Goal: Task Accomplishment & Management: Use online tool/utility

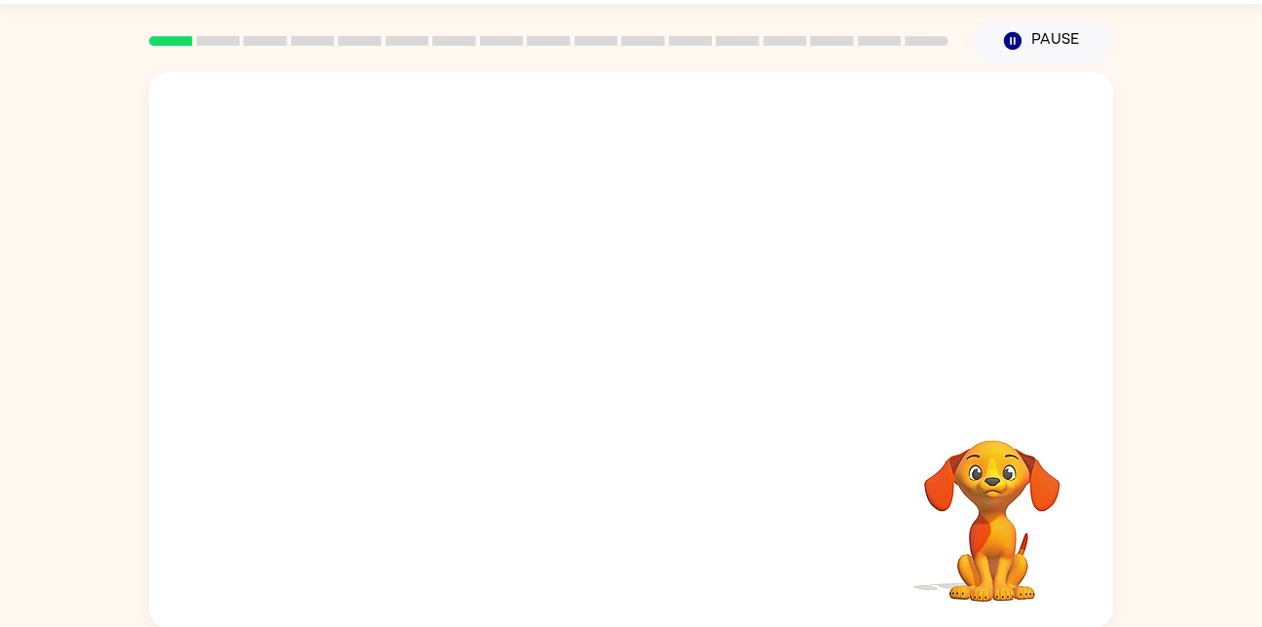
scroll to position [57, 0]
click at [1036, 50] on button "Pause Pause" at bounding box center [1042, 40] width 141 height 45
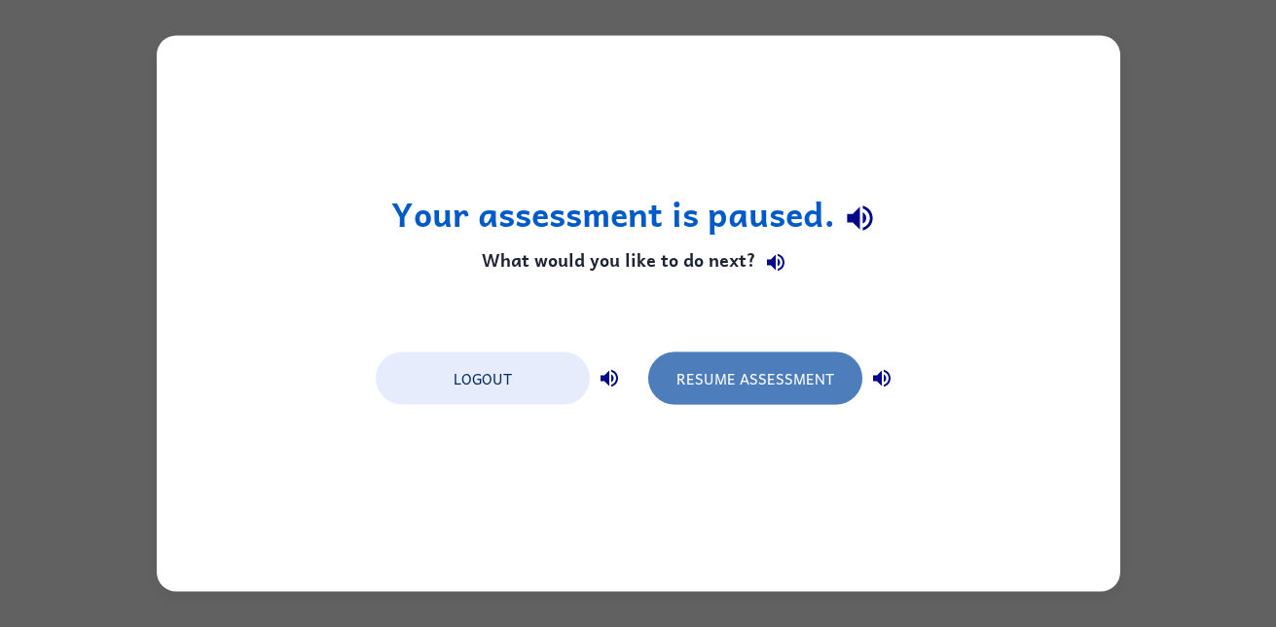
drag, startPoint x: 777, startPoint y: 359, endPoint x: 730, endPoint y: 379, distance: 50.6
click at [730, 379] on button "Resume Assessment" at bounding box center [755, 378] width 214 height 53
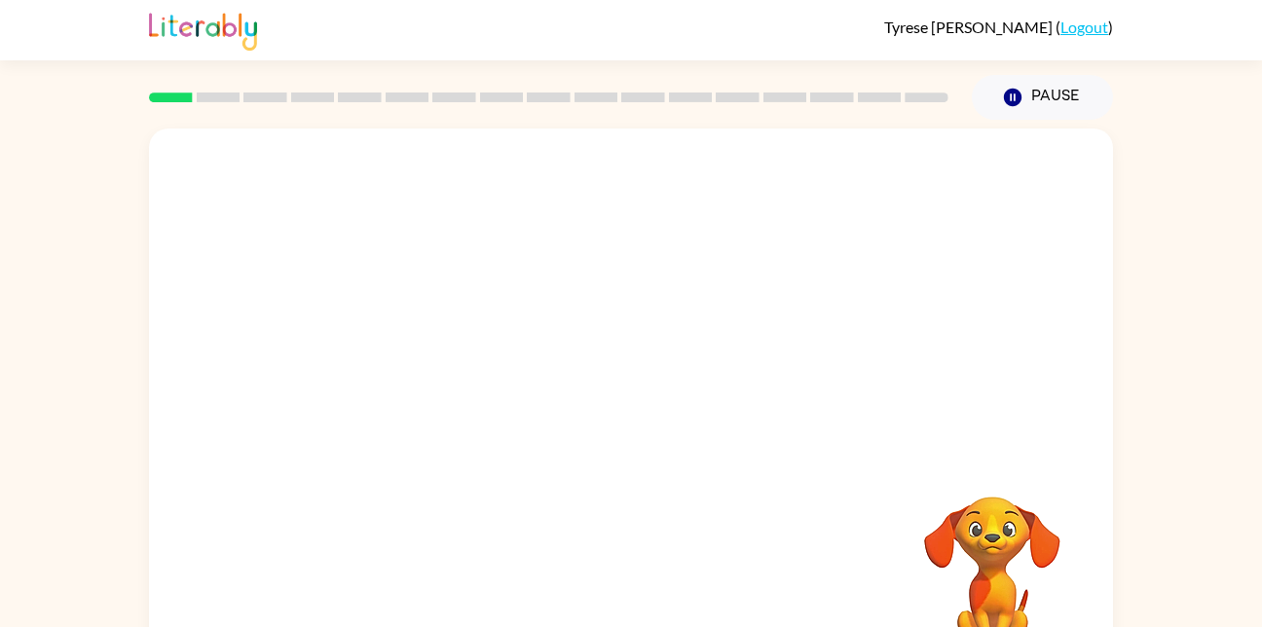
click at [873, 475] on div "Your browser must support playing .mp4 files to use Literably. Please try using…" at bounding box center [631, 406] width 964 height 556
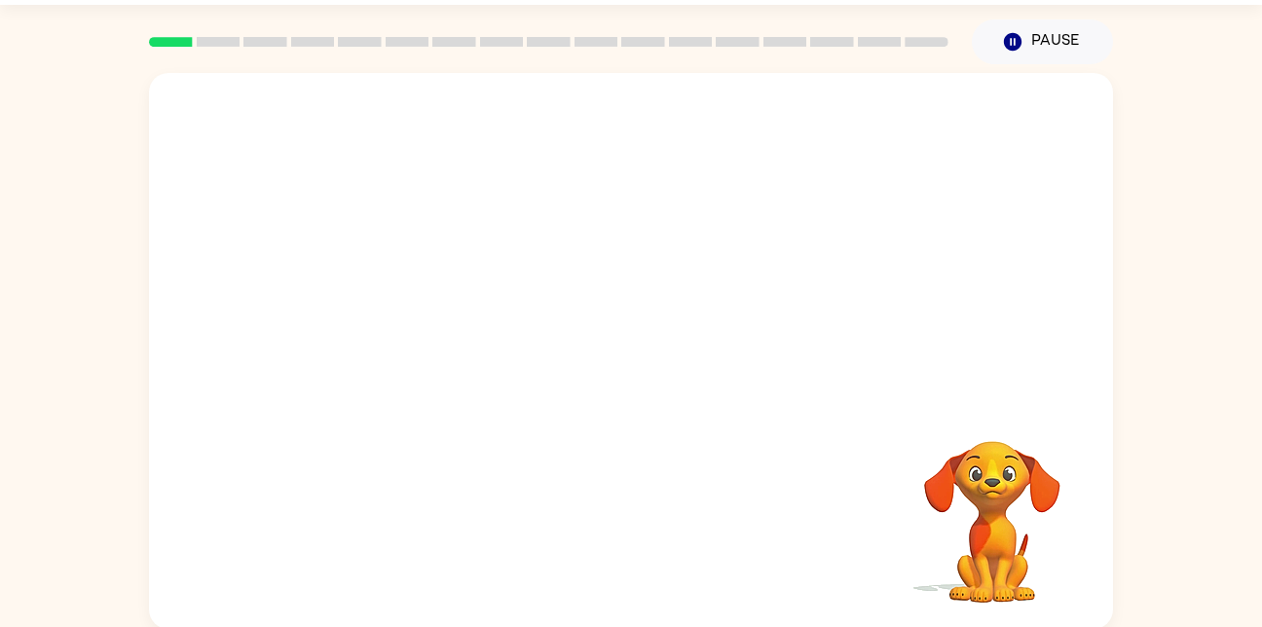
scroll to position [57, 0]
click at [994, 475] on video "Your browser must support playing .mp4 files to use Literably. Please try using…" at bounding box center [992, 506] width 195 height 195
drag, startPoint x: 994, startPoint y: 475, endPoint x: 1024, endPoint y: 520, distance: 54.0
click at [1024, 520] on video "Your browser must support playing .mp4 files to use Literably. Please try using…" at bounding box center [992, 506] width 195 height 195
click at [1009, 521] on video "Your browser must support playing .mp4 files to use Literably. Please try using…" at bounding box center [992, 506] width 195 height 195
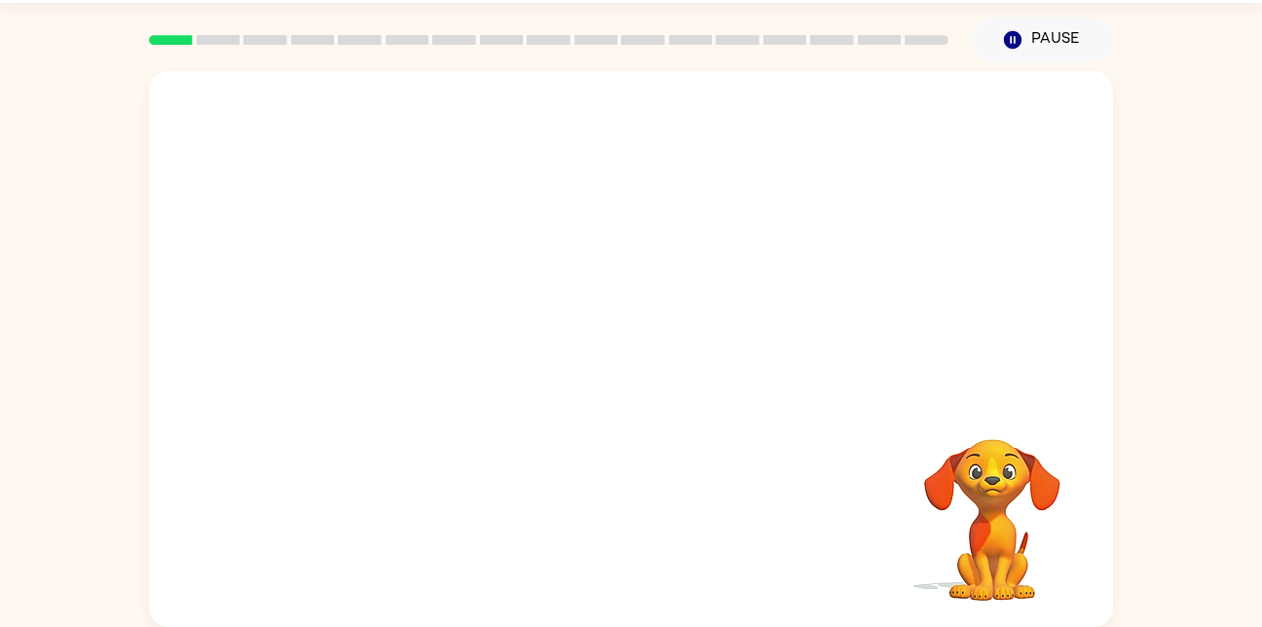
click at [1009, 521] on video "Your browser must support playing .mp4 files to use Literably. Please try using…" at bounding box center [992, 506] width 195 height 195
click at [1054, 33] on button "Pause Pause" at bounding box center [1042, 40] width 141 height 45
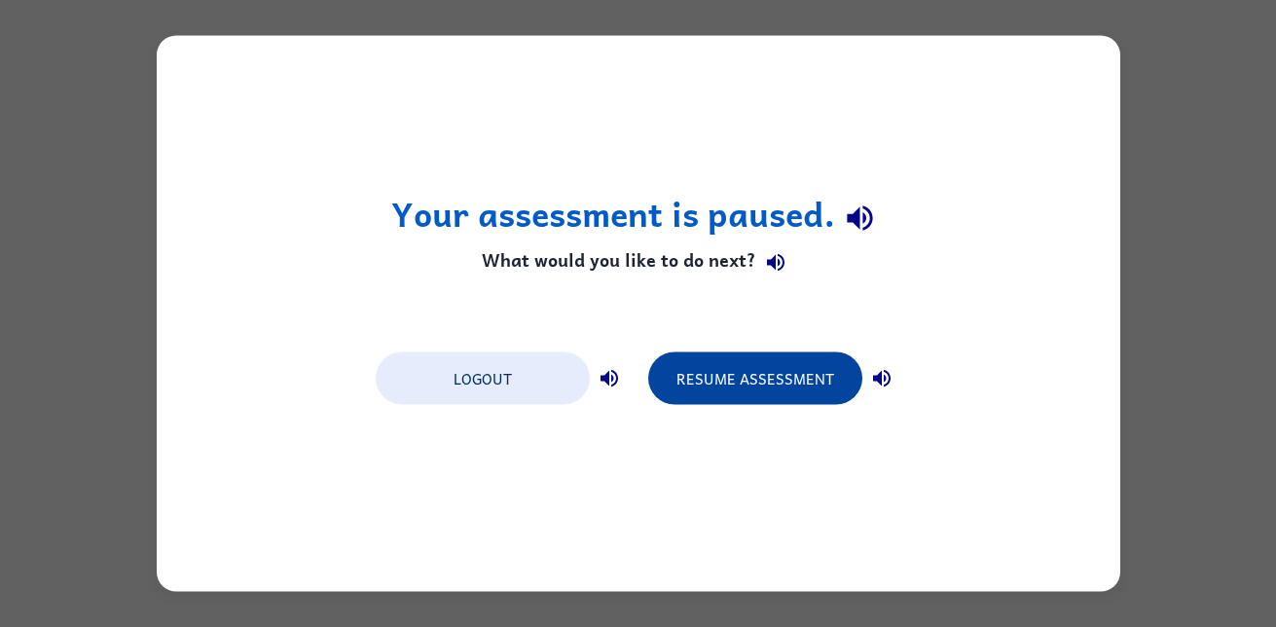
drag, startPoint x: 795, startPoint y: 380, endPoint x: 772, endPoint y: 375, distance: 23.9
click at [772, 375] on button "Resume Assessment" at bounding box center [755, 378] width 214 height 53
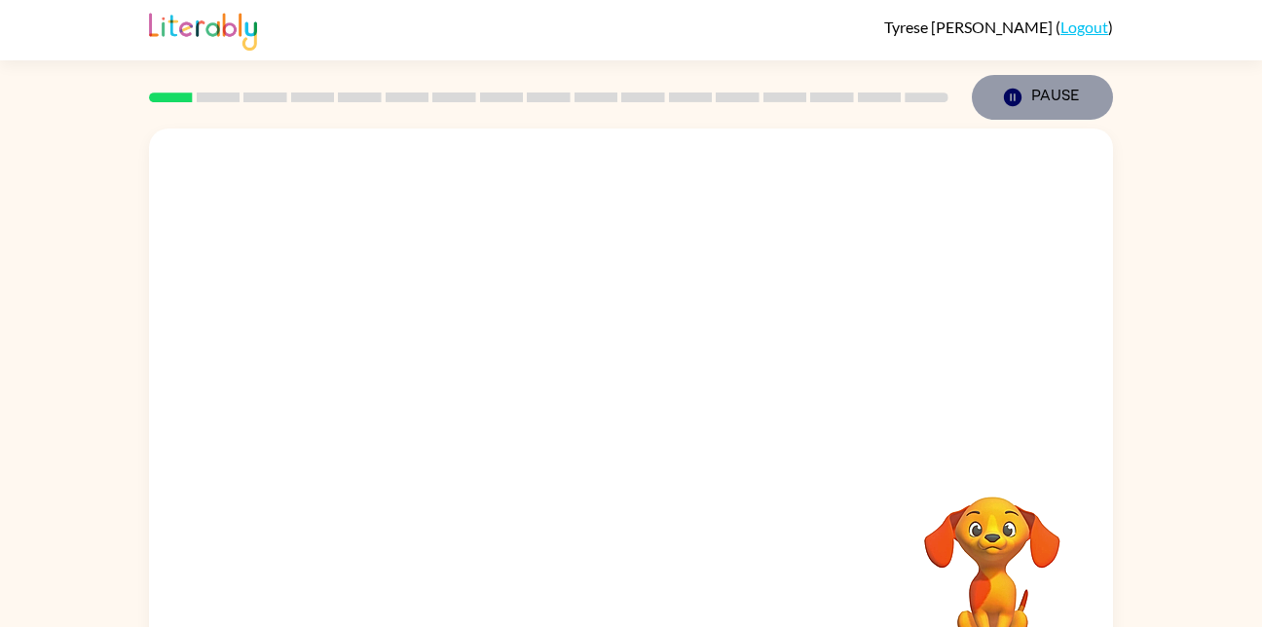
click at [1037, 92] on button "Pause Pause" at bounding box center [1042, 97] width 141 height 45
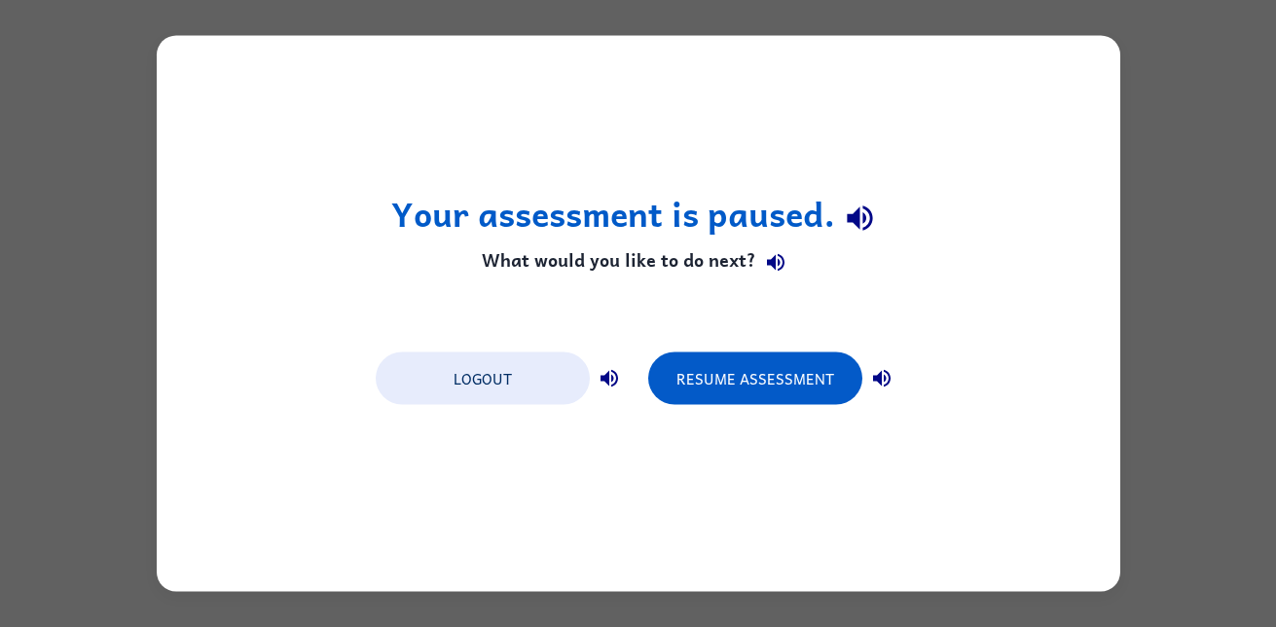
drag, startPoint x: 610, startPoint y: 374, endPoint x: 600, endPoint y: 372, distance: 10.9
click at [600, 372] on icon "button" at bounding box center [609, 378] width 23 height 23
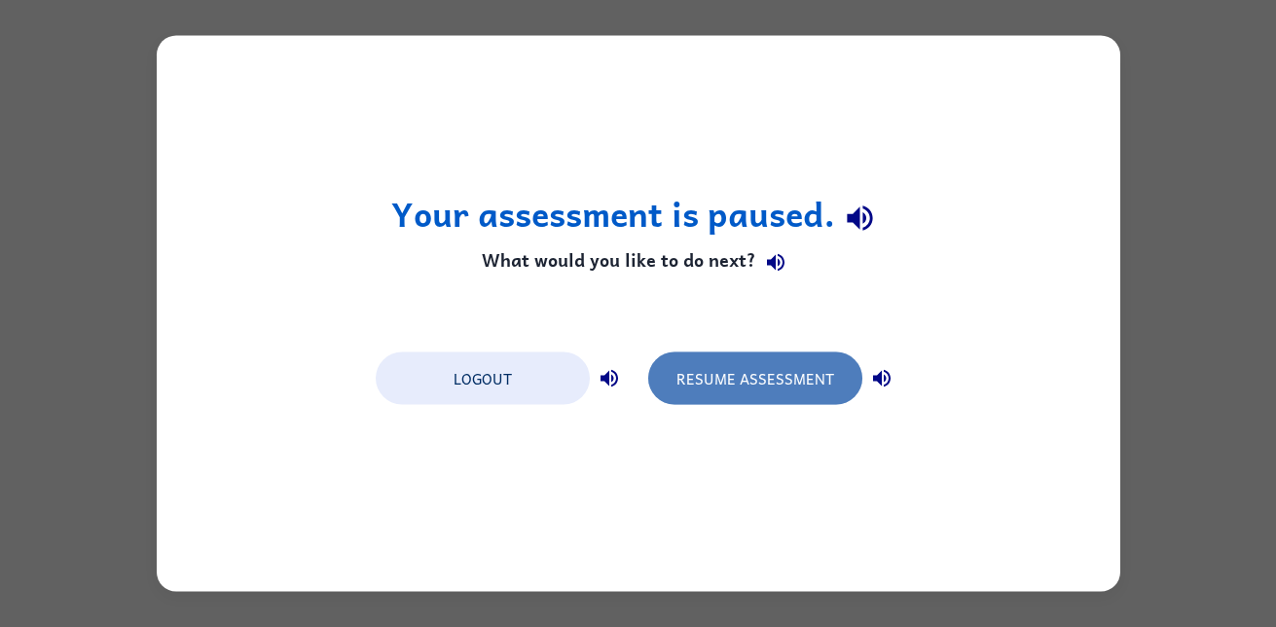
click at [789, 359] on button "Resume Assessment" at bounding box center [755, 378] width 214 height 53
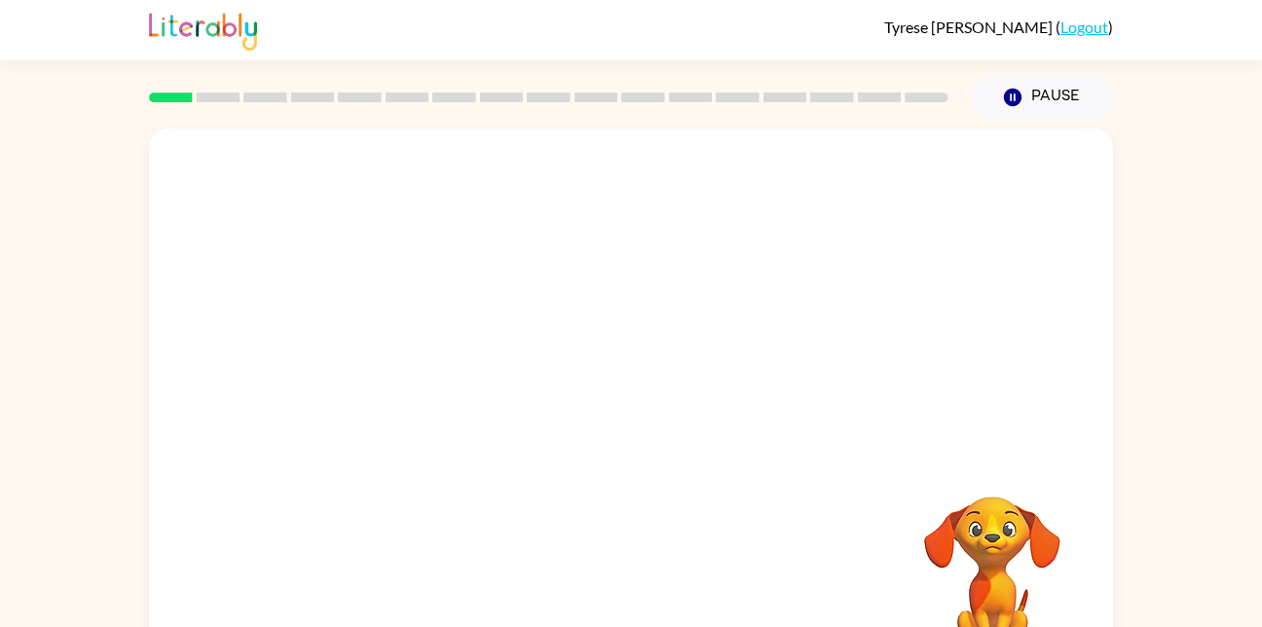
click at [220, 94] on rect at bounding box center [219, 97] width 44 height 10
drag, startPoint x: 746, startPoint y: 370, endPoint x: 569, endPoint y: 424, distance: 185.4
drag, startPoint x: 569, startPoint y: 424, endPoint x: 634, endPoint y: 500, distance: 100.1
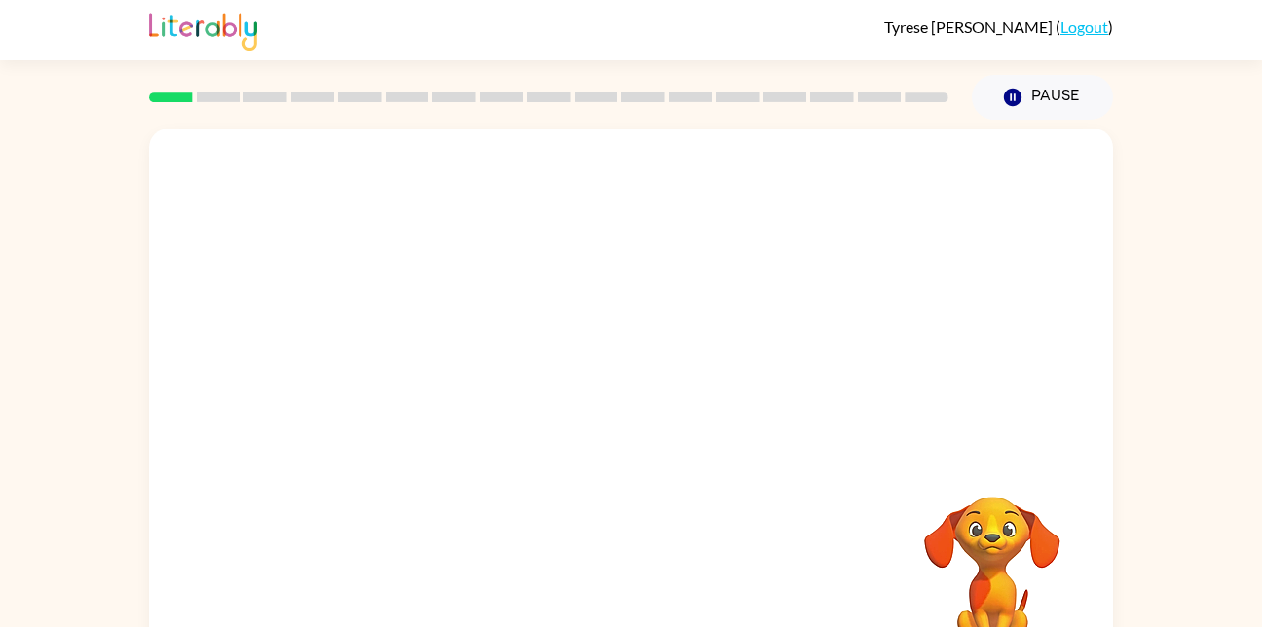
click at [634, 500] on div "Your browser must support playing .mp4 files to use Literably. Please try using…" at bounding box center [631, 406] width 964 height 556
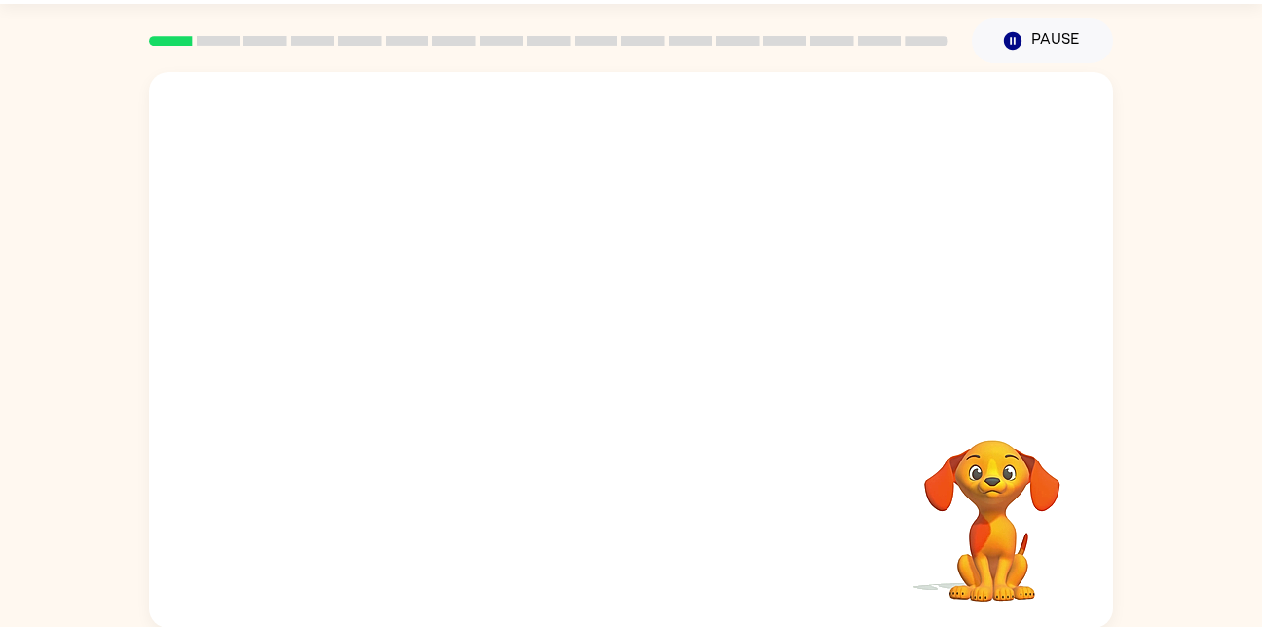
scroll to position [57, 0]
click at [884, 587] on div "Your browser must support playing .mp4 files to use Literably. Please try using…" at bounding box center [631, 349] width 964 height 556
click at [629, 340] on div at bounding box center [631, 358] width 125 height 71
click at [631, 342] on div at bounding box center [631, 358] width 125 height 71
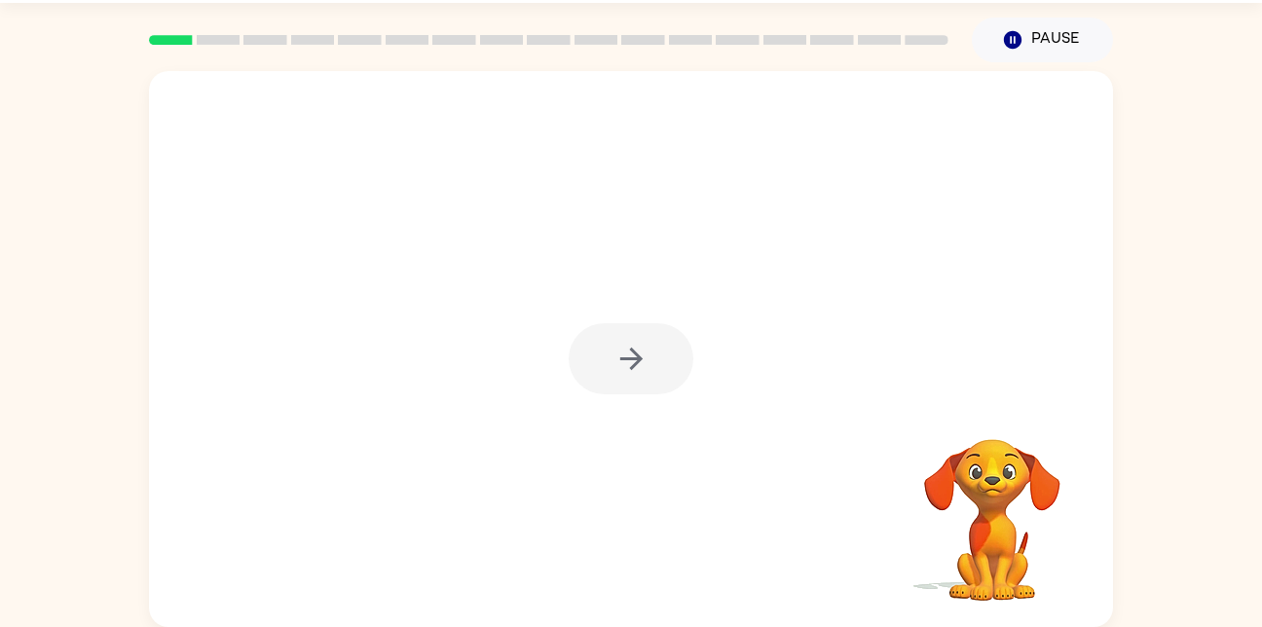
click at [631, 342] on div at bounding box center [631, 358] width 125 height 71
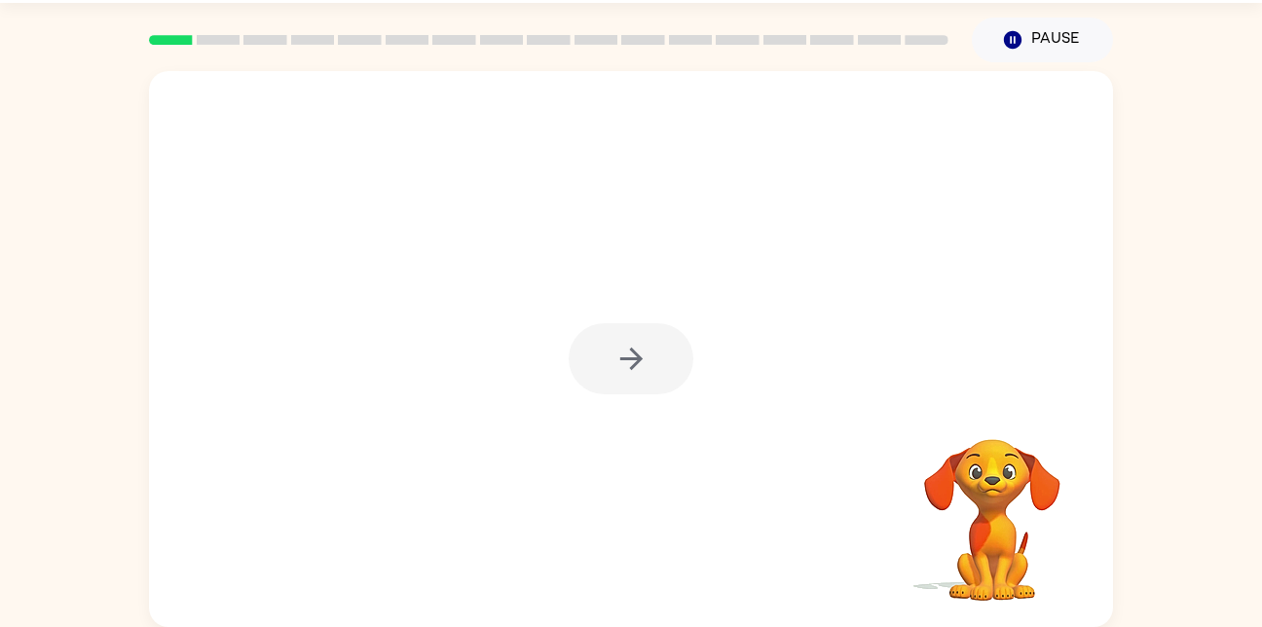
click at [631, 342] on div at bounding box center [631, 358] width 125 height 71
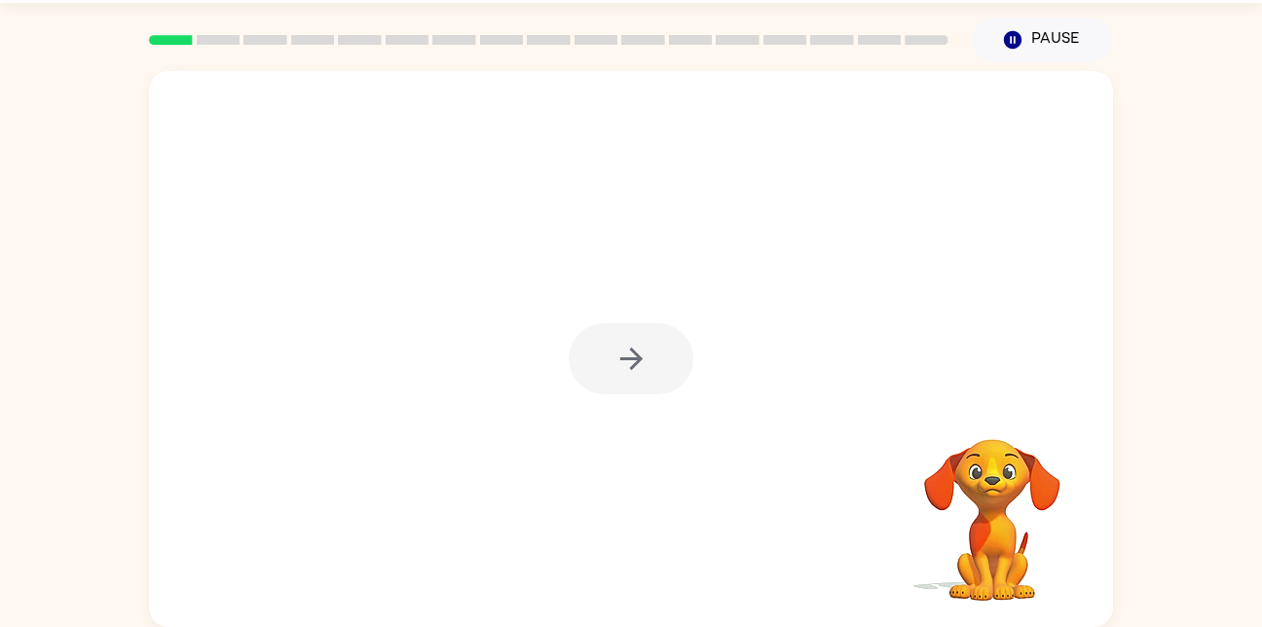
click at [631, 342] on div at bounding box center [631, 358] width 125 height 71
click at [629, 340] on div at bounding box center [631, 358] width 125 height 71
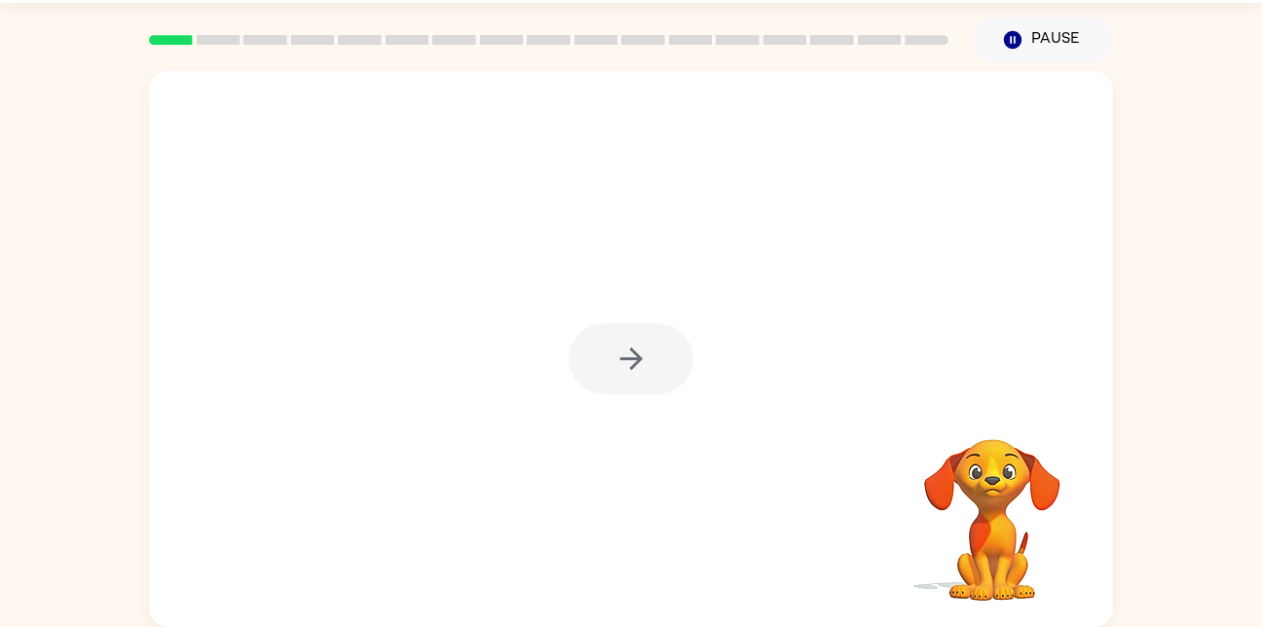
click at [629, 340] on div at bounding box center [631, 358] width 125 height 71
click at [629, 340] on div "Your browser must support playing .mp4 files to use Literably. Please try using…" at bounding box center [631, 349] width 964 height 556
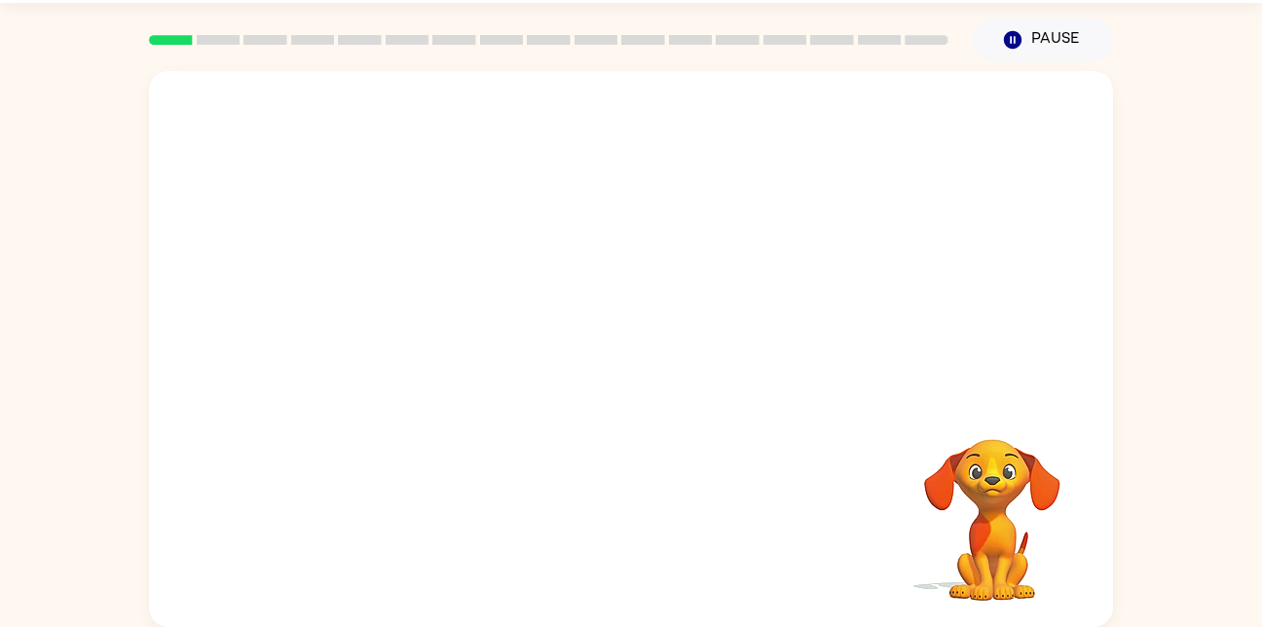
click at [629, 340] on div "Your browser must support playing .mp4 files to use Literably. Please try using…" at bounding box center [631, 349] width 964 height 556
click at [620, 346] on div at bounding box center [631, 358] width 125 height 71
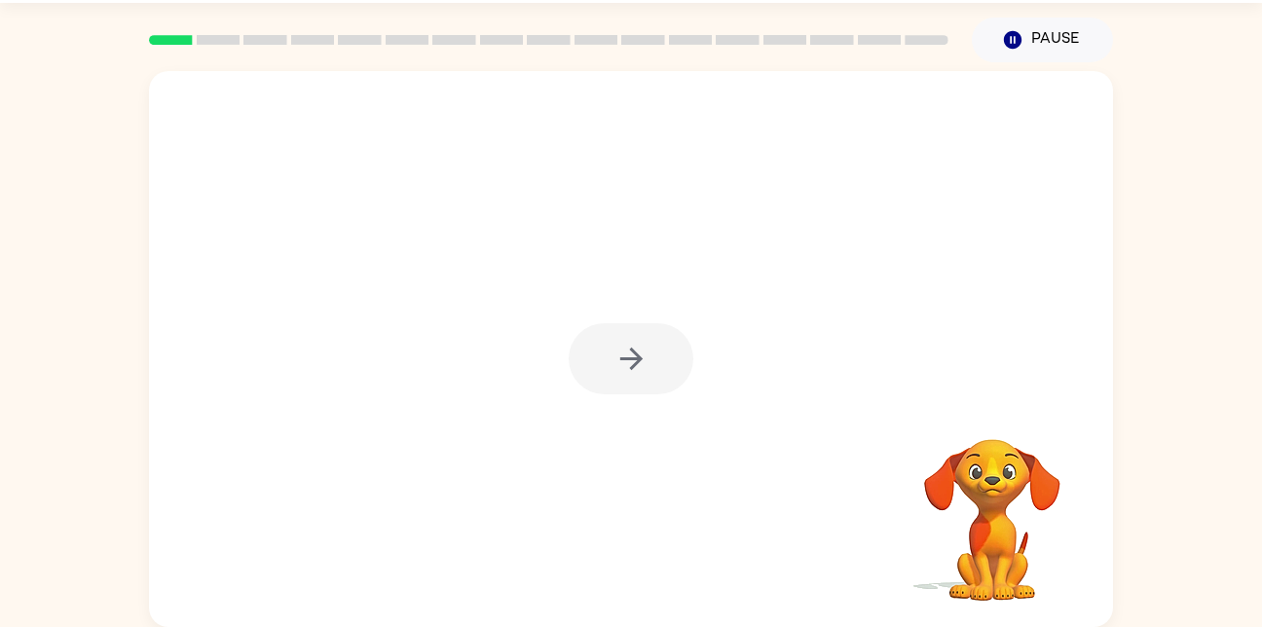
click at [620, 346] on div at bounding box center [631, 358] width 125 height 71
click at [621, 345] on div at bounding box center [631, 358] width 125 height 71
click at [621, 347] on div at bounding box center [631, 358] width 125 height 71
click at [620, 346] on div at bounding box center [631, 358] width 125 height 71
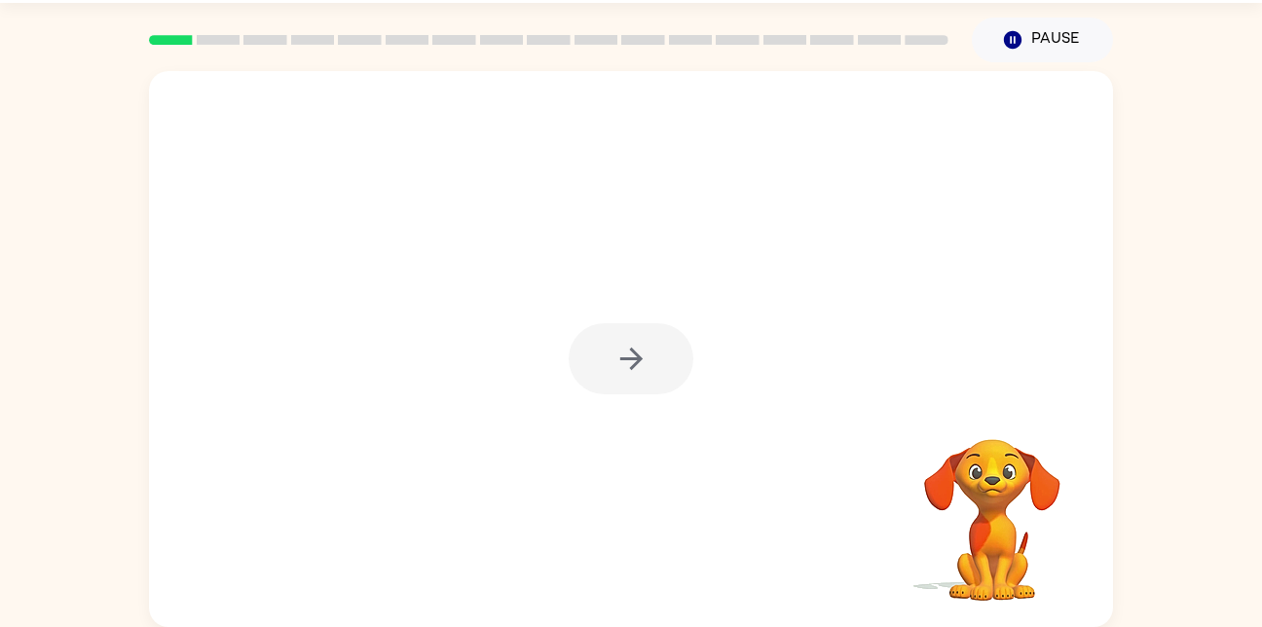
click at [620, 346] on div at bounding box center [631, 358] width 125 height 71
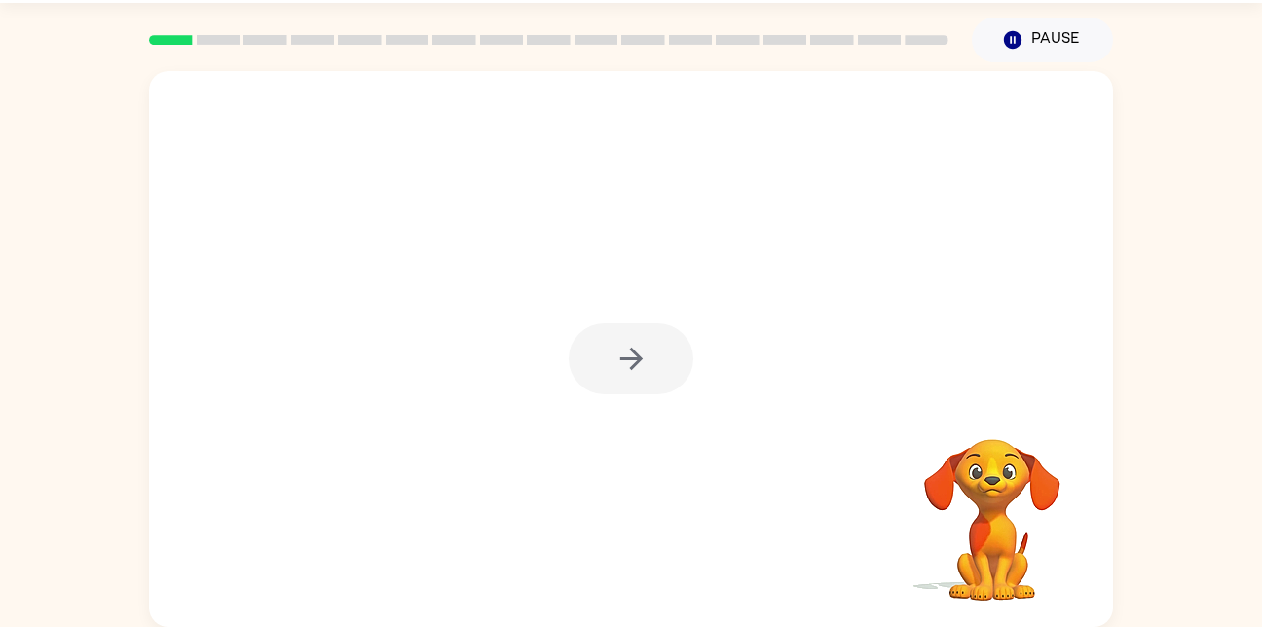
click at [620, 346] on div at bounding box center [631, 358] width 125 height 71
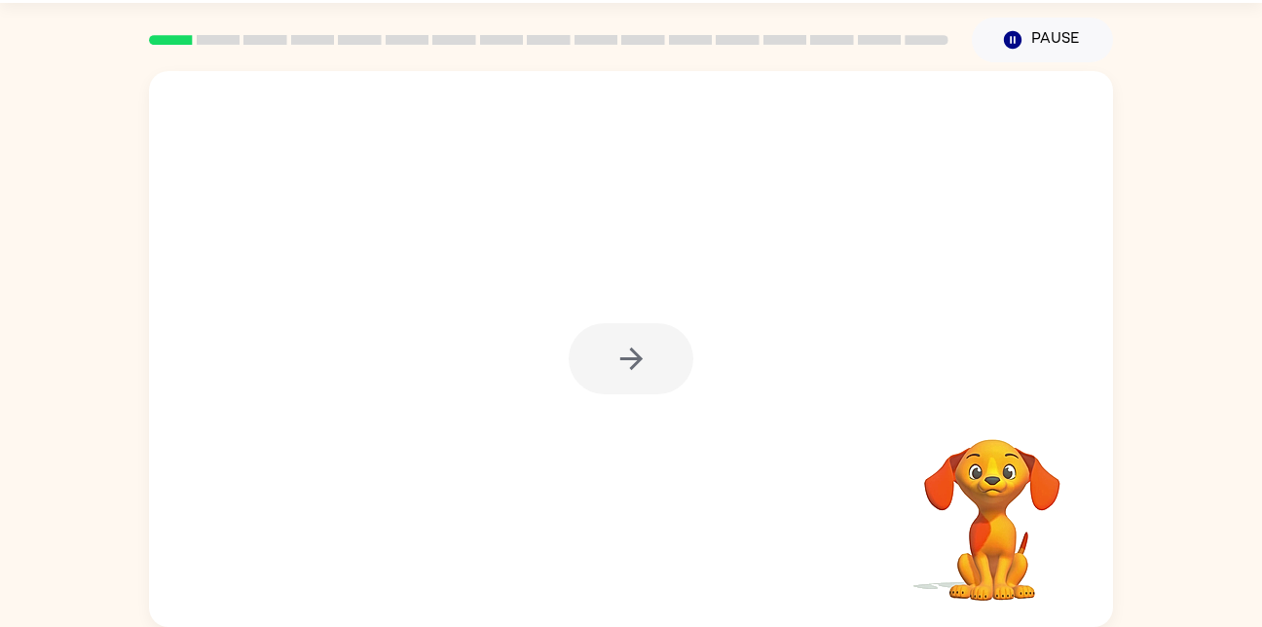
click at [619, 345] on div at bounding box center [631, 358] width 125 height 71
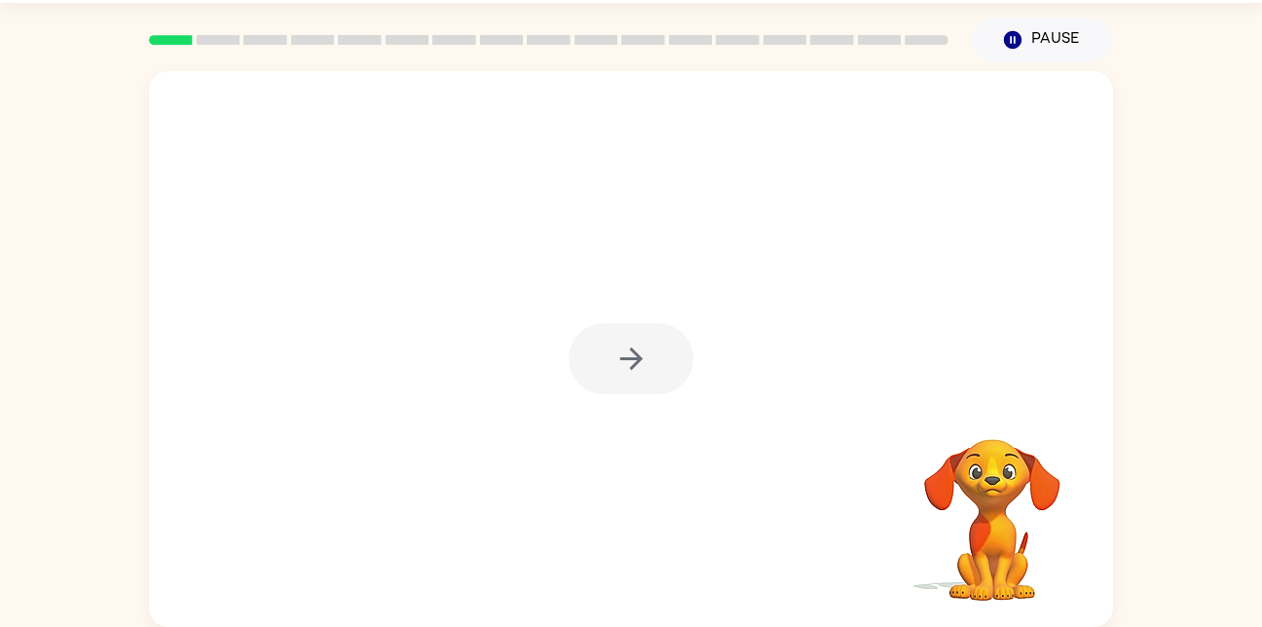
click at [619, 345] on div at bounding box center [631, 358] width 125 height 71
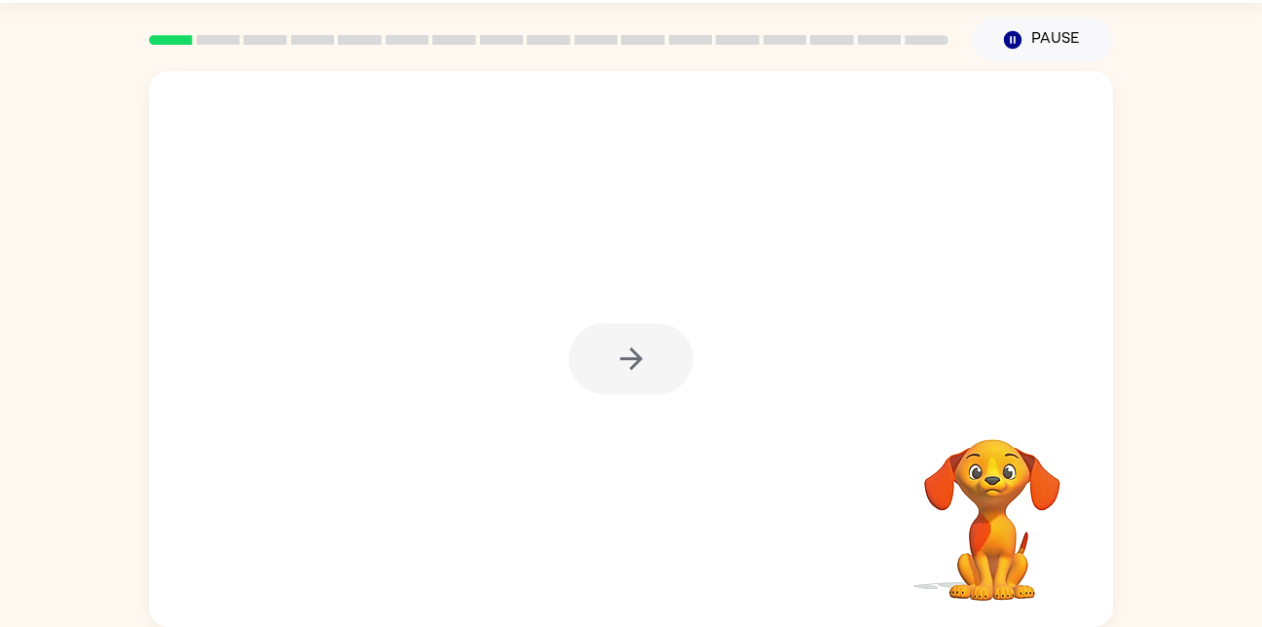
click at [619, 345] on div at bounding box center [631, 358] width 125 height 71
click at [620, 346] on div at bounding box center [631, 358] width 125 height 71
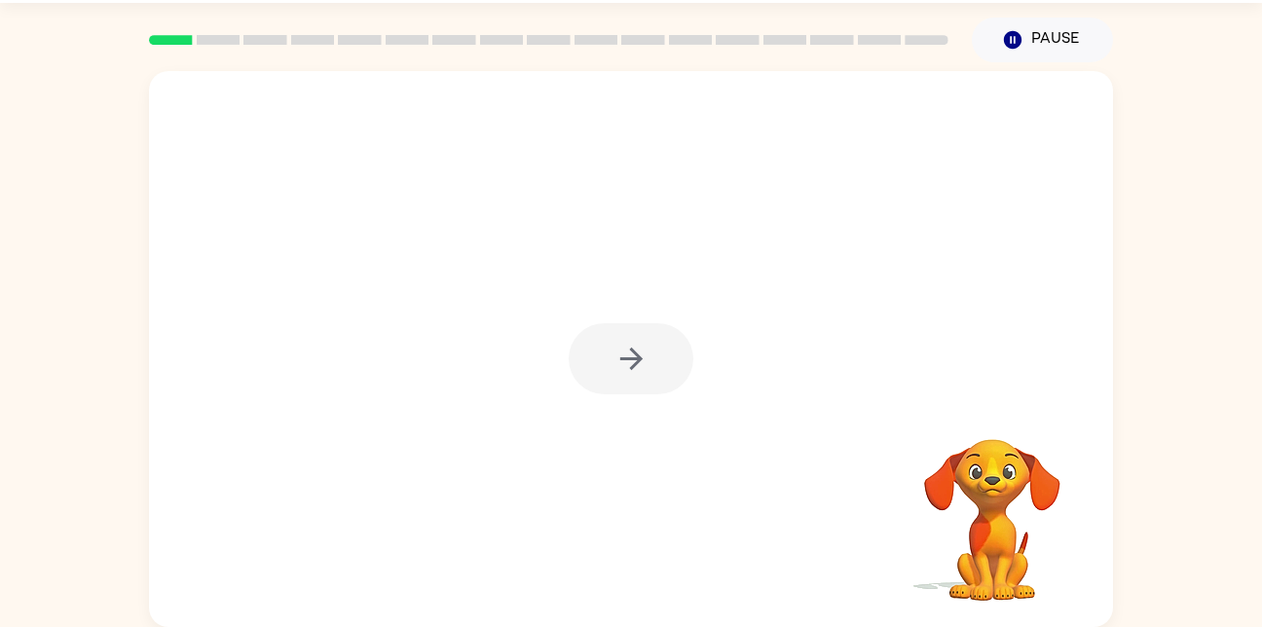
click at [620, 346] on div at bounding box center [631, 358] width 125 height 71
click at [620, 346] on div "Your browser must support playing .mp4 files to use Literably. Please try using…" at bounding box center [631, 349] width 964 height 556
click at [620, 346] on div at bounding box center [631, 358] width 125 height 71
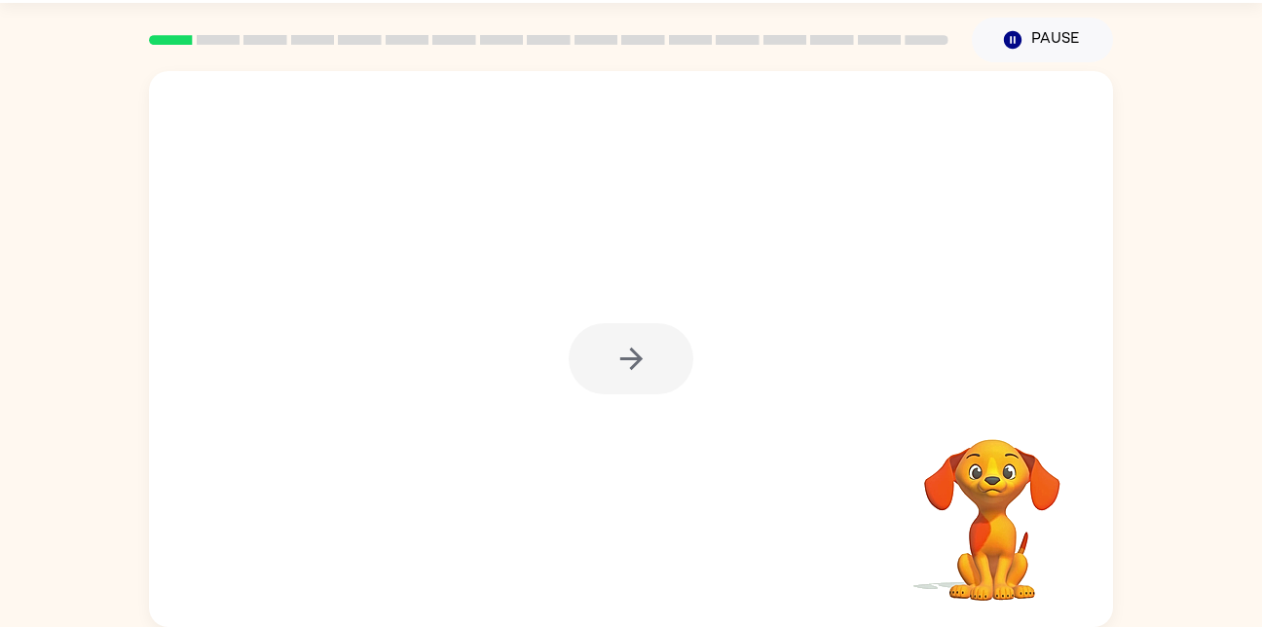
click at [620, 346] on div at bounding box center [631, 358] width 125 height 71
click at [621, 346] on div at bounding box center [631, 358] width 125 height 71
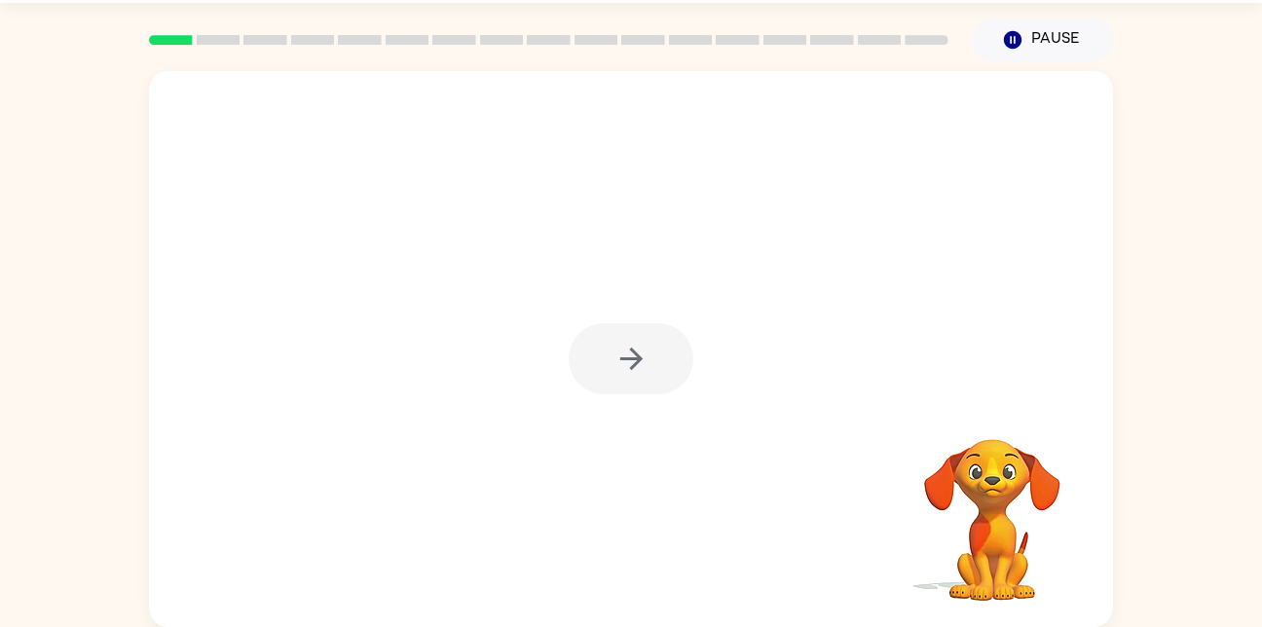
click at [621, 346] on div at bounding box center [631, 358] width 125 height 71
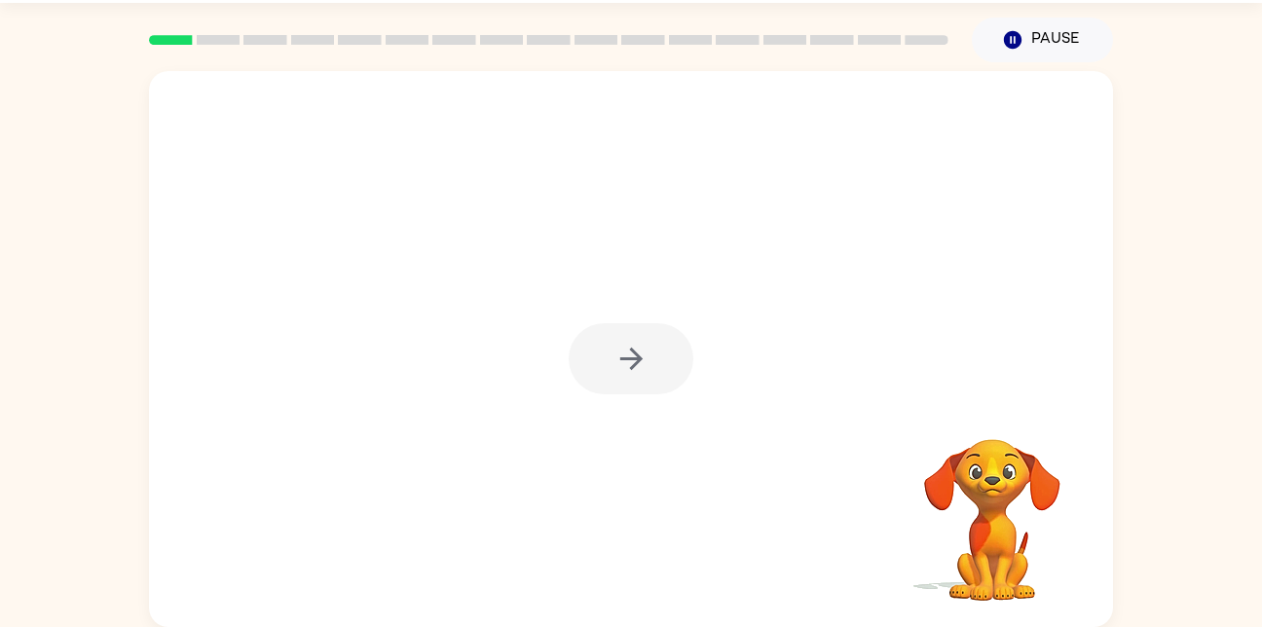
click at [621, 346] on div at bounding box center [631, 358] width 125 height 71
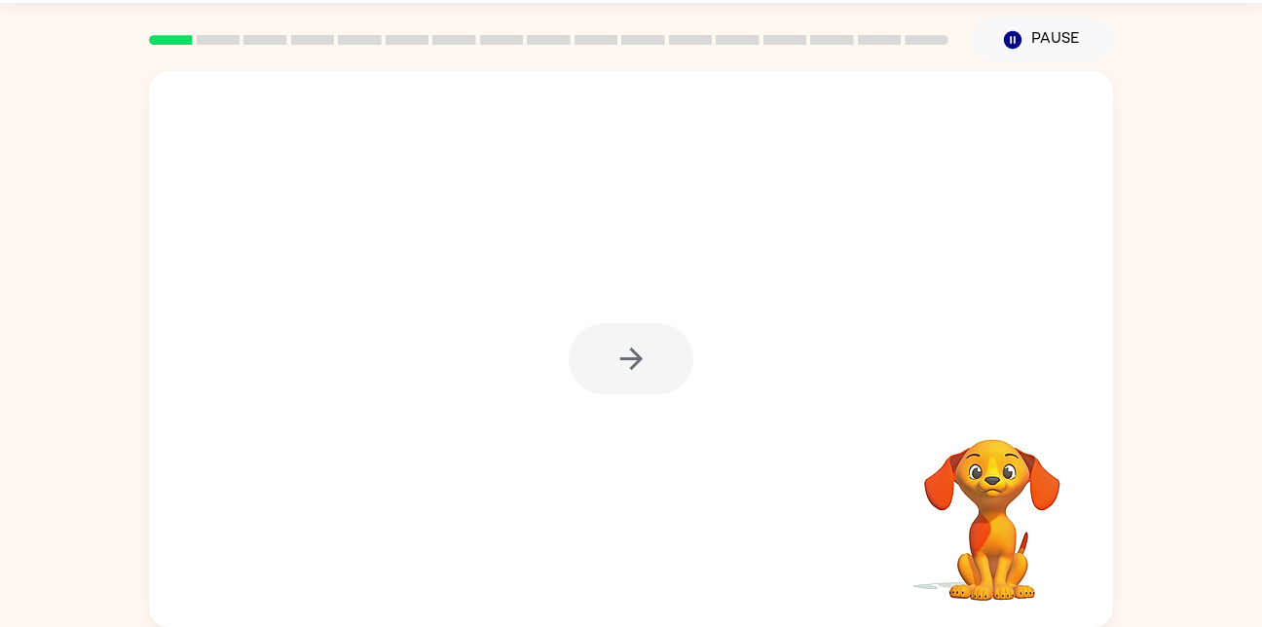
click at [621, 346] on div at bounding box center [631, 358] width 125 height 71
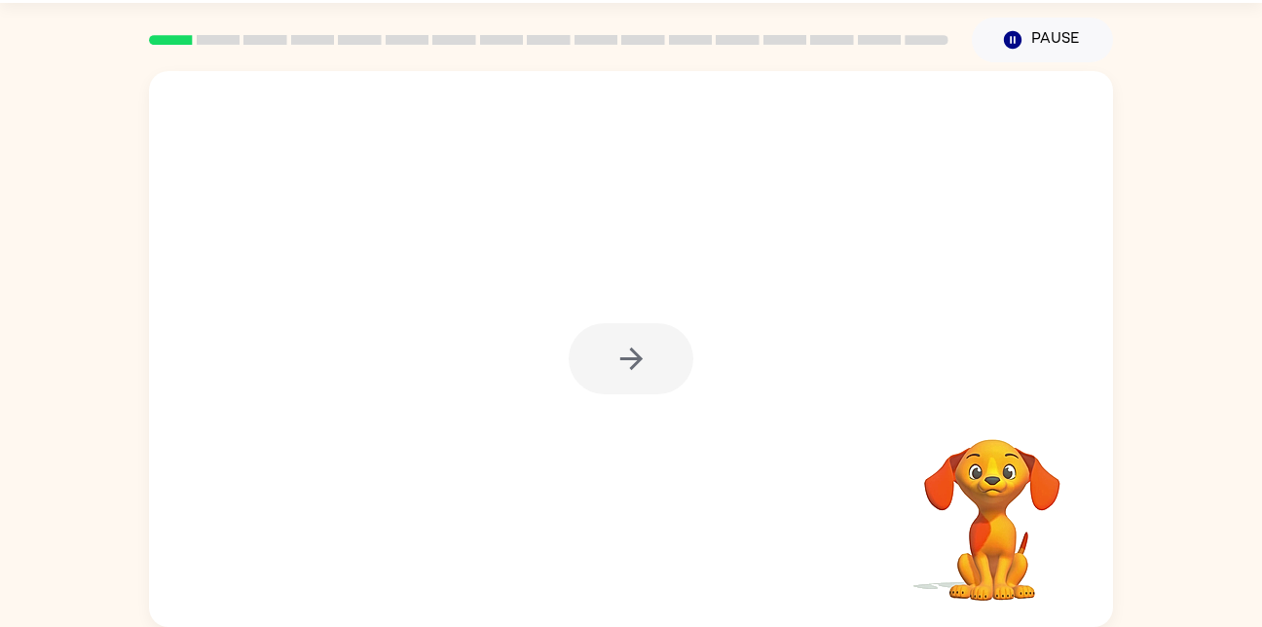
click at [621, 346] on div at bounding box center [631, 358] width 125 height 71
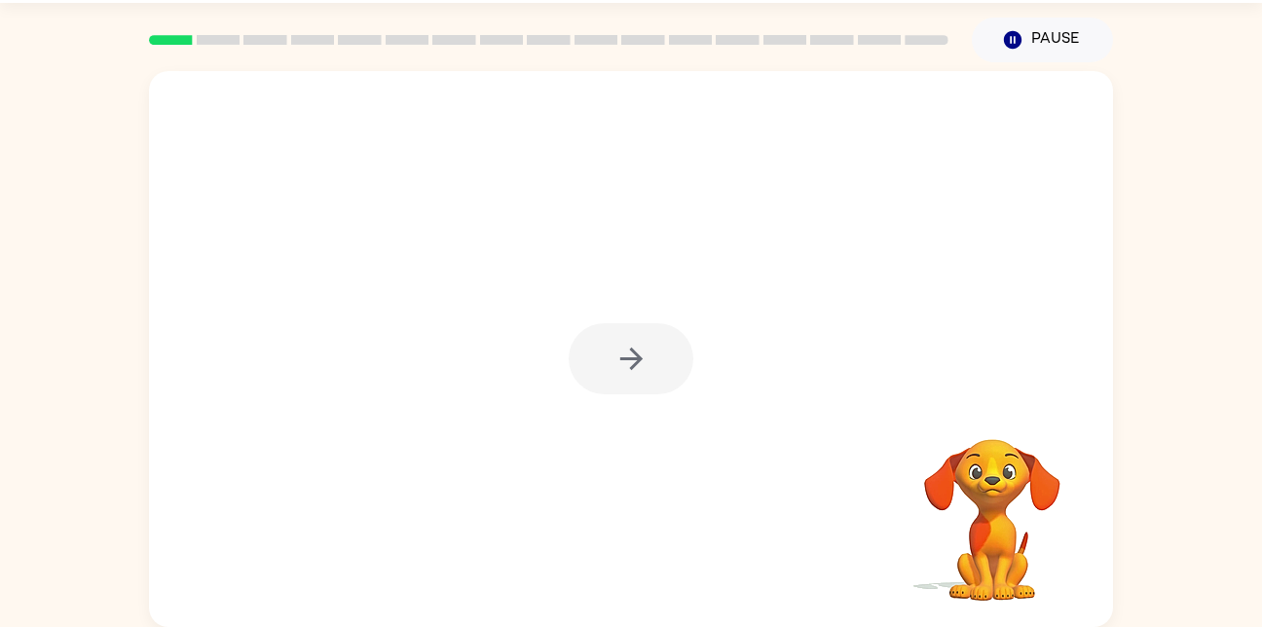
click at [621, 346] on div at bounding box center [631, 358] width 125 height 71
click at [627, 349] on div at bounding box center [631, 358] width 125 height 71
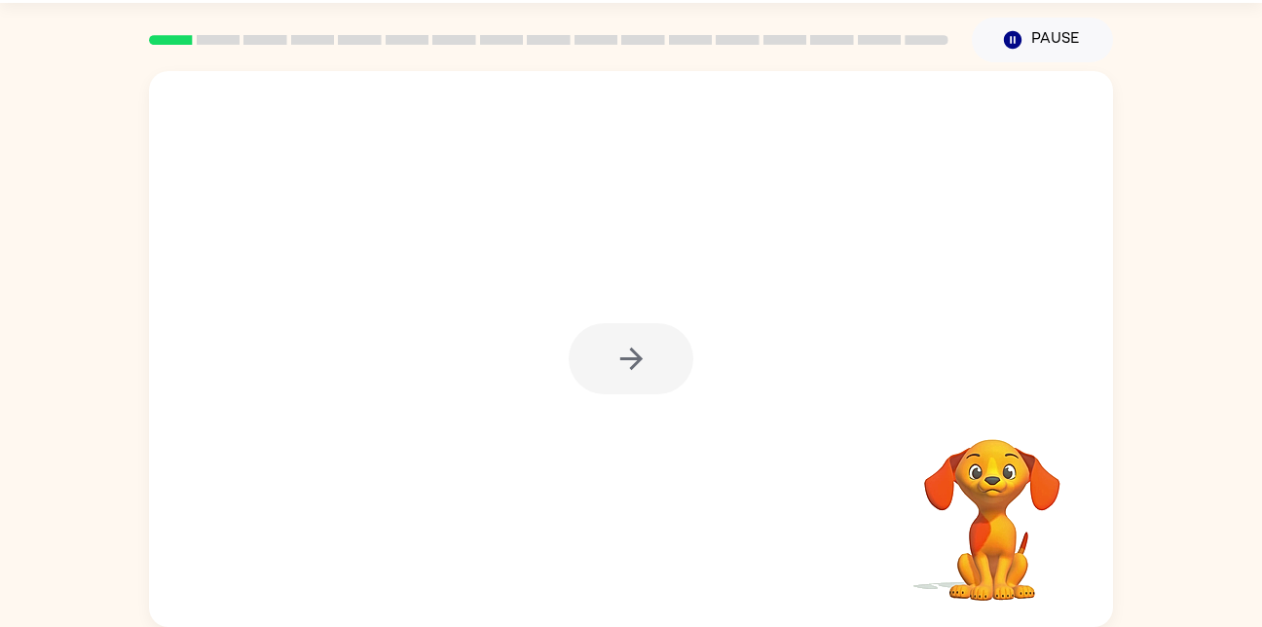
click at [627, 349] on div at bounding box center [631, 358] width 125 height 71
click at [630, 349] on div at bounding box center [631, 358] width 125 height 71
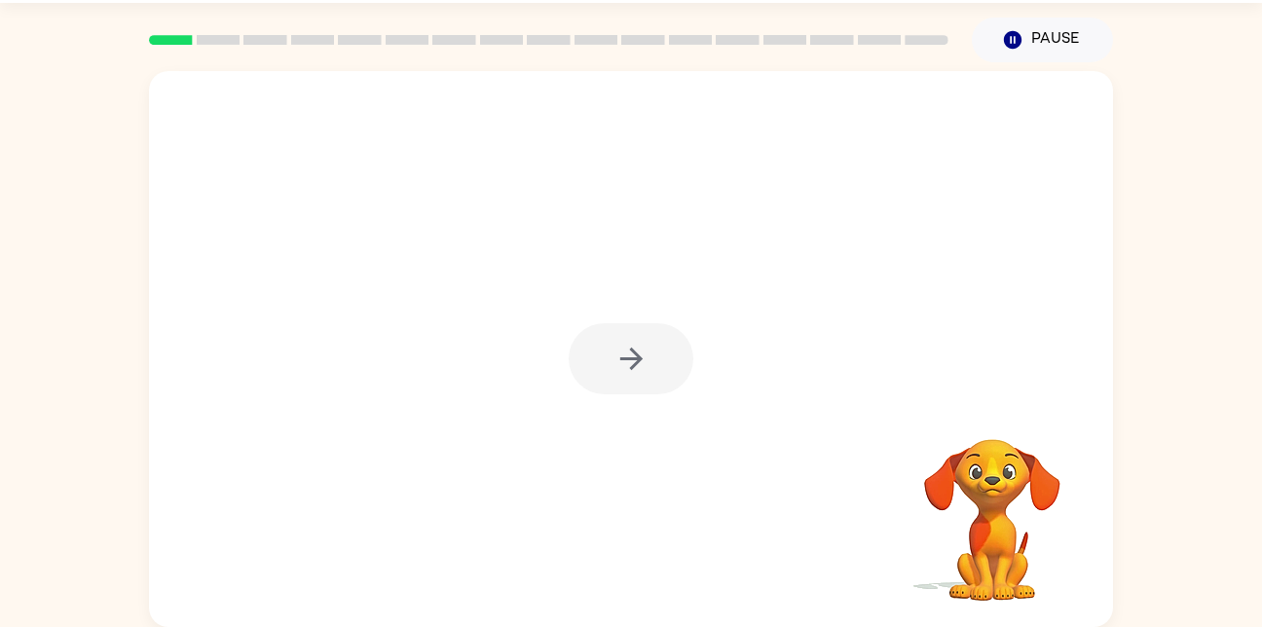
click at [630, 349] on div at bounding box center [631, 358] width 125 height 71
click at [617, 408] on div at bounding box center [631, 349] width 964 height 556
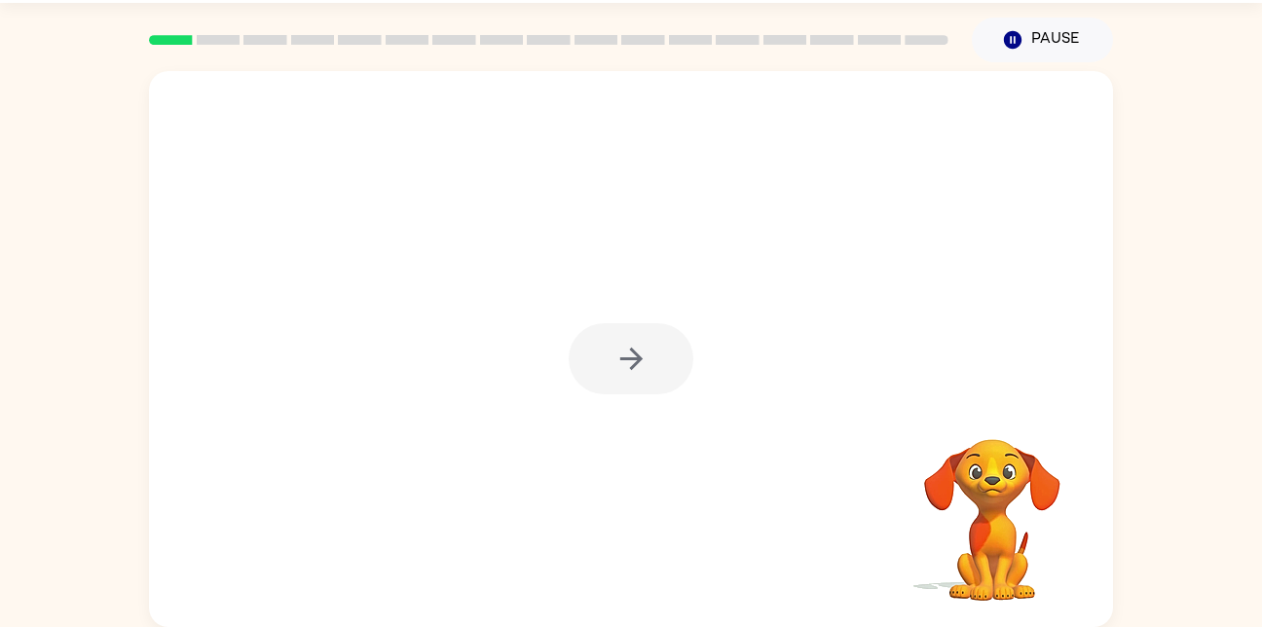
click at [617, 408] on div at bounding box center [631, 349] width 964 height 556
drag, startPoint x: 617, startPoint y: 408, endPoint x: 586, endPoint y: 363, distance: 54.5
click at [589, 365] on div at bounding box center [631, 358] width 125 height 71
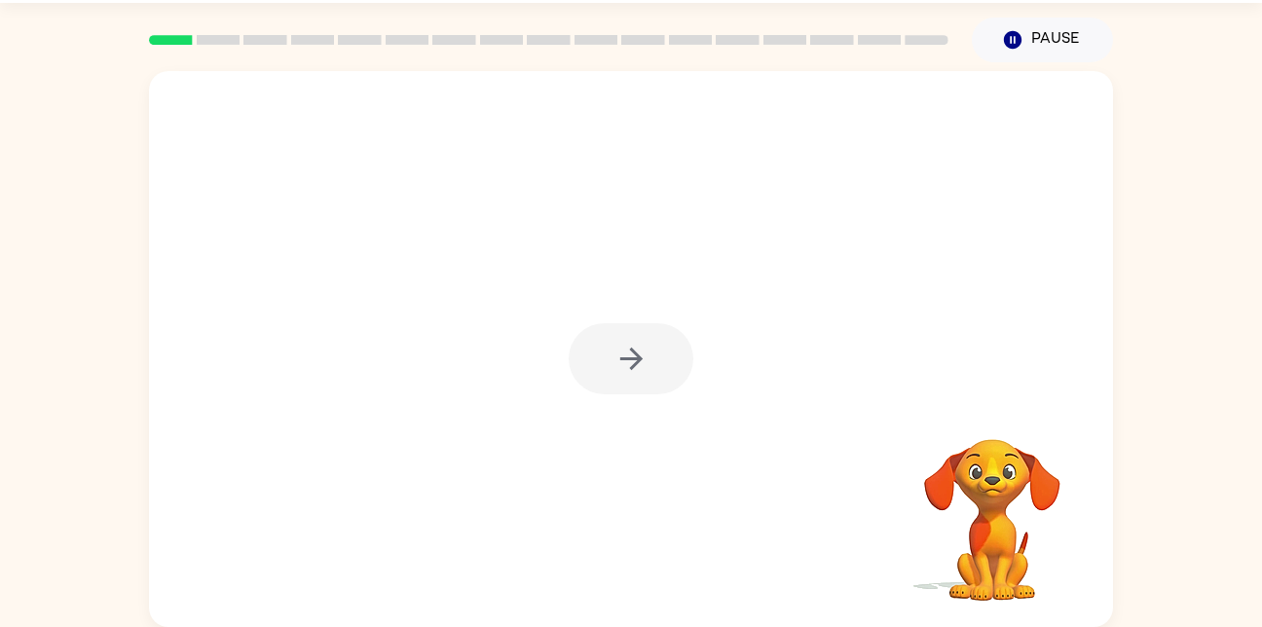
click at [603, 357] on div at bounding box center [631, 358] width 125 height 71
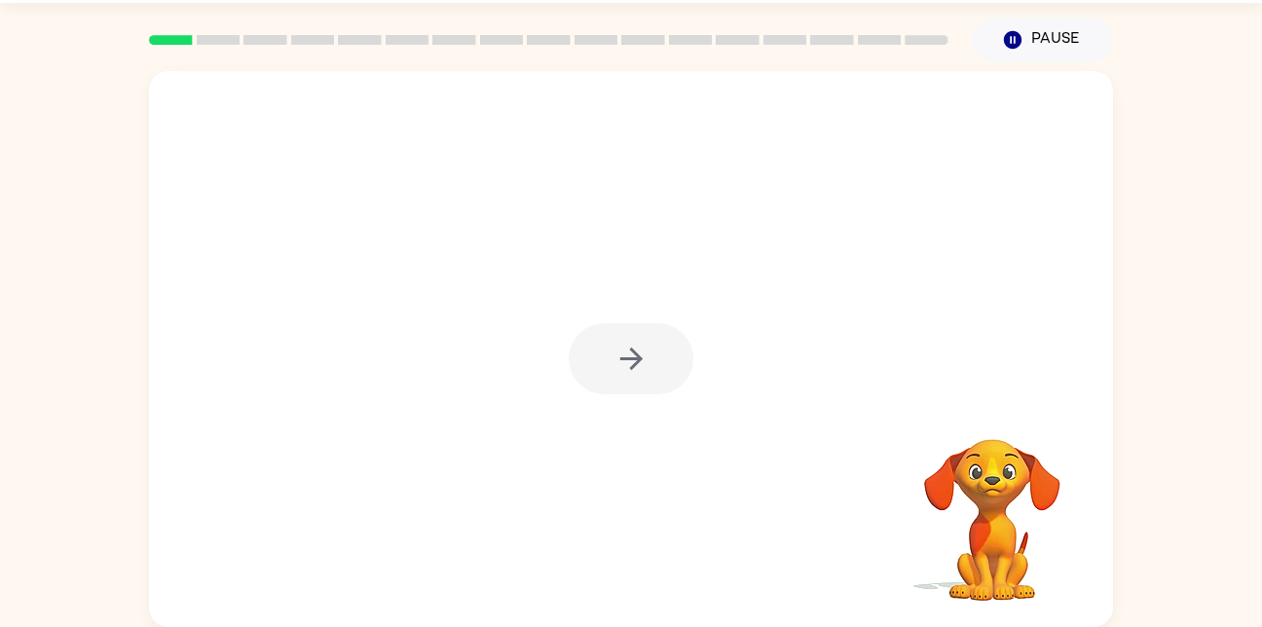
click at [603, 357] on div at bounding box center [631, 358] width 125 height 71
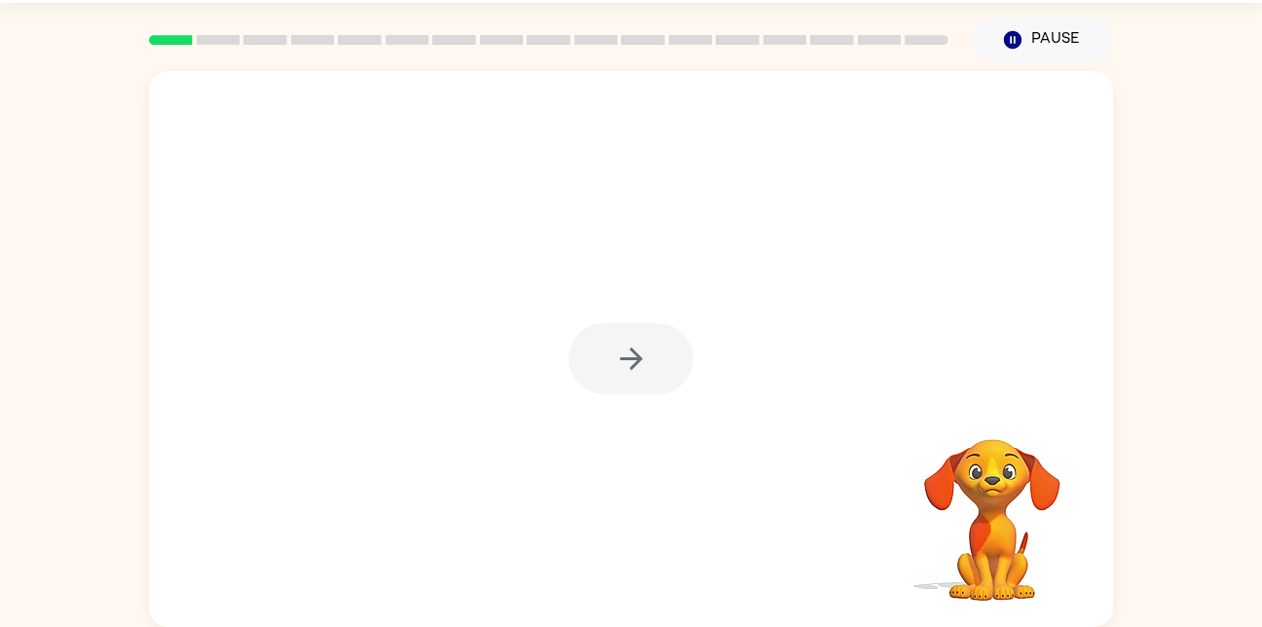
click at [603, 357] on div at bounding box center [631, 358] width 125 height 71
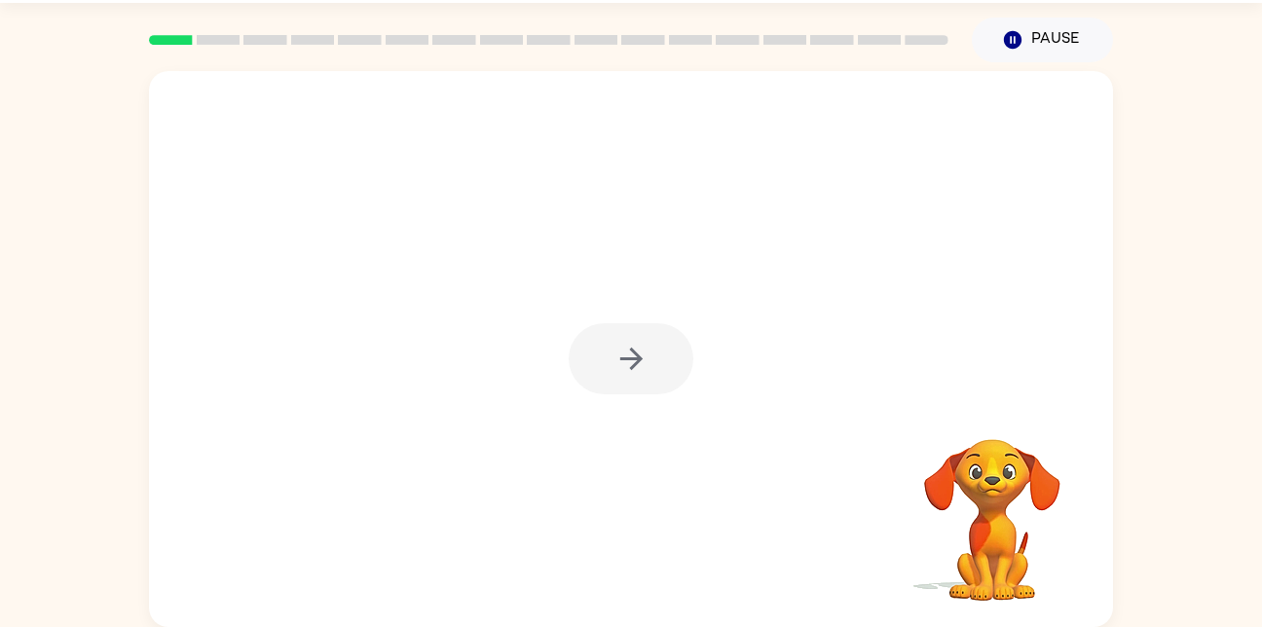
click at [603, 357] on div at bounding box center [631, 358] width 125 height 71
click at [204, 39] on rect at bounding box center [219, 40] width 44 height 10
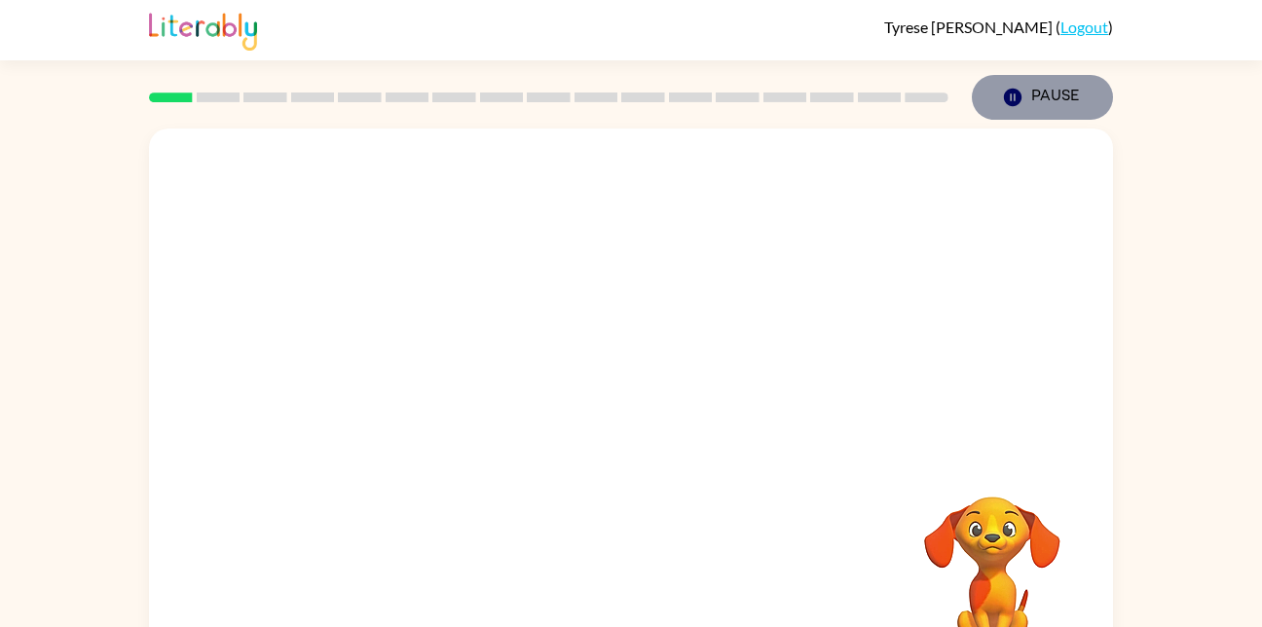
click at [1089, 80] on button "Pause Pause" at bounding box center [1042, 97] width 141 height 45
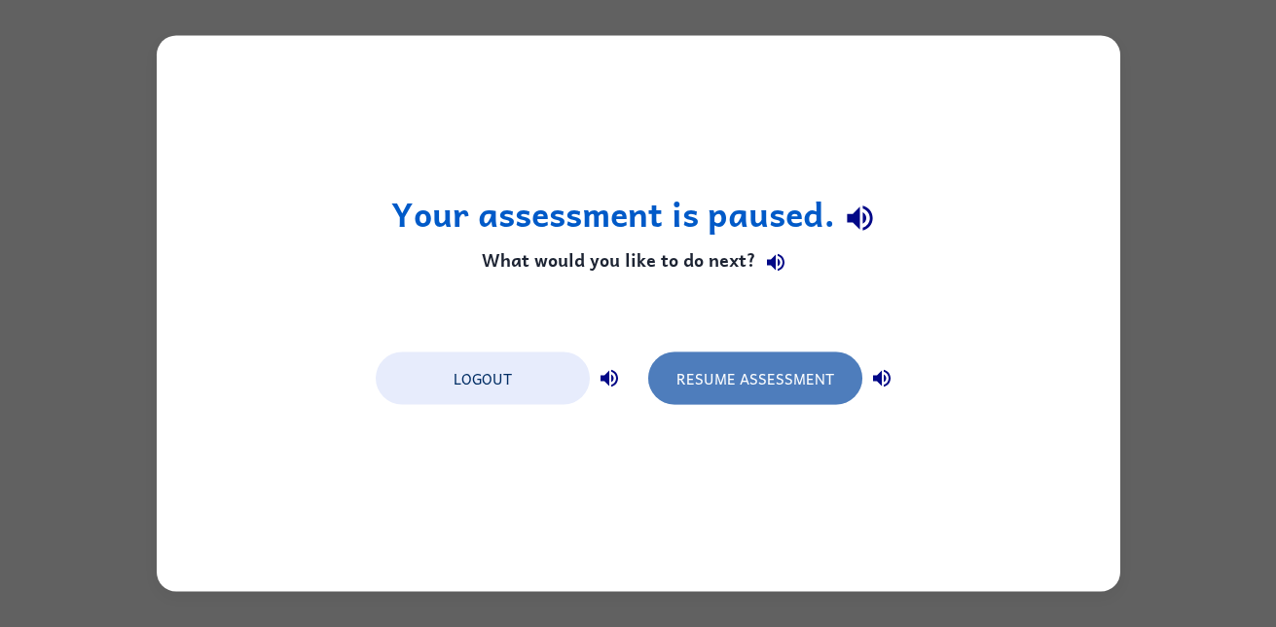
click at [754, 401] on button "Resume Assessment" at bounding box center [755, 378] width 214 height 53
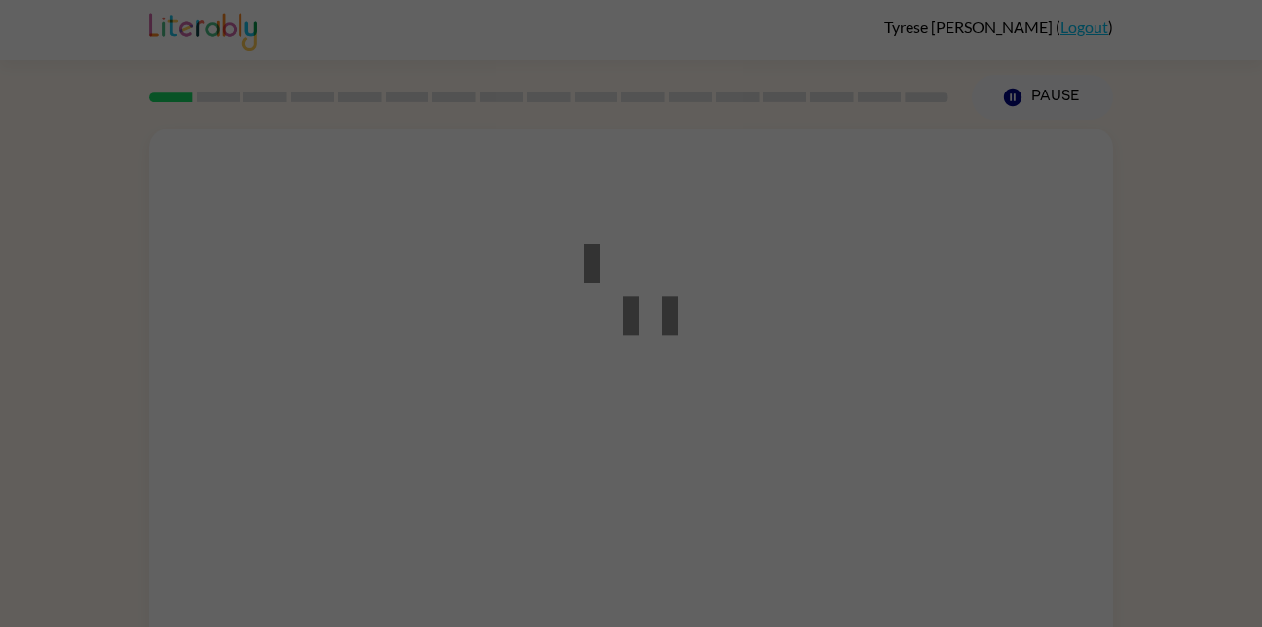
drag, startPoint x: 754, startPoint y: 401, endPoint x: 791, endPoint y: 387, distance: 39.4
click at [791, 387] on div at bounding box center [631, 313] width 1262 height 627
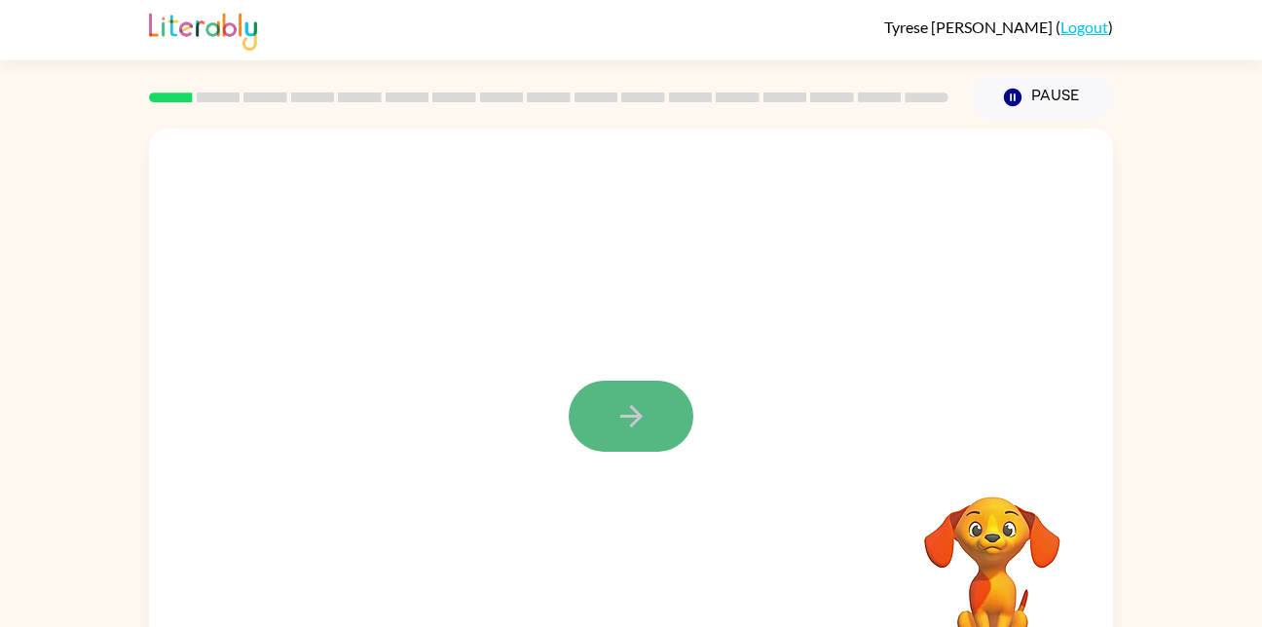
click at [647, 411] on icon "button" at bounding box center [631, 416] width 34 height 34
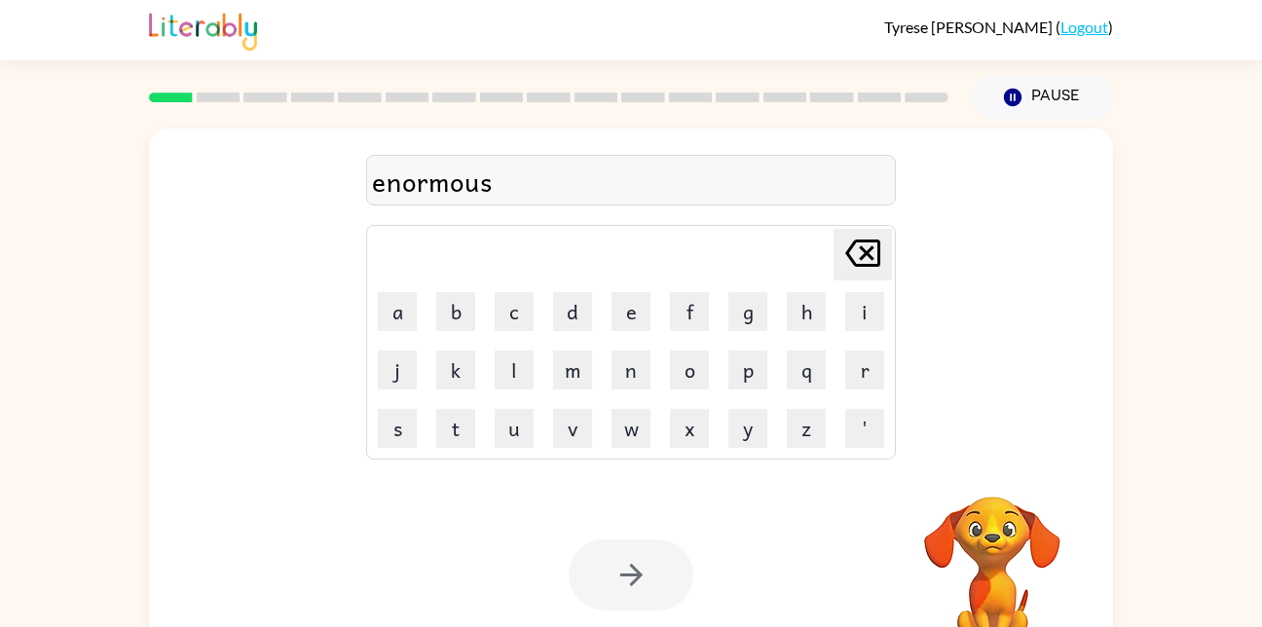
click at [659, 581] on div at bounding box center [631, 574] width 125 height 71
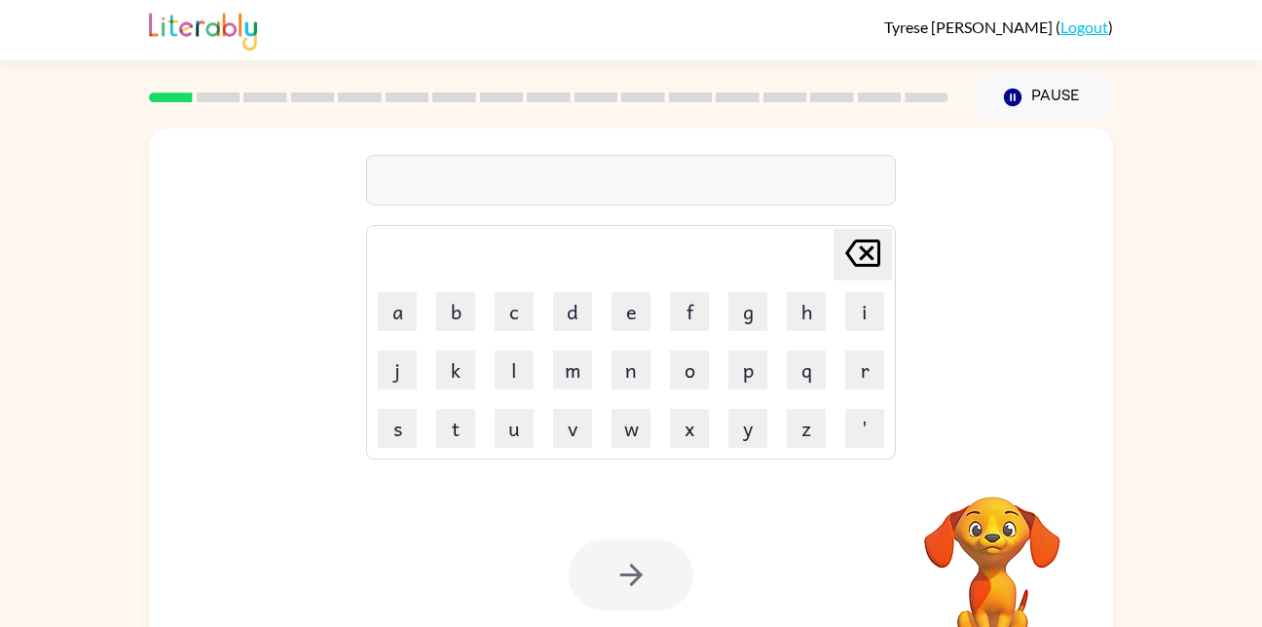
drag, startPoint x: 860, startPoint y: 243, endPoint x: 800, endPoint y: 281, distance: 70.5
click at [800, 281] on table "Delete Delete last character input a b c d e f g h i j k l m n o p q r s t u v …" at bounding box center [631, 342] width 528 height 233
click at [800, 299] on button "h" at bounding box center [806, 311] width 39 height 39
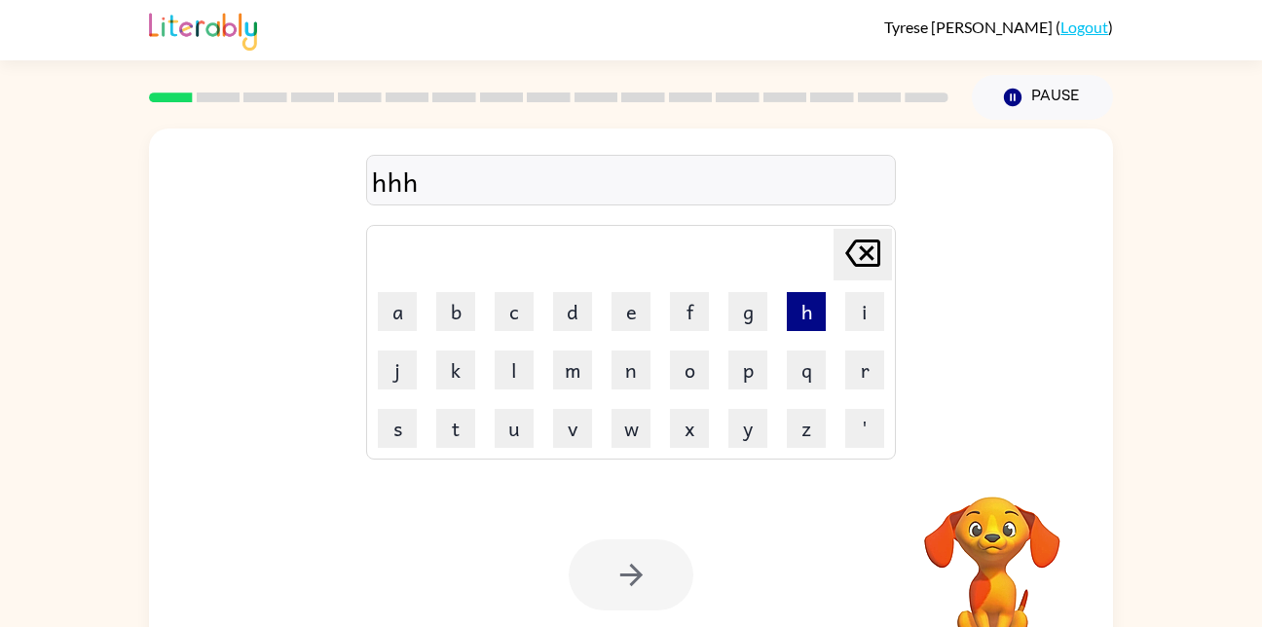
click at [800, 299] on button "h" at bounding box center [806, 311] width 39 height 39
type button "h"
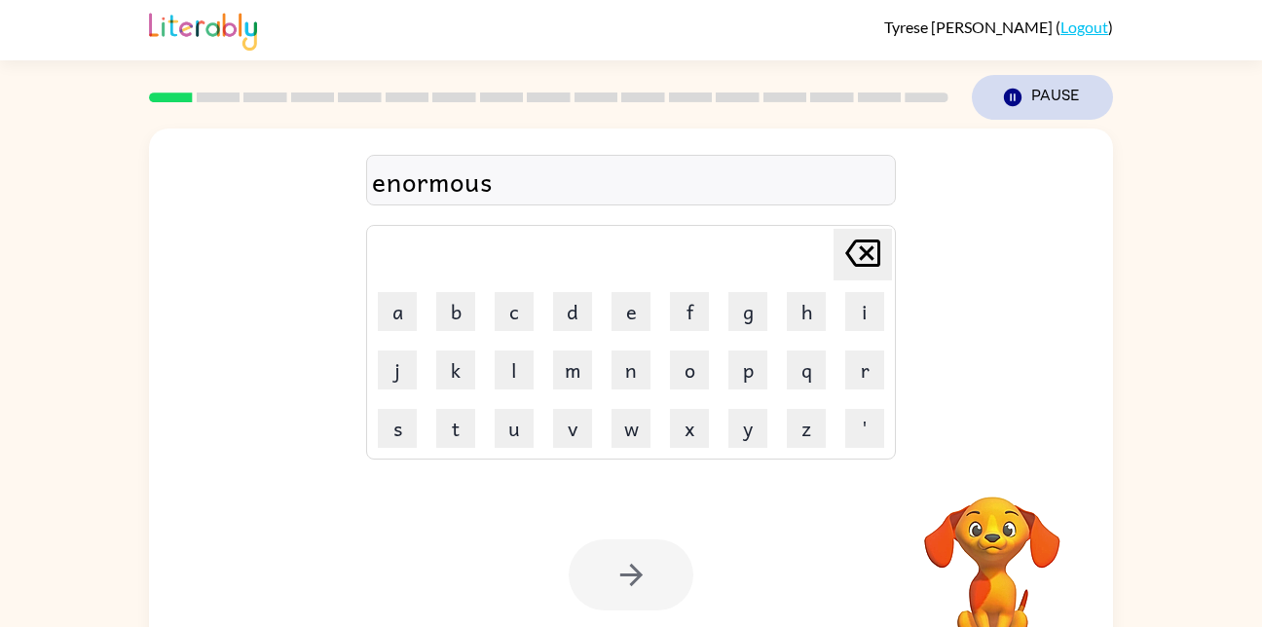
click at [1029, 96] on button "Pause Pause" at bounding box center [1042, 97] width 141 height 45
click at [1024, 102] on button "Pause Pause" at bounding box center [1042, 97] width 141 height 45
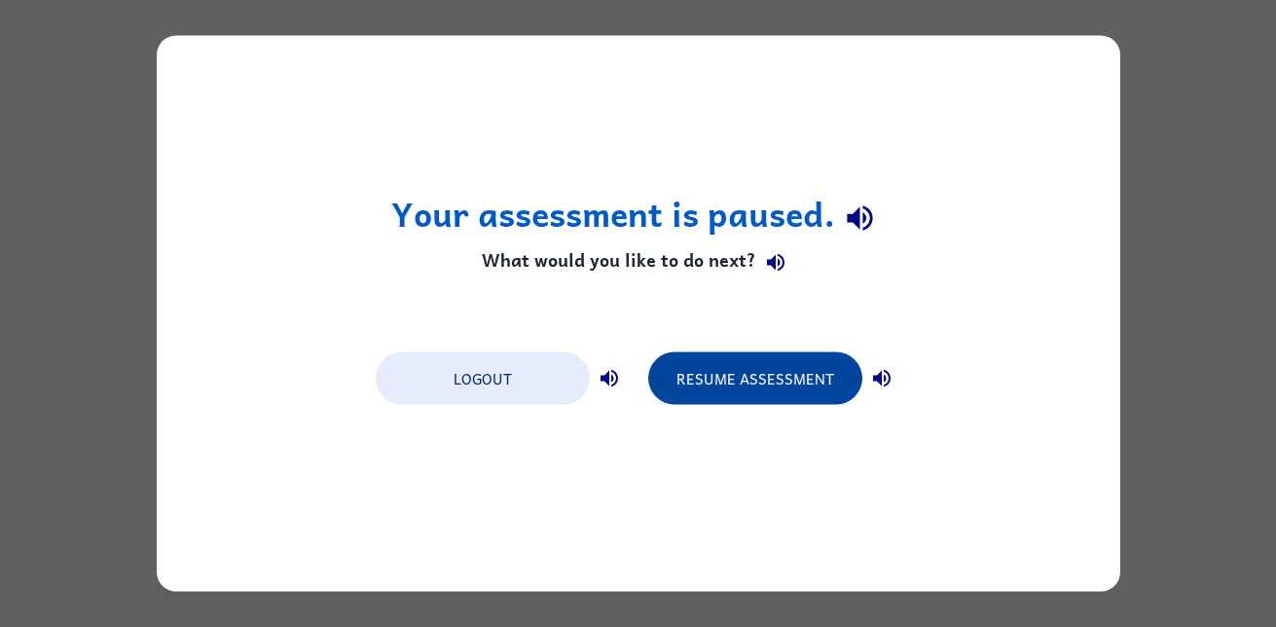
click at [802, 375] on button "Resume Assessment" at bounding box center [755, 378] width 214 height 53
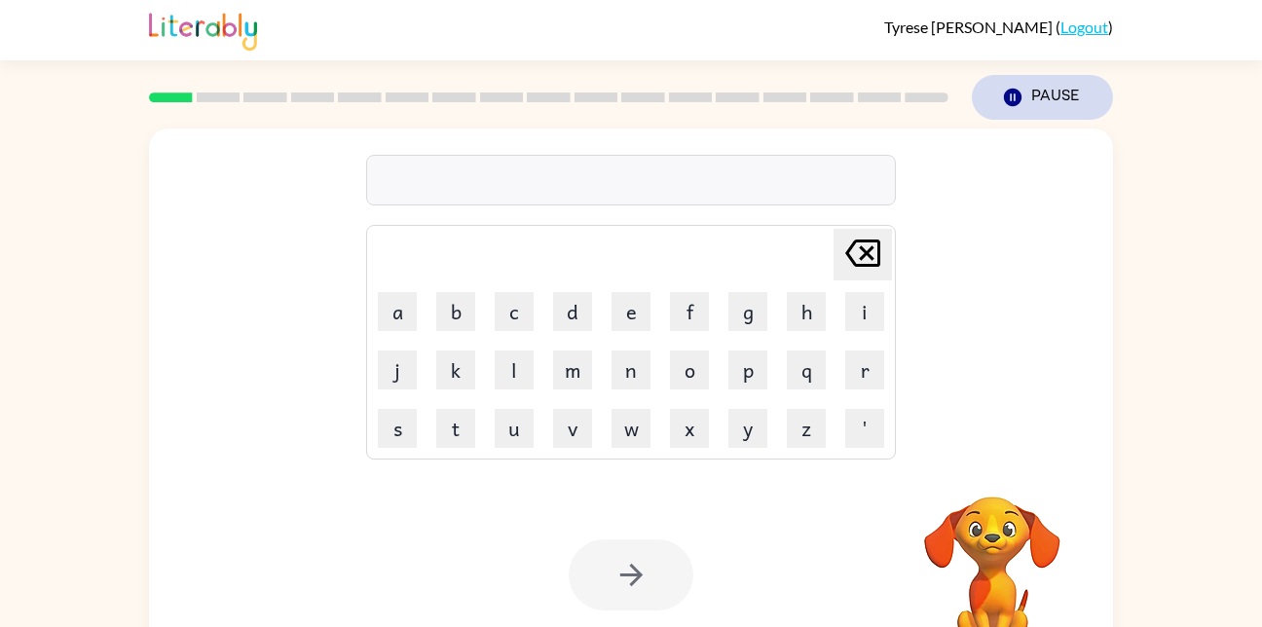
click at [1006, 93] on icon "button" at bounding box center [1013, 98] width 18 height 18
click at [631, 309] on button "e" at bounding box center [630, 311] width 39 height 39
click at [638, 372] on button "n" at bounding box center [630, 369] width 39 height 39
click at [706, 364] on button "o" at bounding box center [689, 369] width 39 height 39
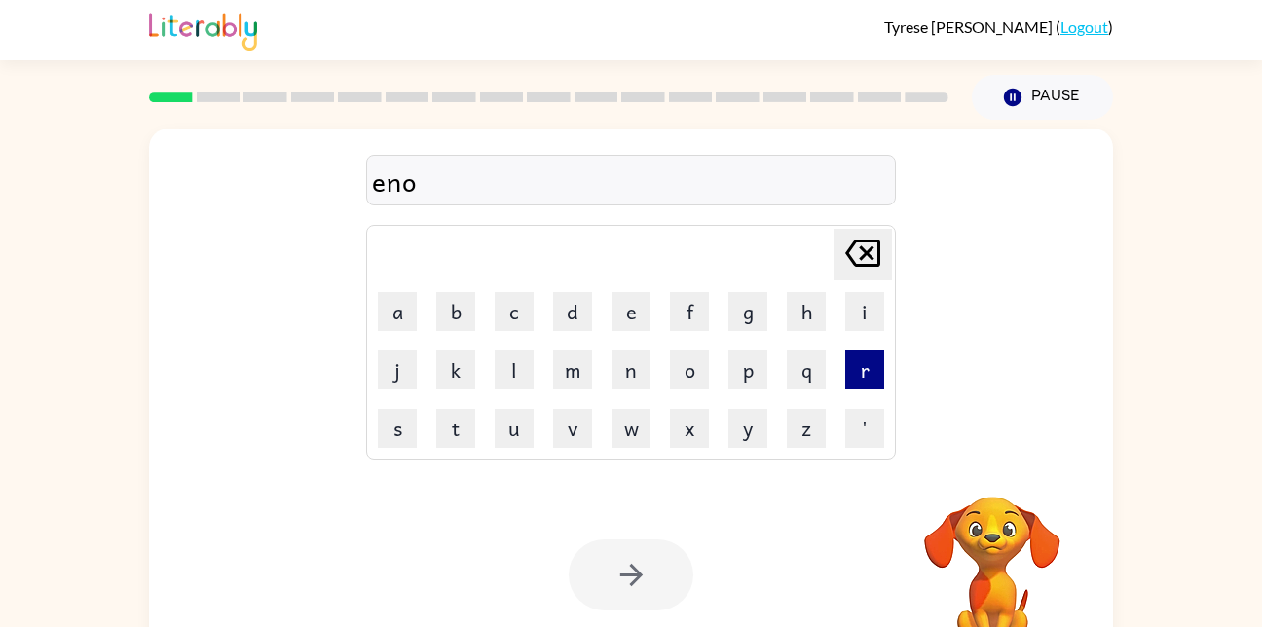
click at [861, 384] on button "r" at bounding box center [864, 369] width 39 height 39
click at [575, 373] on button "m" at bounding box center [572, 369] width 39 height 39
click at [698, 366] on button "o" at bounding box center [689, 369] width 39 height 39
click at [511, 424] on button "u" at bounding box center [514, 428] width 39 height 39
click at [390, 423] on button "s" at bounding box center [397, 428] width 39 height 39
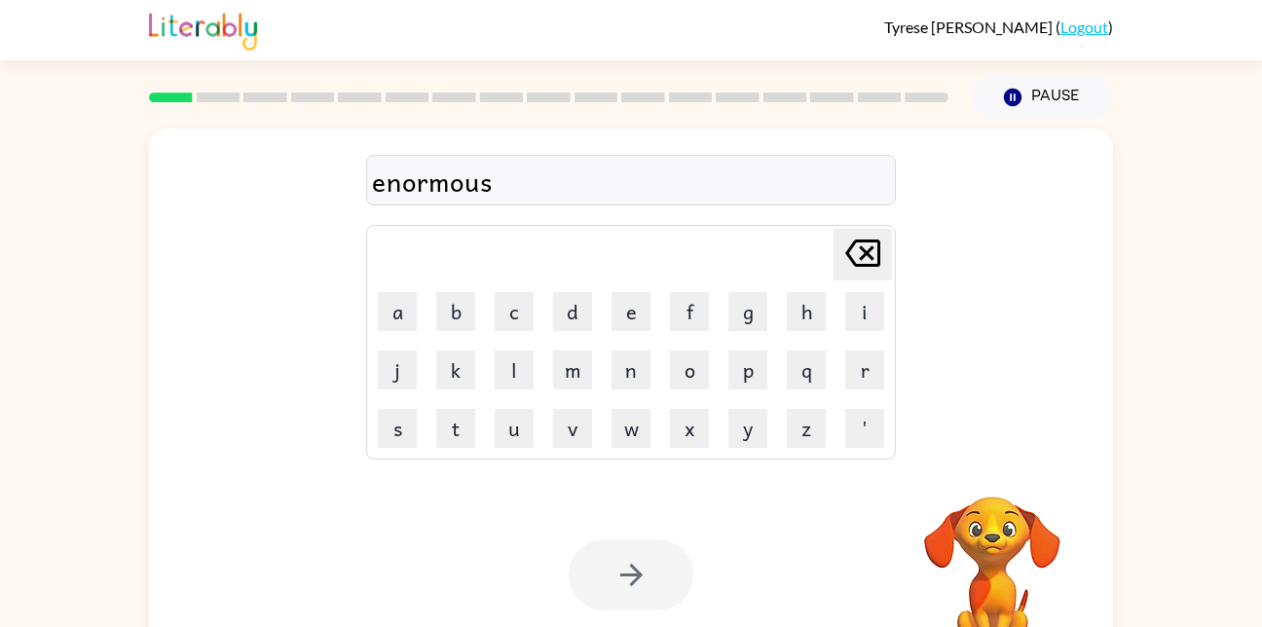
click at [868, 250] on icon at bounding box center [862, 252] width 35 height 27
click at [868, 249] on icon at bounding box center [862, 252] width 35 height 27
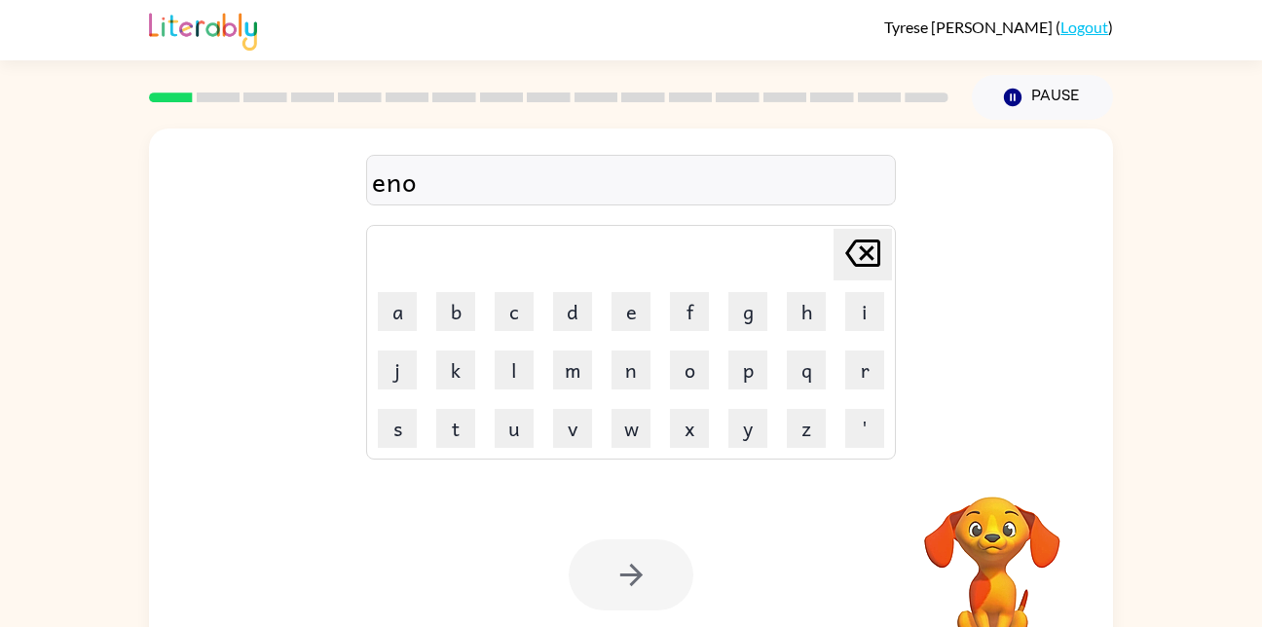
click at [868, 249] on icon at bounding box center [862, 252] width 35 height 27
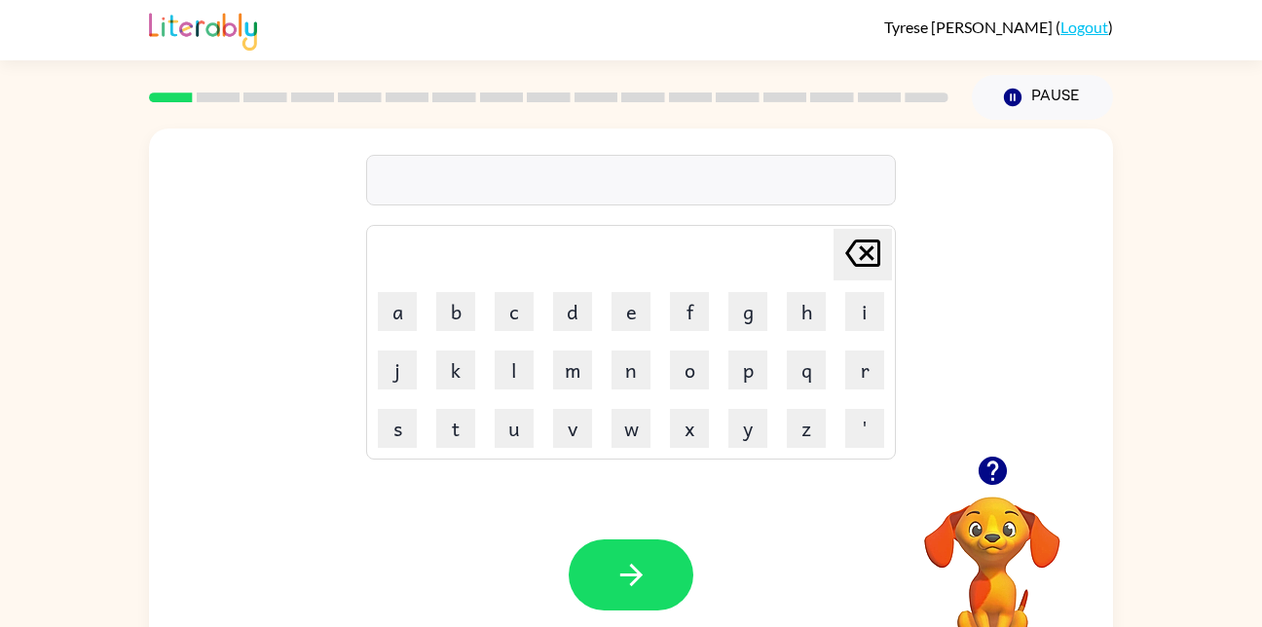
type button "delete"
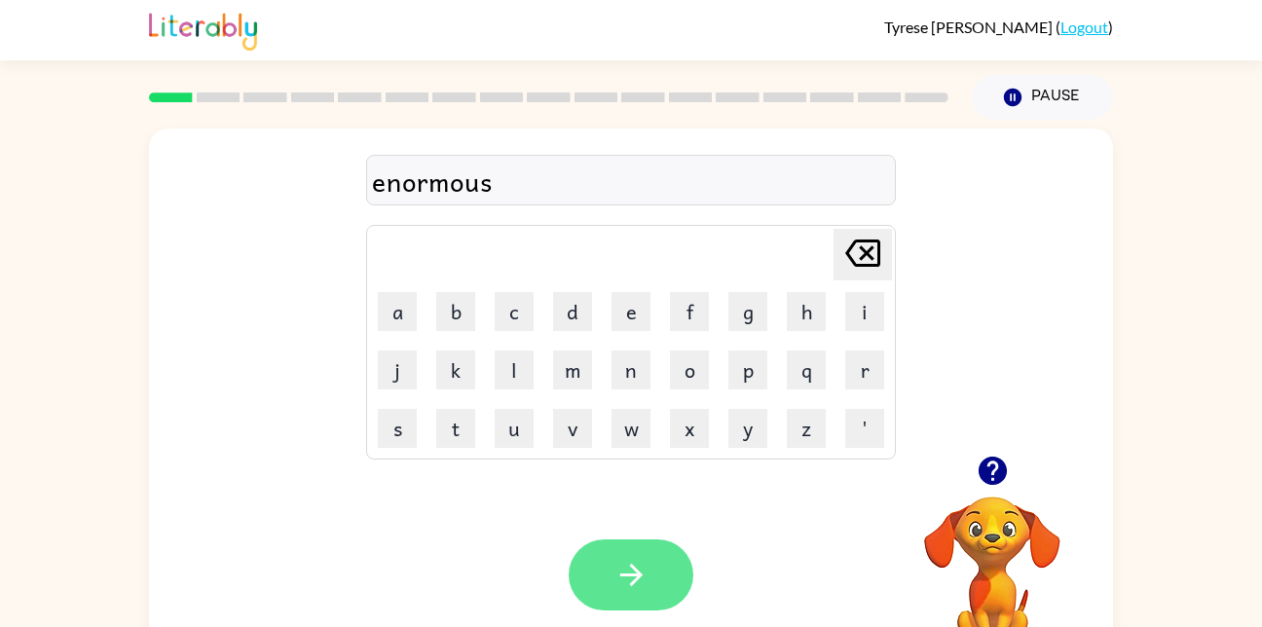
drag, startPoint x: 634, startPoint y: 553, endPoint x: 615, endPoint y: 569, distance: 24.2
click at [615, 569] on icon "button" at bounding box center [631, 575] width 34 height 34
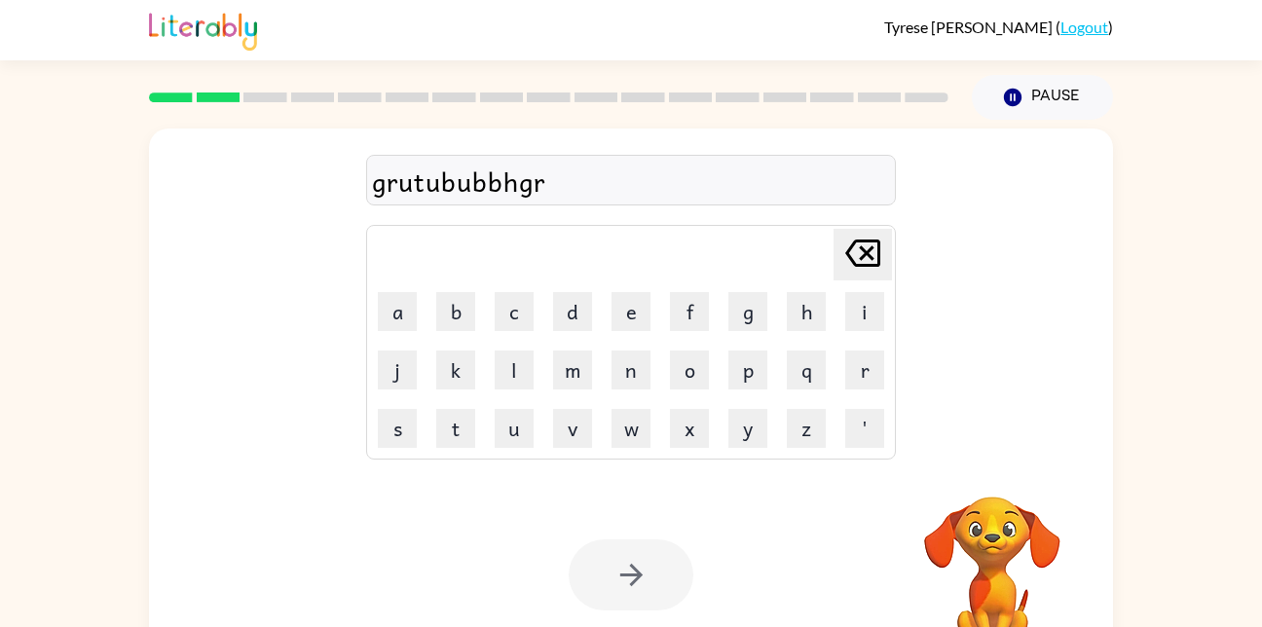
click at [784, 360] on td "q" at bounding box center [806, 370] width 56 height 56
click at [613, 580] on div at bounding box center [631, 574] width 125 height 71
click at [985, 548] on video "Your browser must support playing .mp4 files to use Literably. Please try using…" at bounding box center [992, 563] width 195 height 195
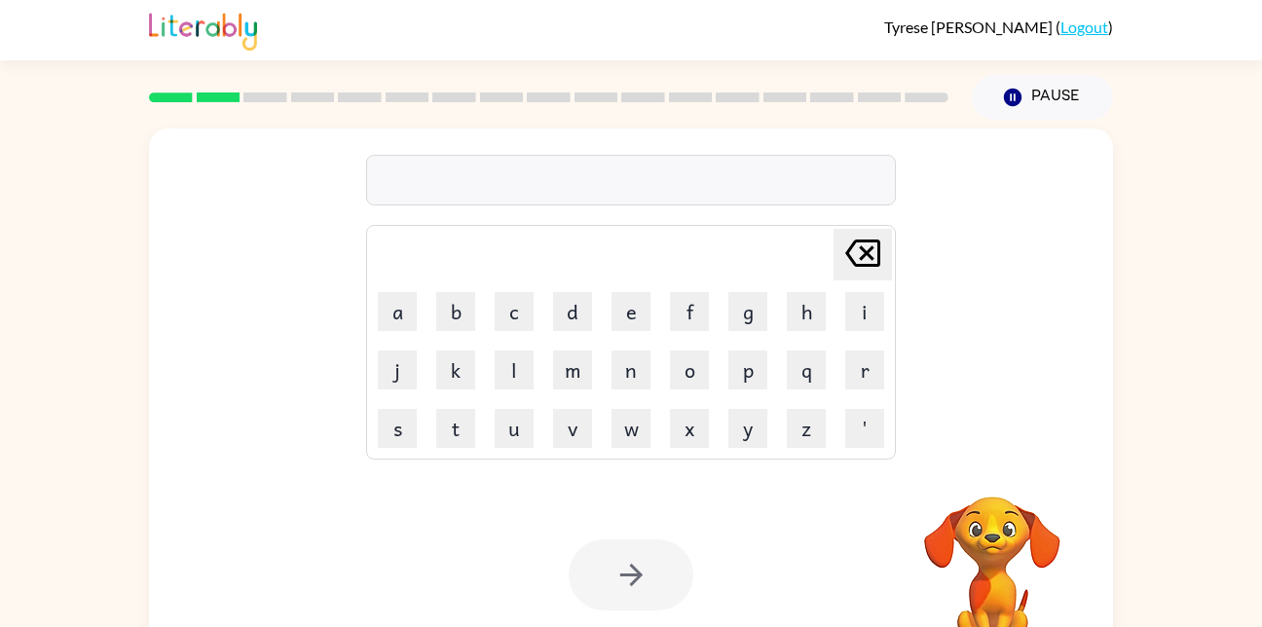
click at [985, 548] on video "Your browser must support playing .mp4 files to use Literably. Please try using…" at bounding box center [992, 563] width 195 height 195
click at [772, 395] on td "p" at bounding box center [747, 370] width 56 height 56
click at [747, 441] on button "y" at bounding box center [747, 428] width 39 height 39
click at [396, 301] on button "a" at bounding box center [397, 311] width 39 height 39
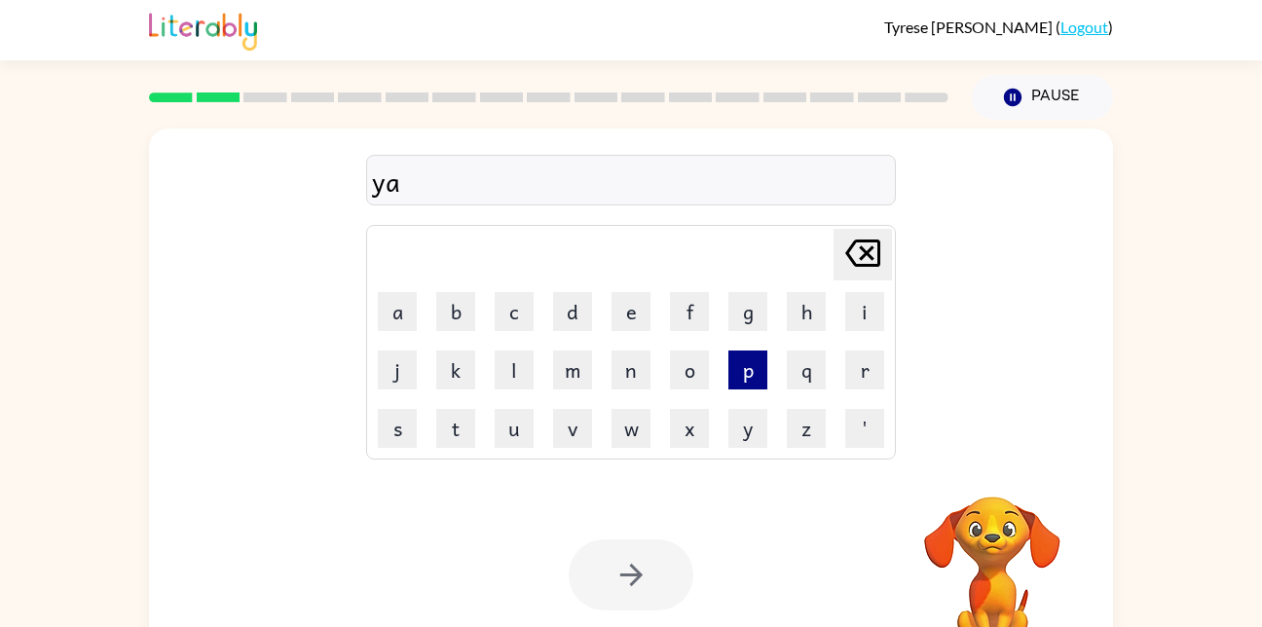
click at [738, 374] on button "p" at bounding box center [747, 369] width 39 height 39
click at [873, 248] on icon "[PERSON_NAME] last character input" at bounding box center [862, 253] width 47 height 47
click at [865, 247] on icon "[PERSON_NAME] last character input" at bounding box center [862, 253] width 47 height 47
type button "delete"
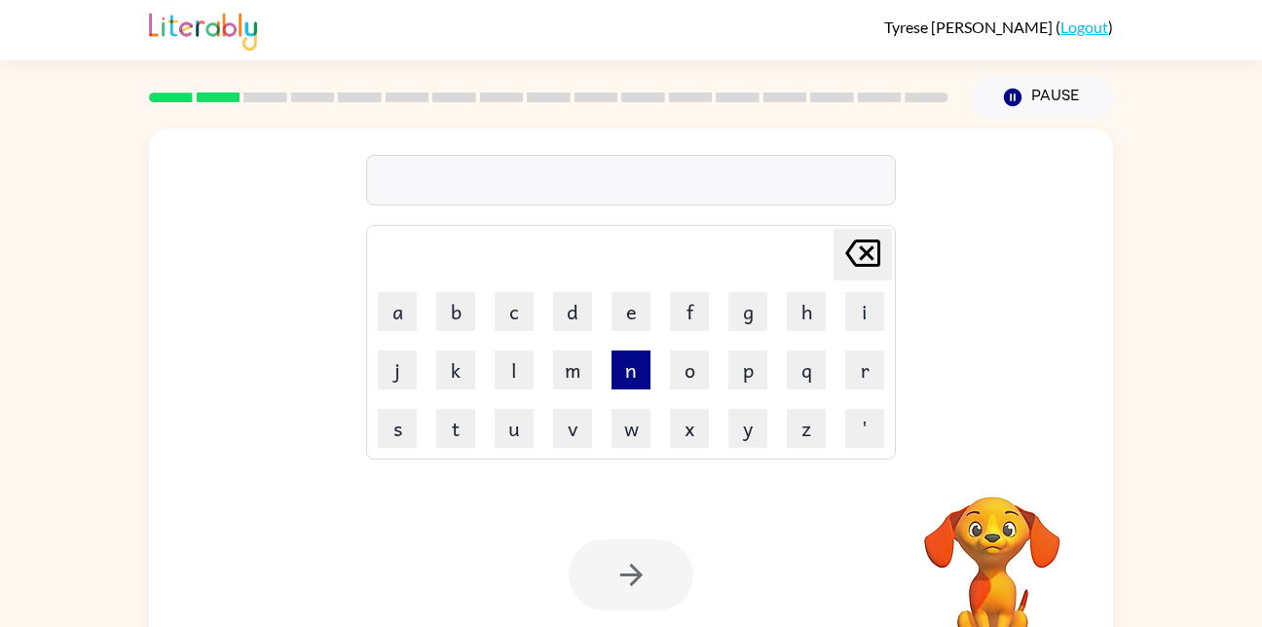
click at [638, 374] on button "n" at bounding box center [630, 369] width 39 height 39
type button "n"
click at [611, 350] on button "n" at bounding box center [630, 369] width 39 height 39
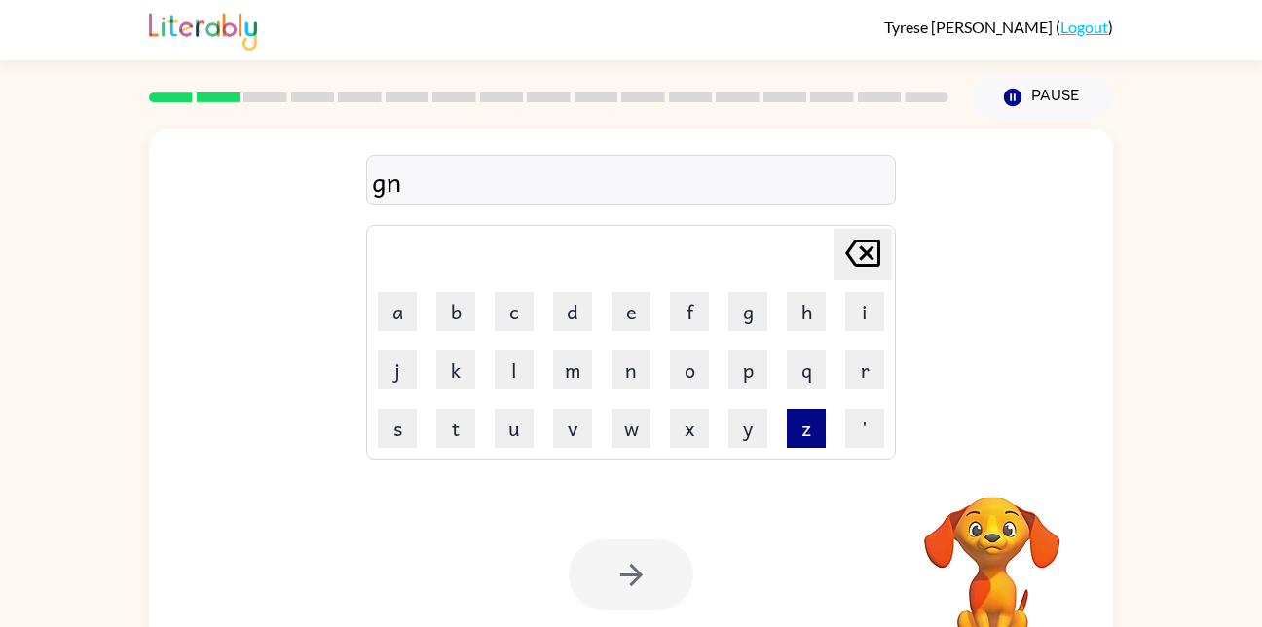
click at [611, 350] on button "n" at bounding box center [630, 369] width 39 height 39
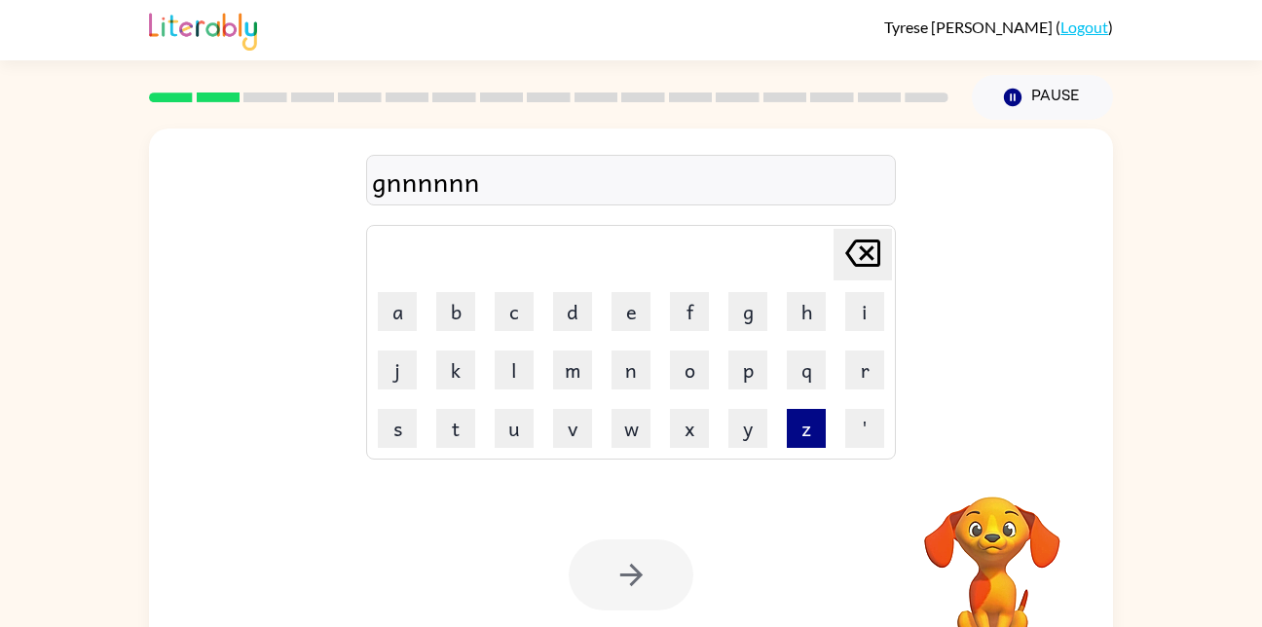
click at [611, 350] on button "n" at bounding box center [630, 369] width 39 height 39
click at [990, 393] on div "gnnnnnnnnn Delete Delete last character input a b c d e f g h i j k l m n o p q…" at bounding box center [631, 291] width 964 height 327
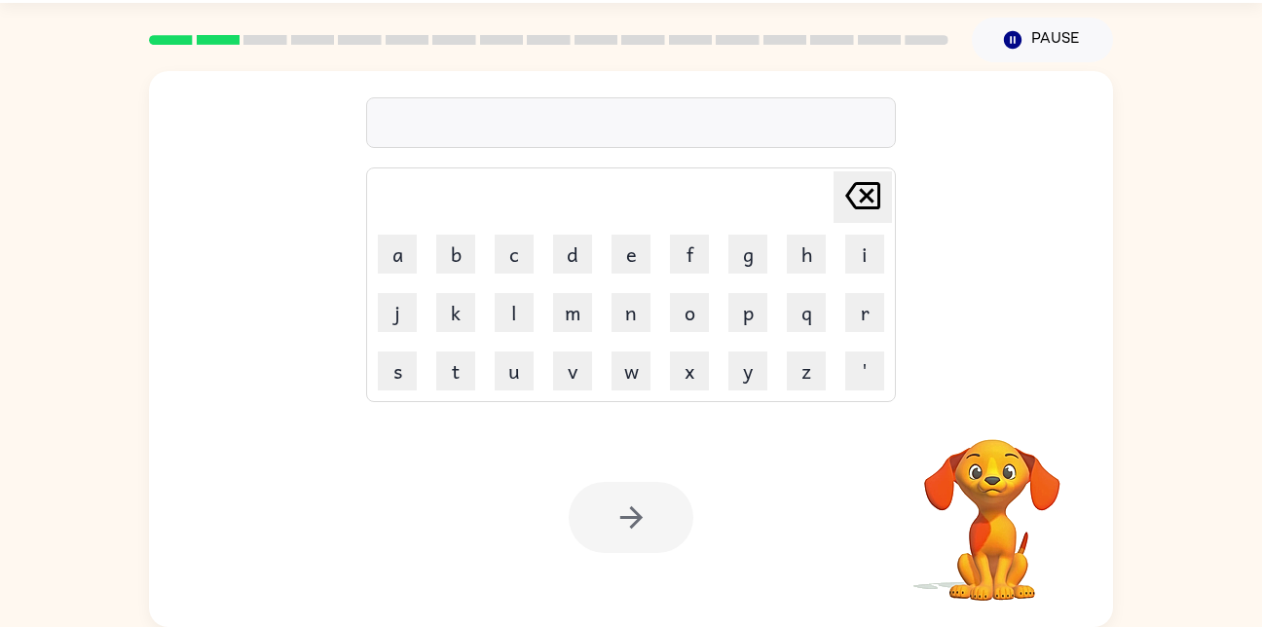
click at [639, 529] on div at bounding box center [631, 517] width 125 height 71
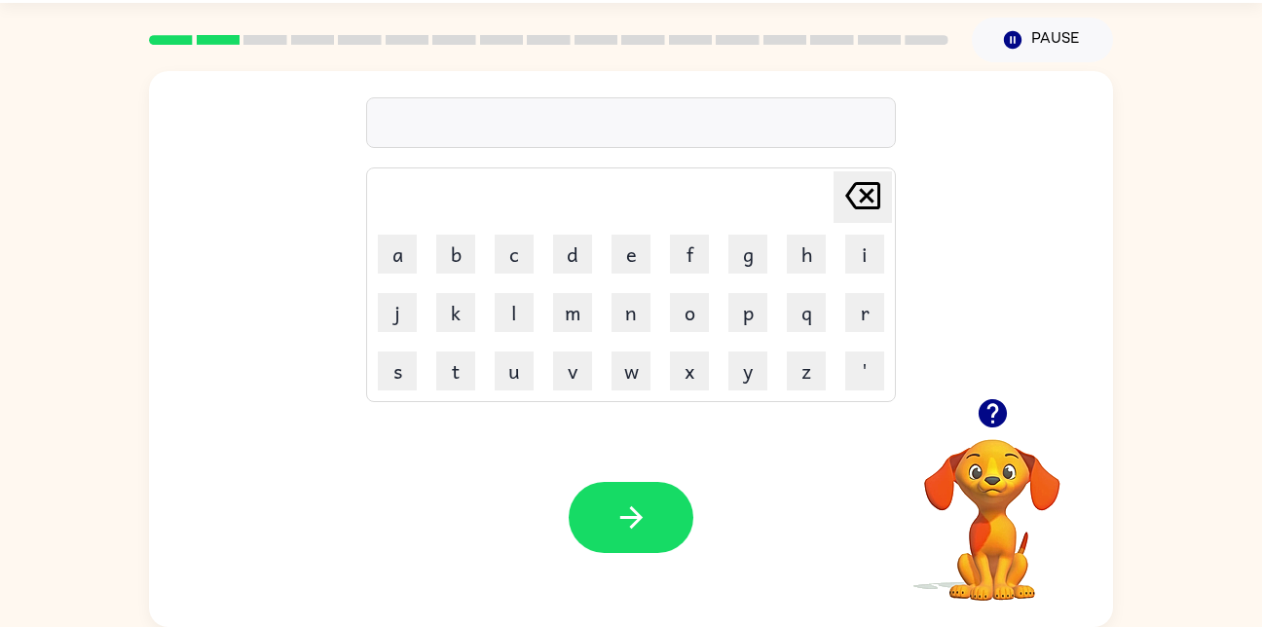
click at [1002, 411] on icon "button" at bounding box center [991, 413] width 28 height 28
drag, startPoint x: 636, startPoint y: 513, endPoint x: 603, endPoint y: 512, distance: 33.1
click at [603, 512] on button "button" at bounding box center [631, 517] width 125 height 71
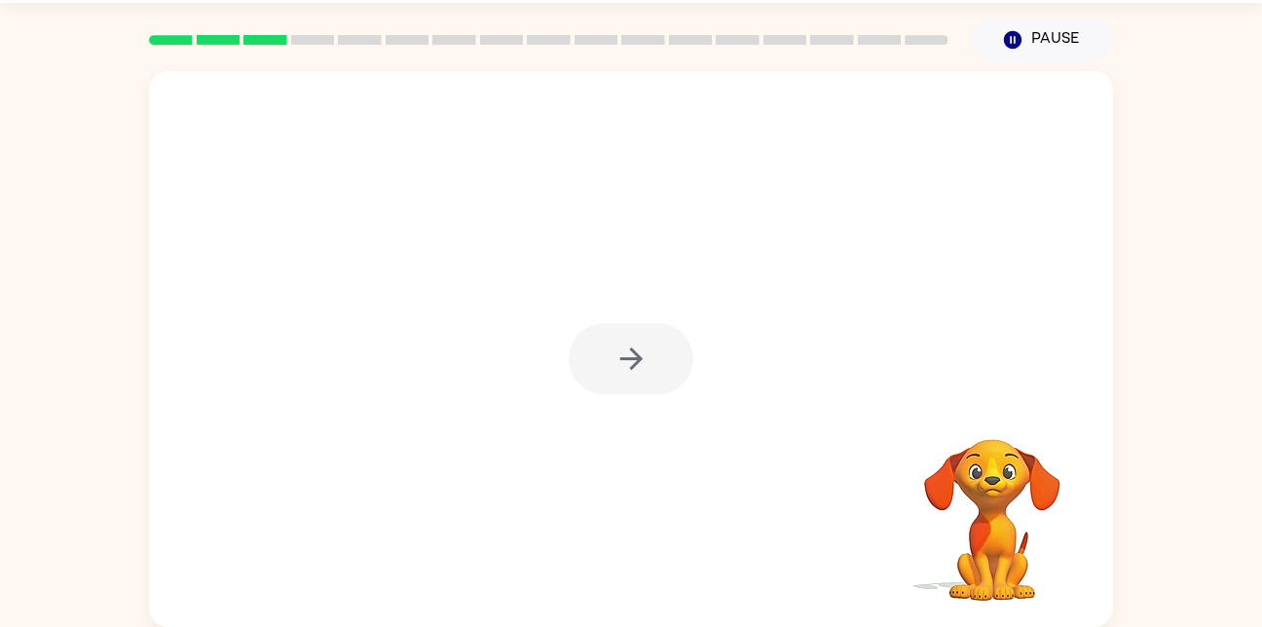
click at [633, 344] on div at bounding box center [631, 349] width 964 height 556
click at [639, 340] on button "button" at bounding box center [631, 358] width 125 height 71
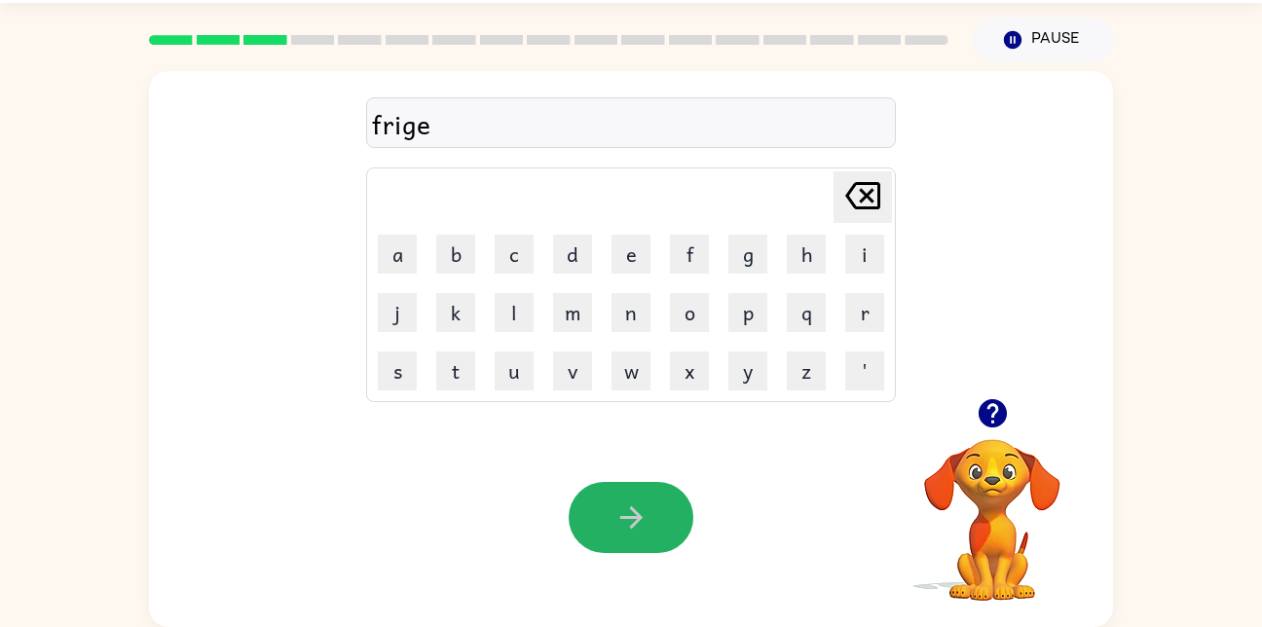
click at [625, 514] on icon "button" at bounding box center [631, 517] width 34 height 34
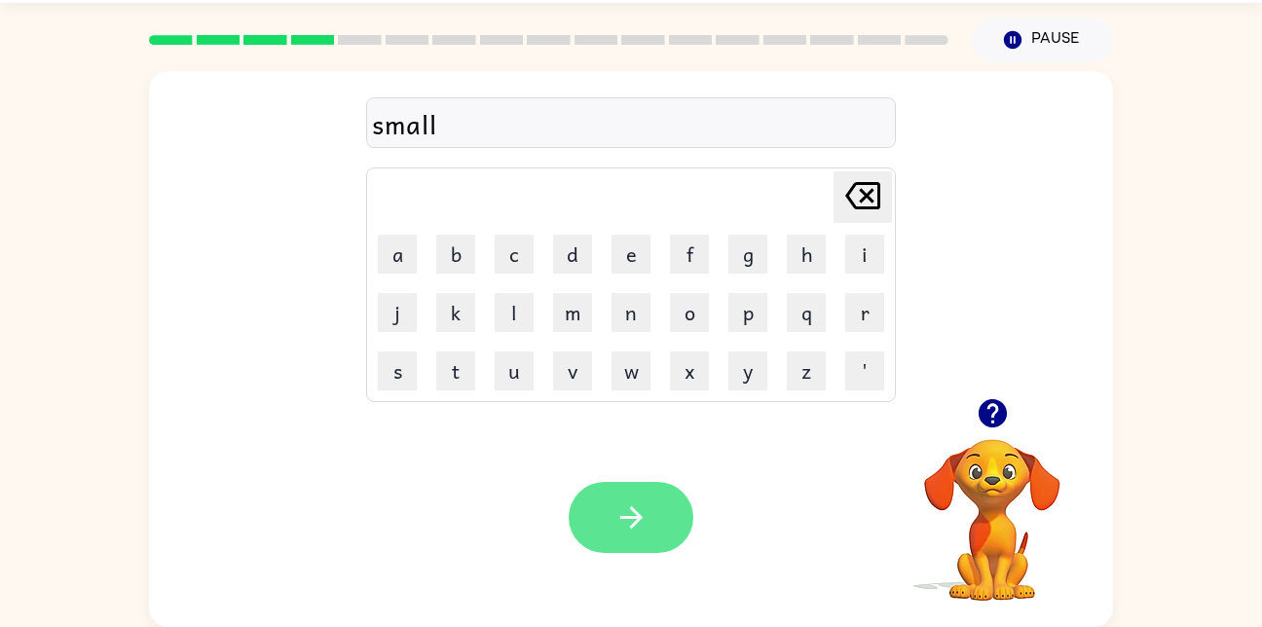
click at [615, 521] on icon "button" at bounding box center [631, 517] width 34 height 34
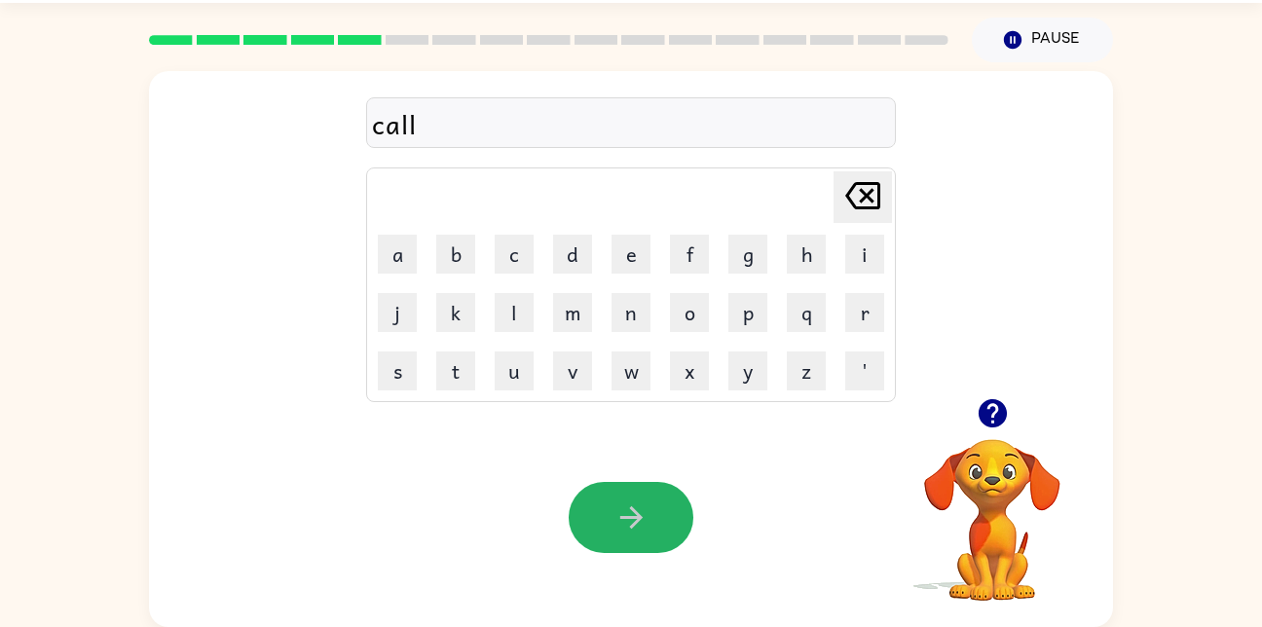
click at [630, 503] on icon "button" at bounding box center [631, 517] width 34 height 34
click at [630, 508] on icon "button" at bounding box center [630, 517] width 22 height 22
click at [633, 506] on icon "button" at bounding box center [631, 517] width 34 height 34
click at [641, 503] on icon "button" at bounding box center [631, 517] width 34 height 34
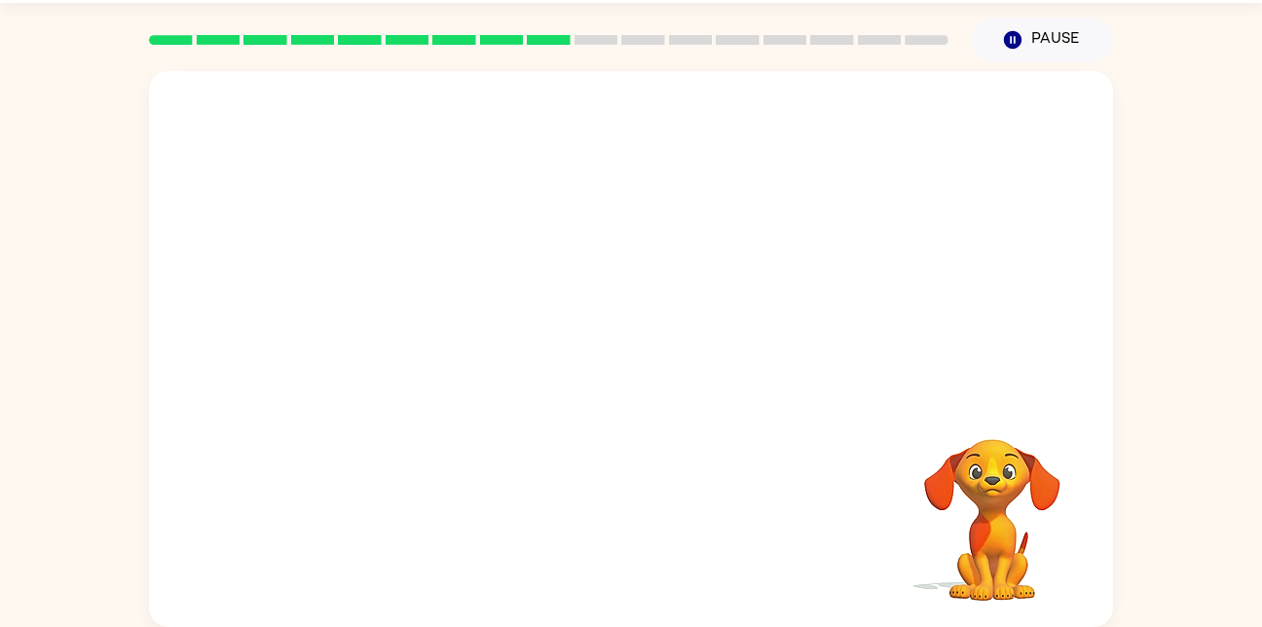
scroll to position [0, 0]
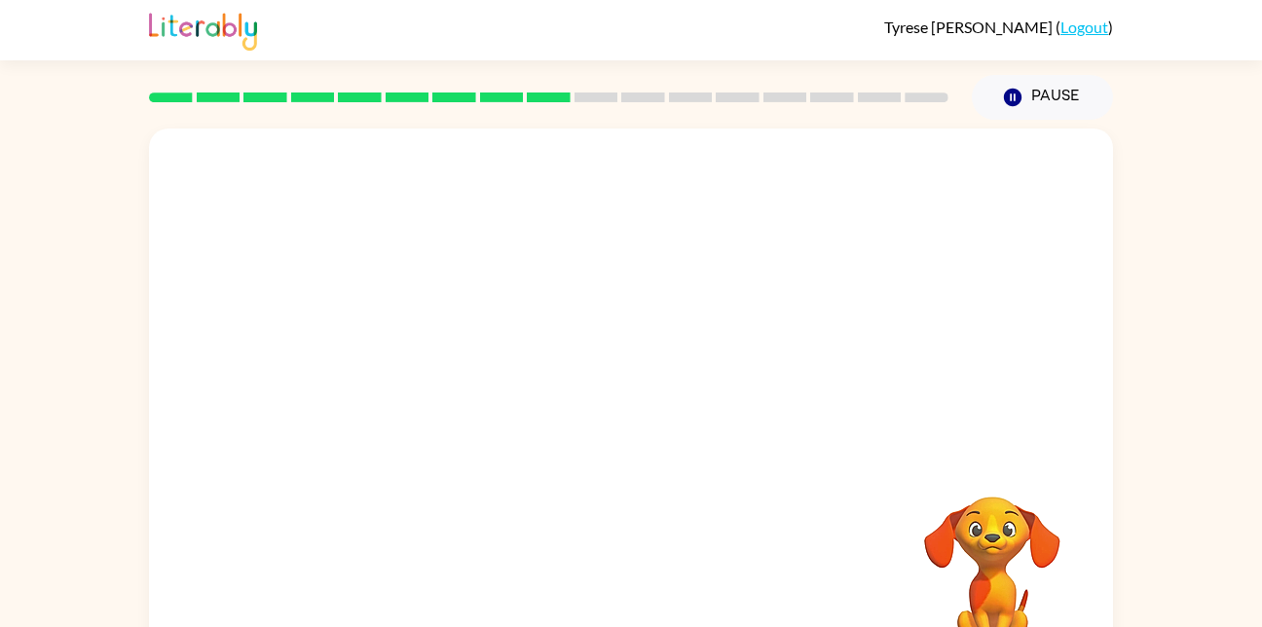
click at [755, 520] on div "Your browser must support playing .mp4 files to use Literably. Please try using…" at bounding box center [631, 406] width 964 height 556
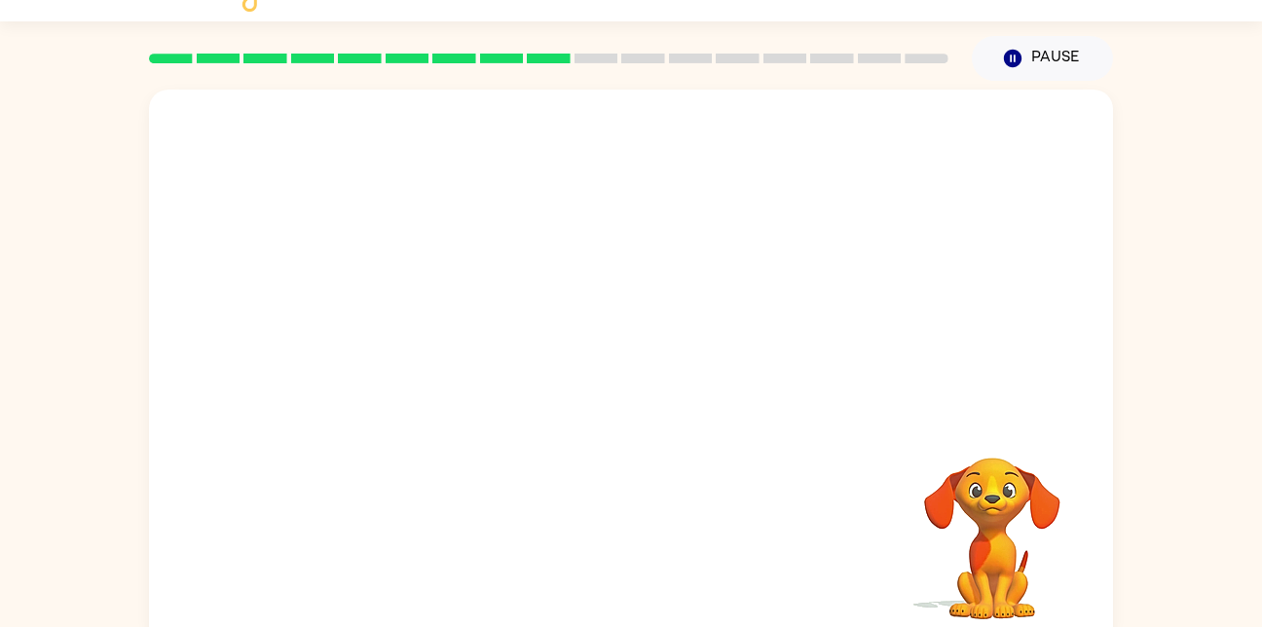
scroll to position [57, 0]
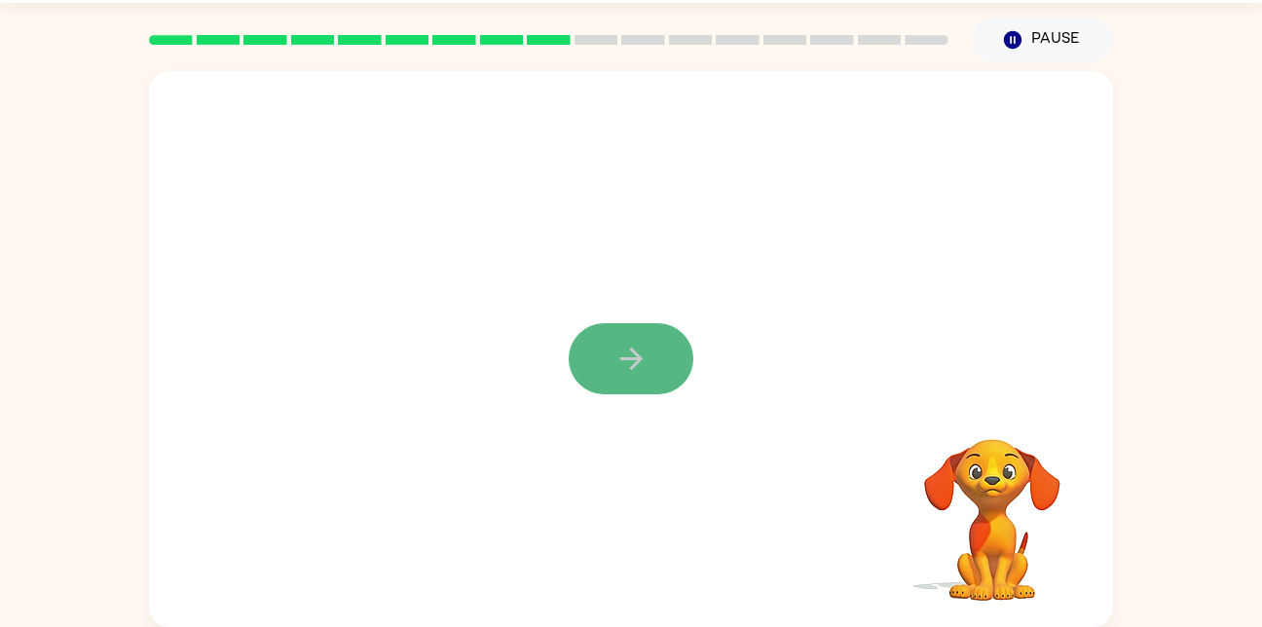
click at [629, 372] on icon "button" at bounding box center [631, 359] width 34 height 34
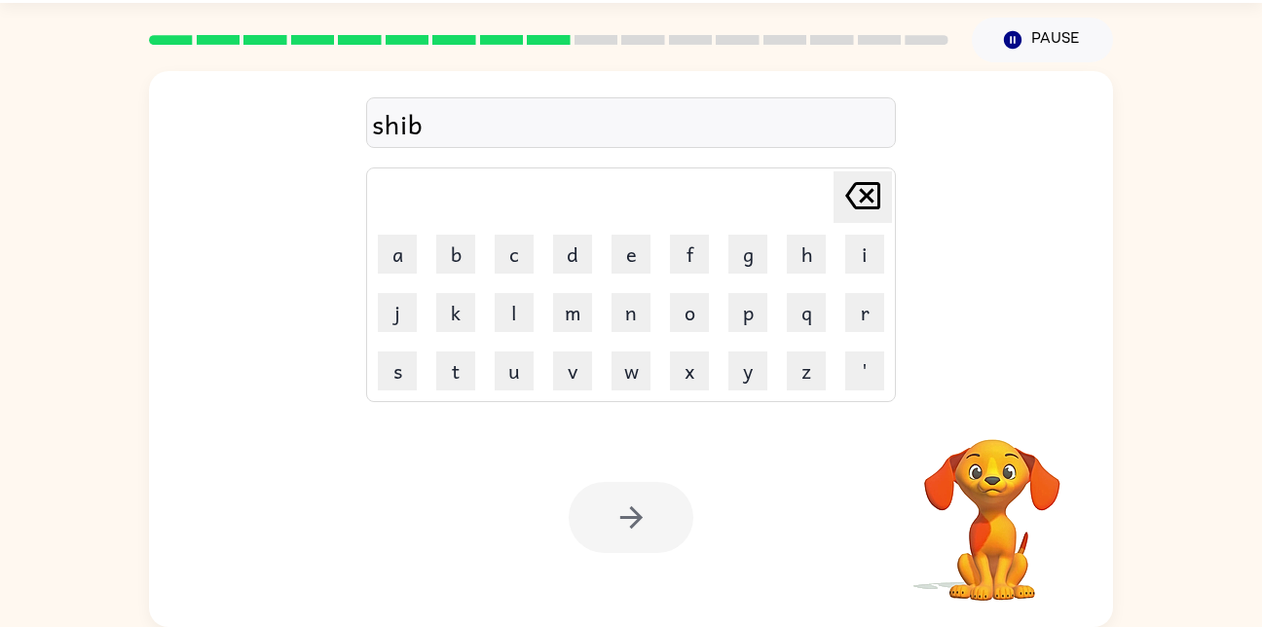
click at [667, 526] on div at bounding box center [631, 517] width 125 height 71
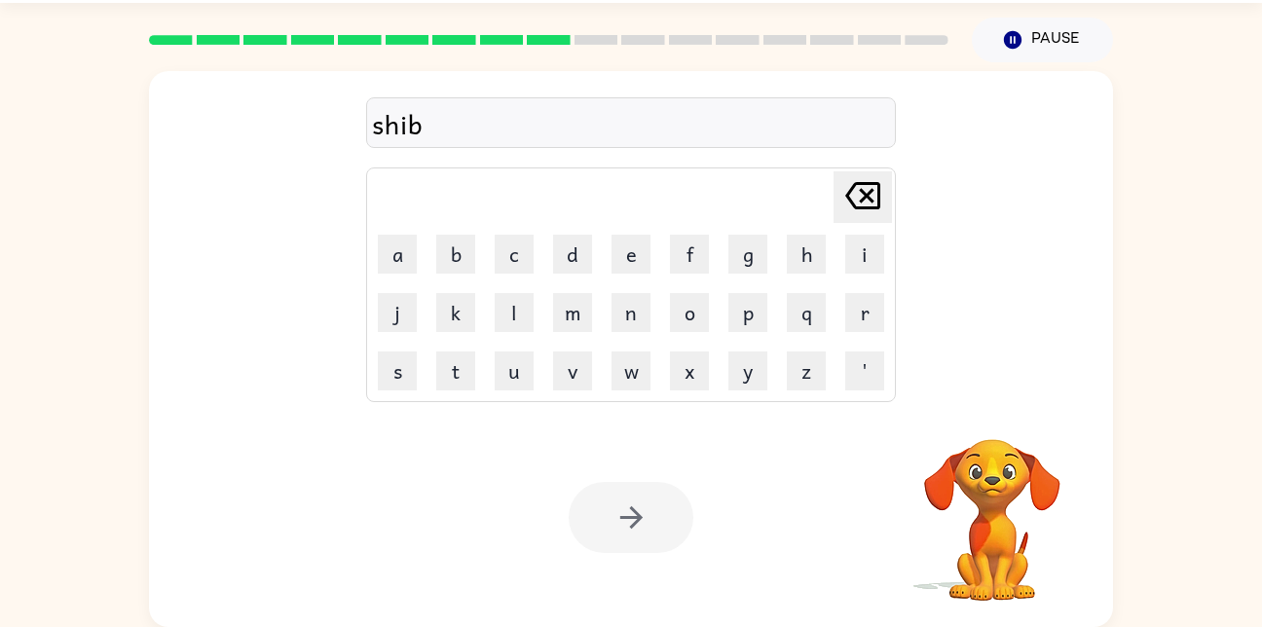
click at [667, 526] on div at bounding box center [631, 517] width 125 height 71
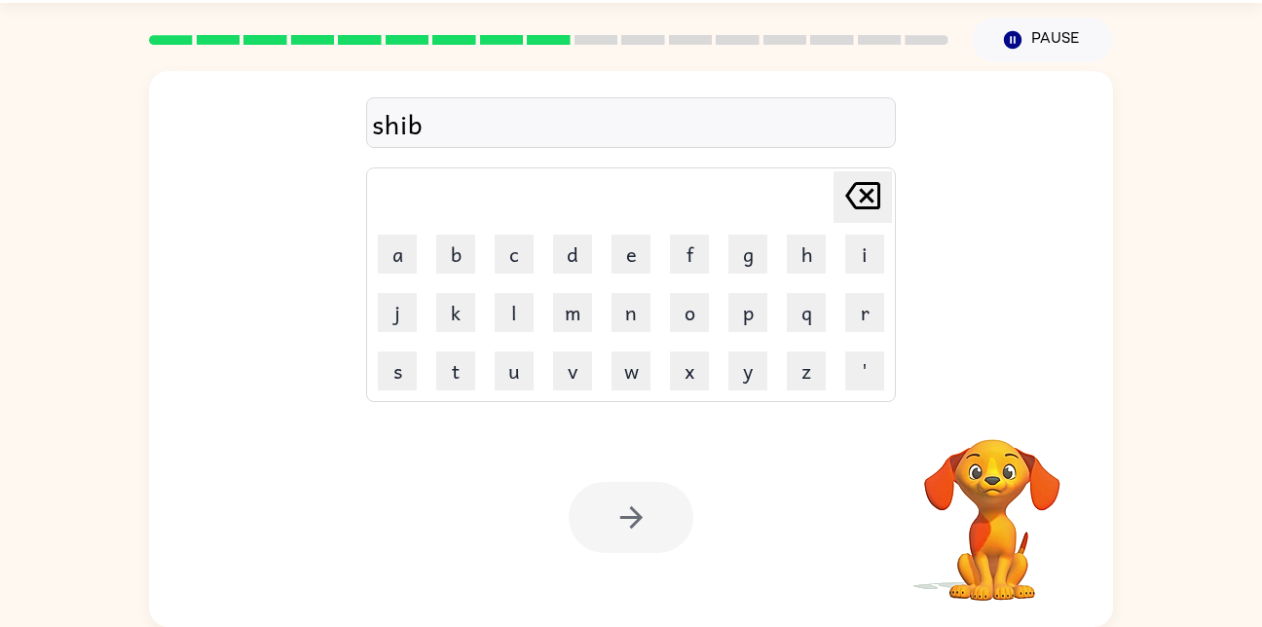
click at [667, 526] on div at bounding box center [631, 517] width 125 height 71
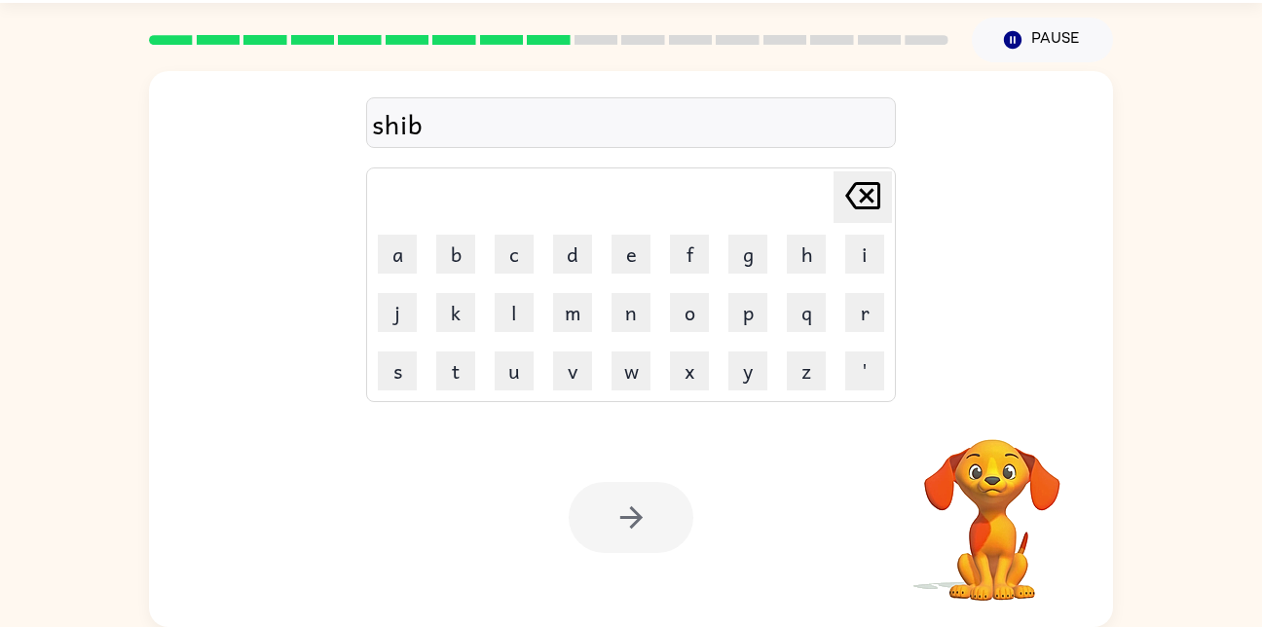
click at [667, 526] on div at bounding box center [631, 517] width 125 height 71
click at [637, 515] on div at bounding box center [631, 517] width 125 height 71
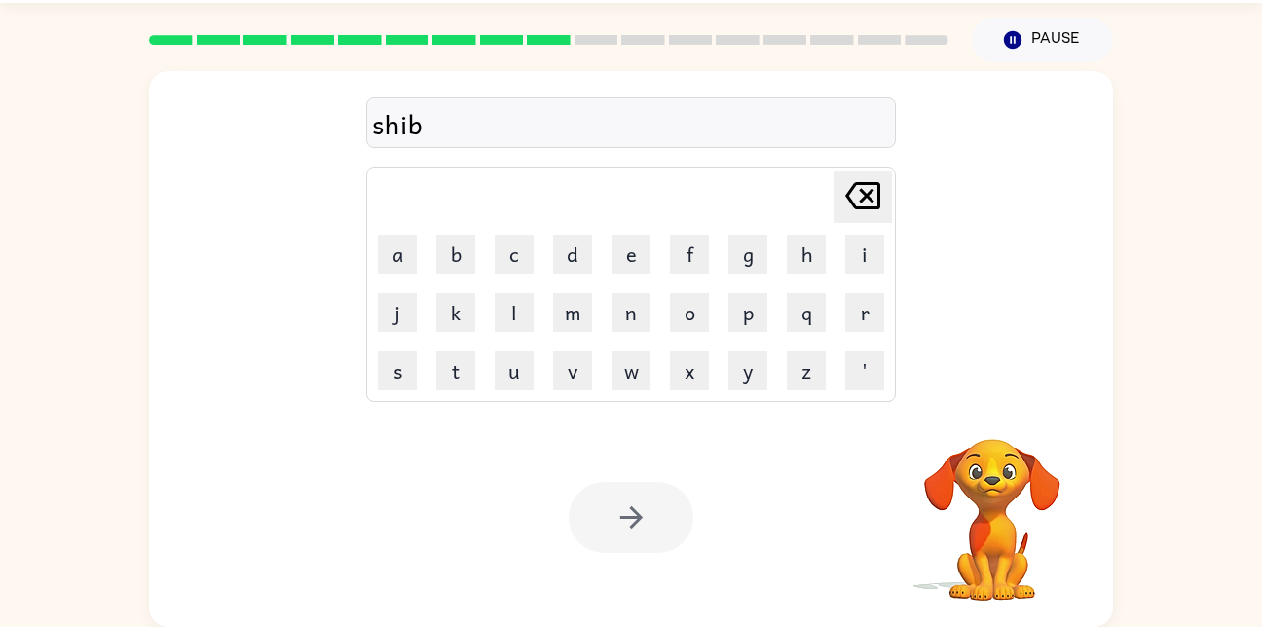
click at [637, 515] on div at bounding box center [631, 517] width 125 height 71
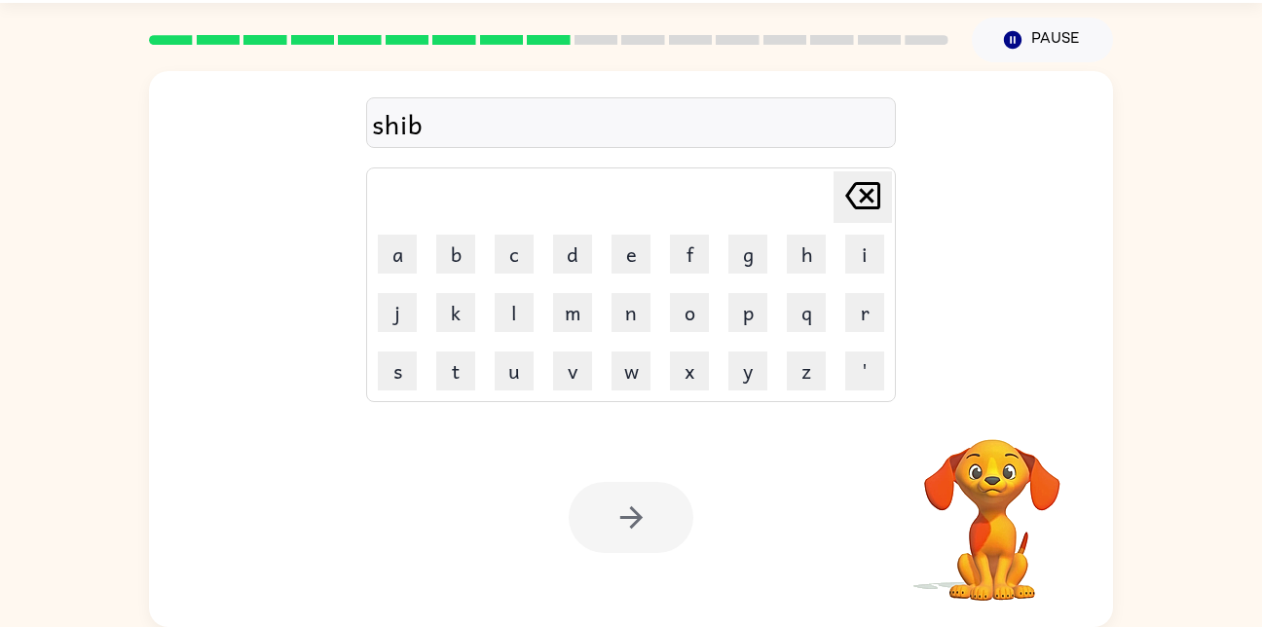
click at [637, 515] on div at bounding box center [631, 517] width 125 height 71
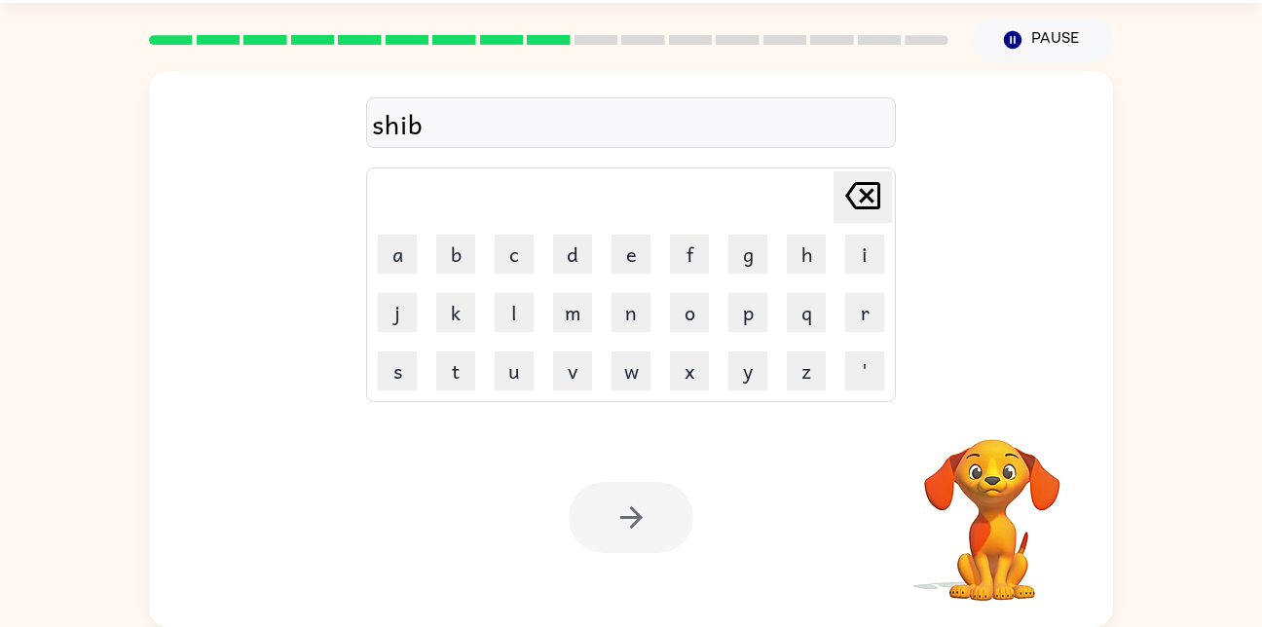
click at [637, 515] on div at bounding box center [631, 517] width 125 height 71
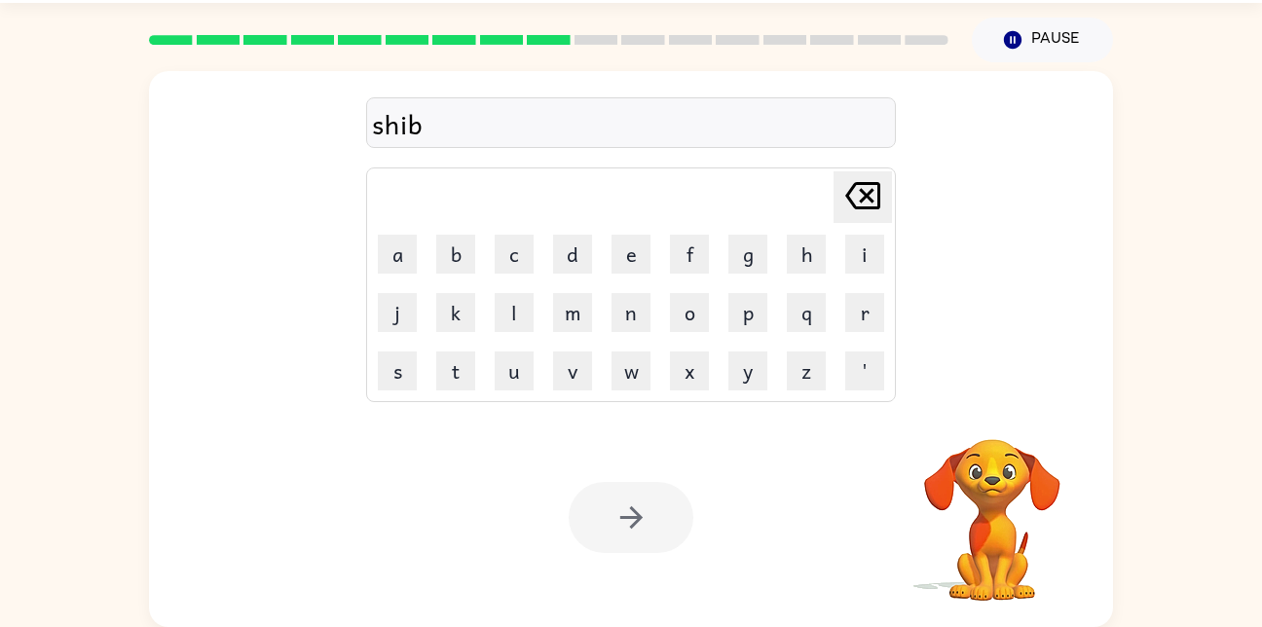
click at [637, 515] on div at bounding box center [631, 517] width 125 height 71
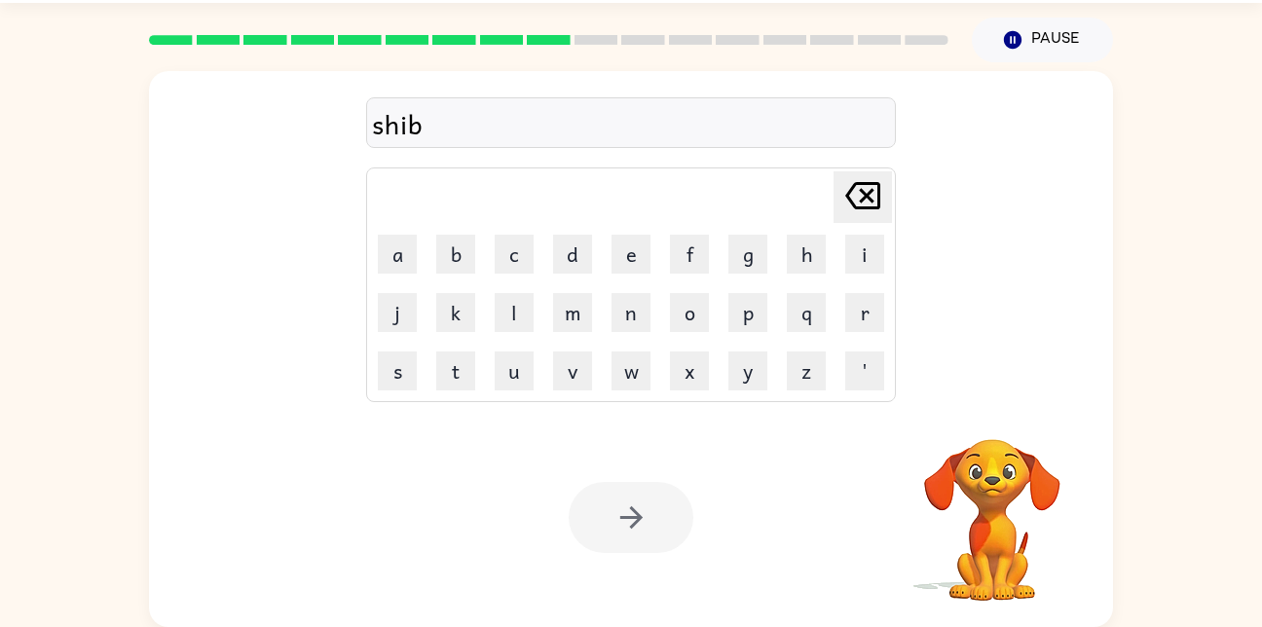
click at [637, 515] on div at bounding box center [631, 517] width 125 height 71
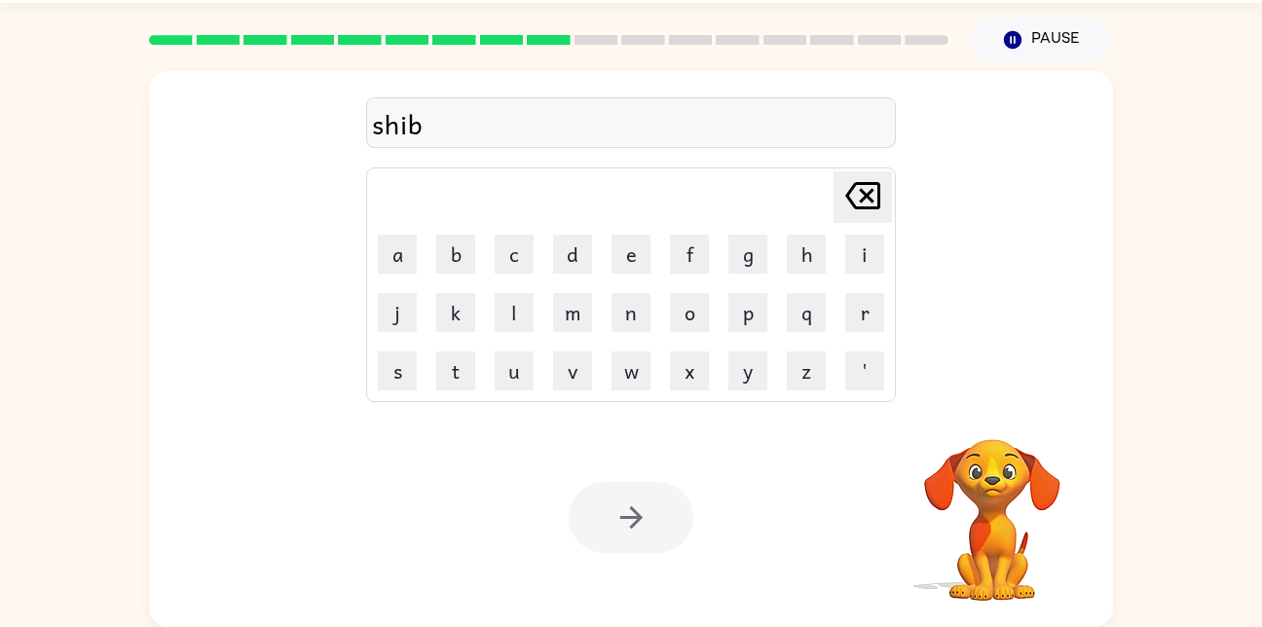
click at [637, 515] on div at bounding box center [631, 517] width 125 height 71
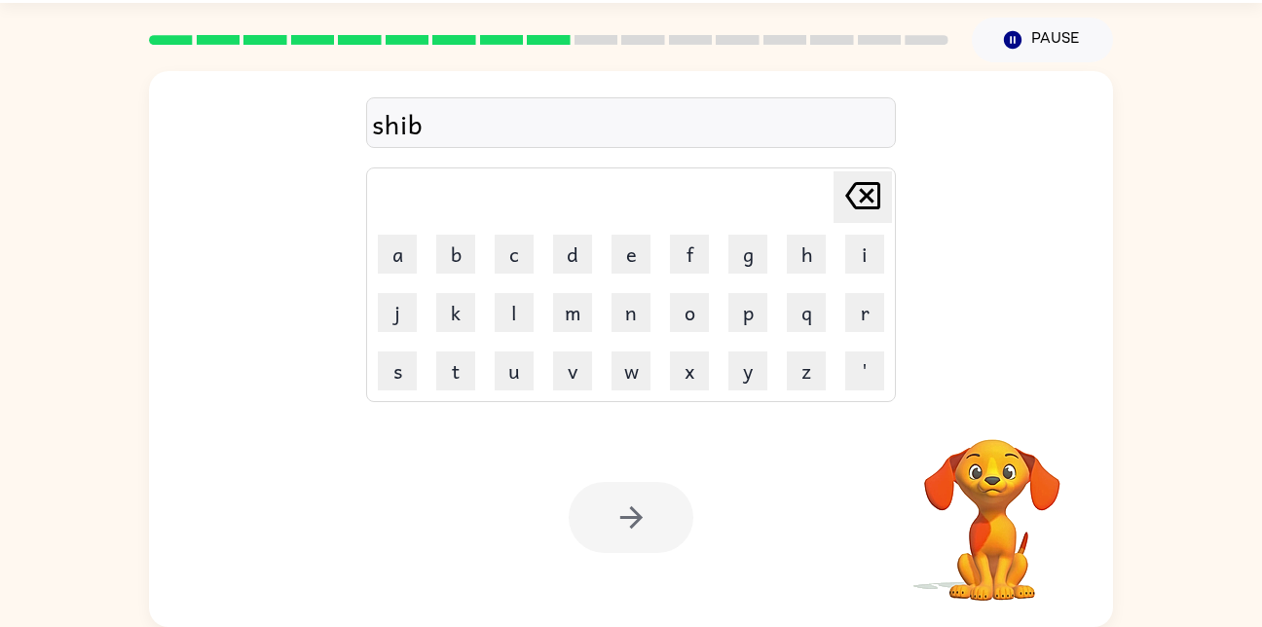
click at [637, 515] on div at bounding box center [631, 517] width 125 height 71
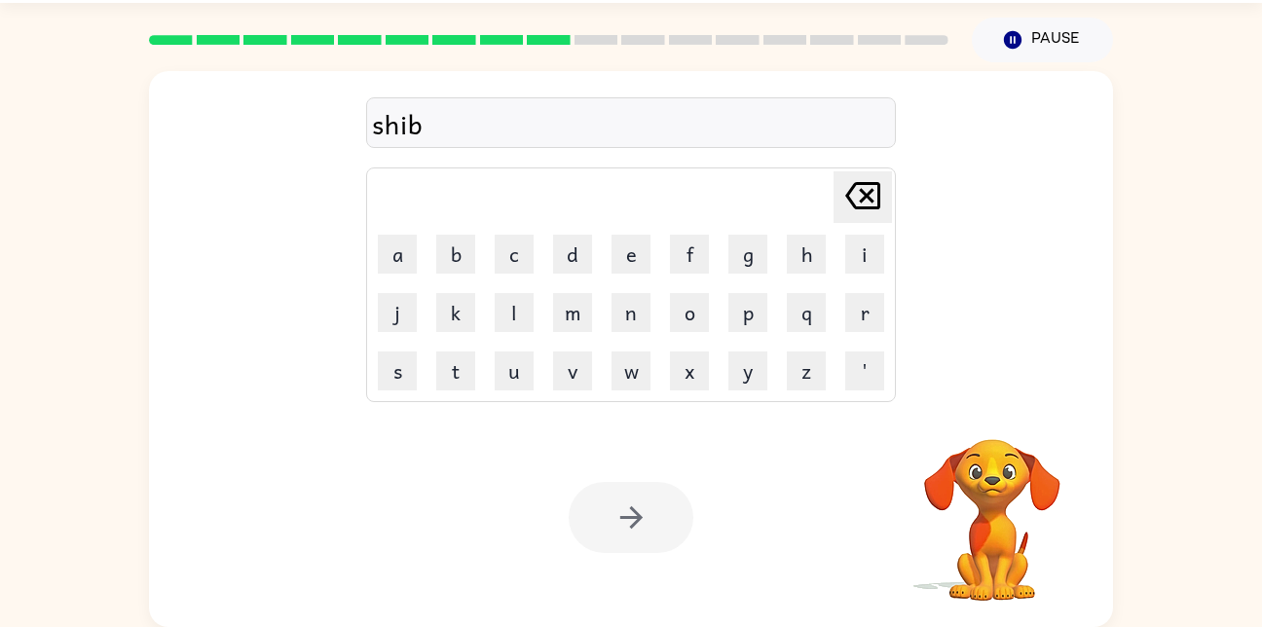
click at [637, 515] on div at bounding box center [631, 517] width 125 height 71
click at [637, 515] on icon "button" at bounding box center [630, 517] width 22 height 22
click at [637, 515] on div at bounding box center [631, 517] width 125 height 71
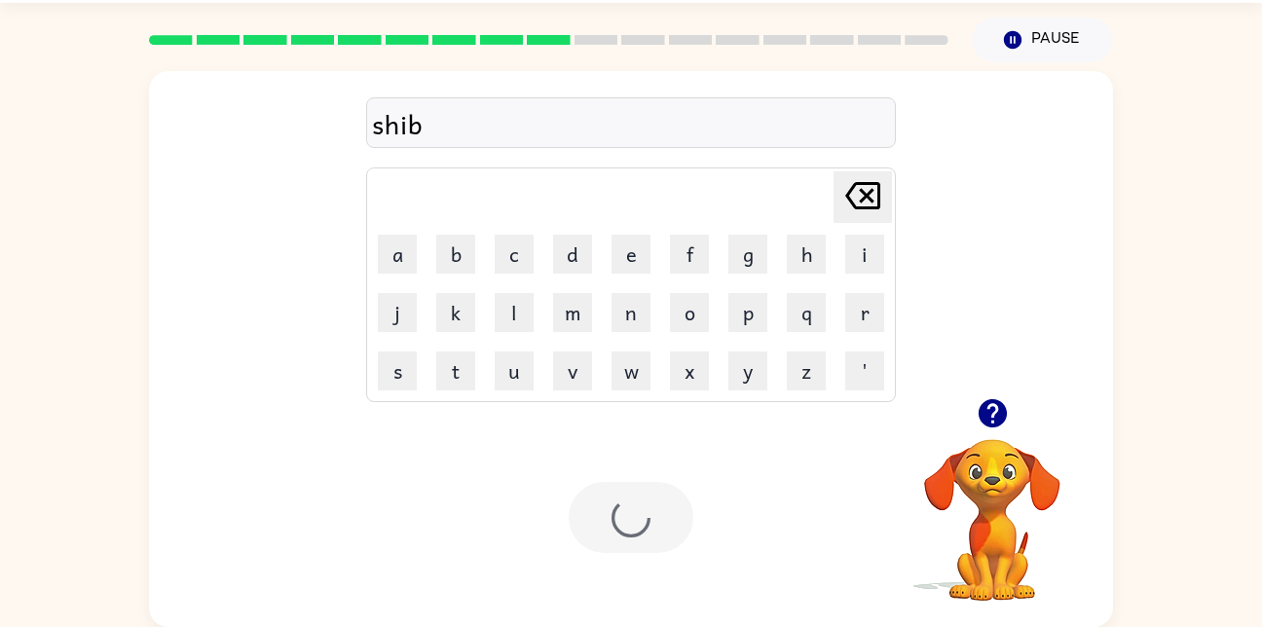
click at [637, 515] on div at bounding box center [631, 517] width 125 height 71
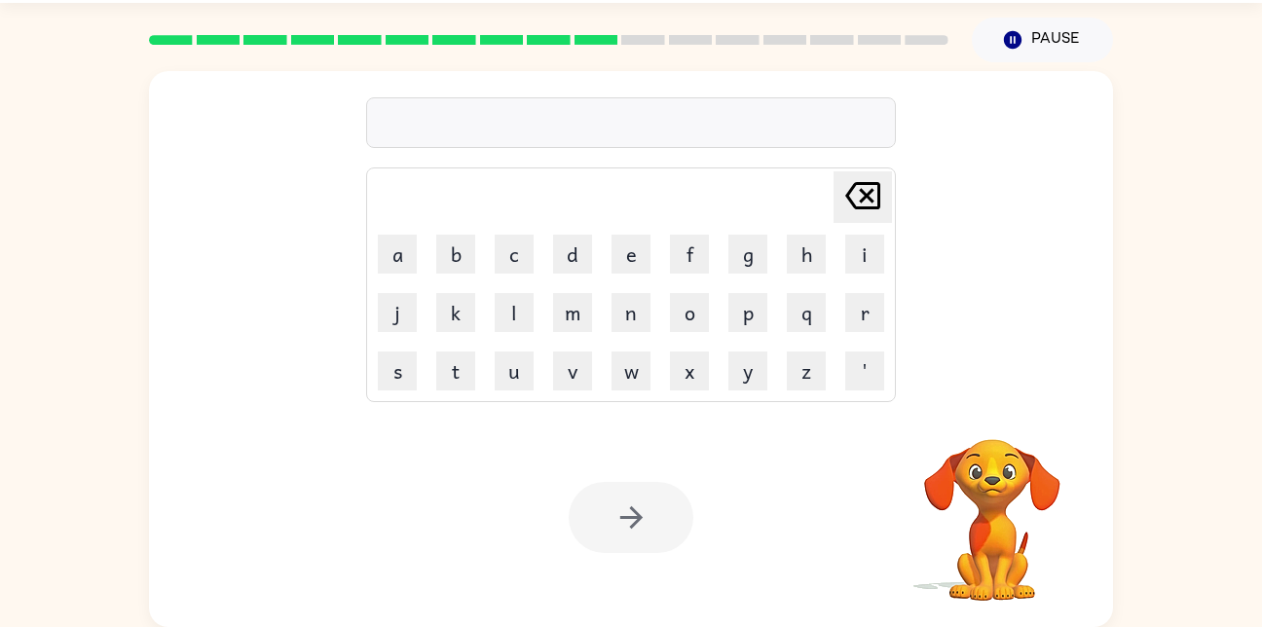
click at [637, 515] on div at bounding box center [631, 517] width 125 height 71
click at [716, 128] on div "fland" at bounding box center [631, 123] width 518 height 41
click at [698, 42] on rect at bounding box center [691, 40] width 44 height 10
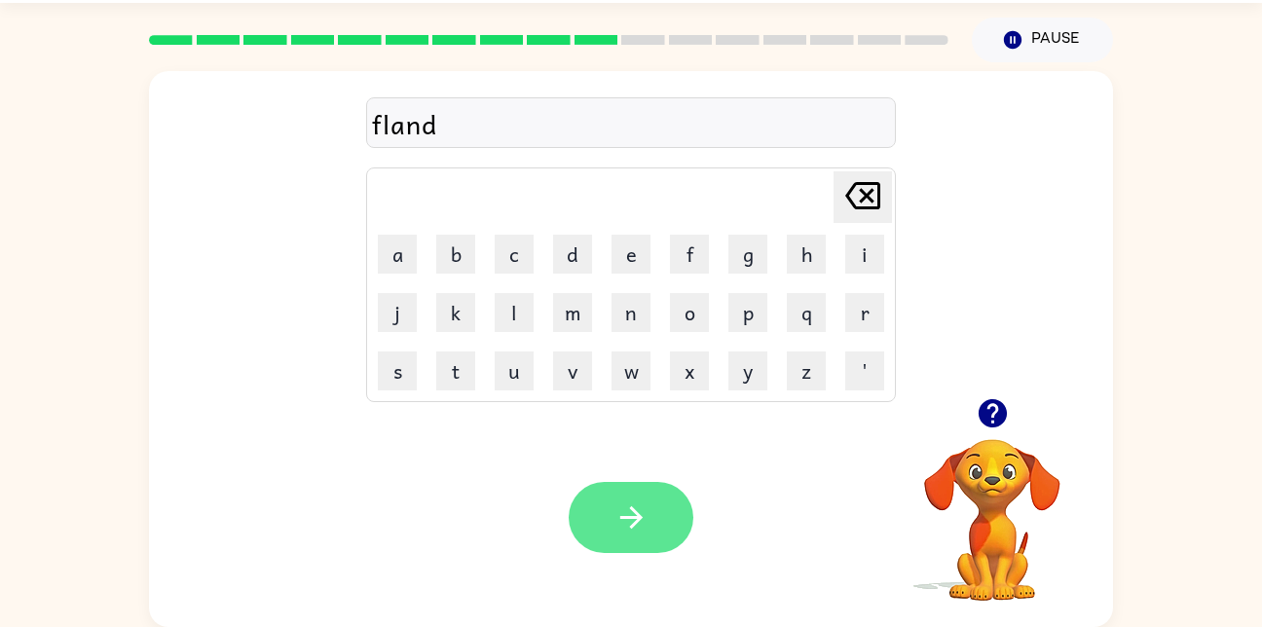
click at [614, 541] on button "button" at bounding box center [631, 517] width 125 height 71
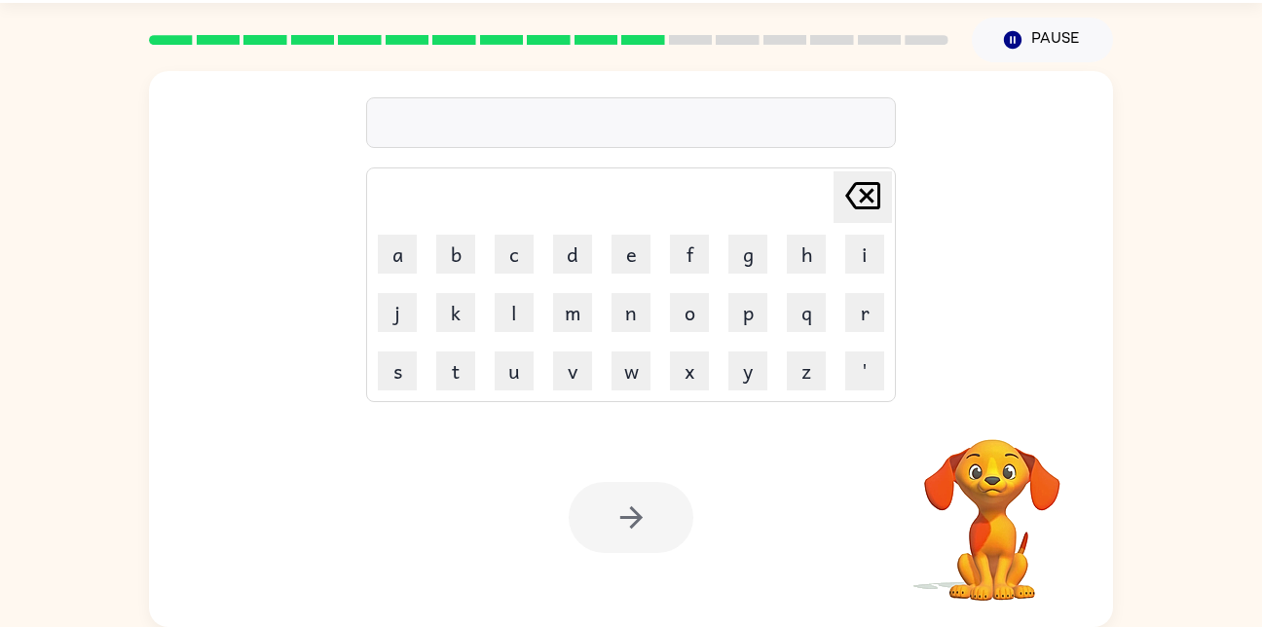
drag, startPoint x: 752, startPoint y: 469, endPoint x: 949, endPoint y: 513, distance: 201.5
click at [949, 513] on div "Your browser must support playing .mp4 files to use Literably. Please try using…" at bounding box center [631, 517] width 964 height 219
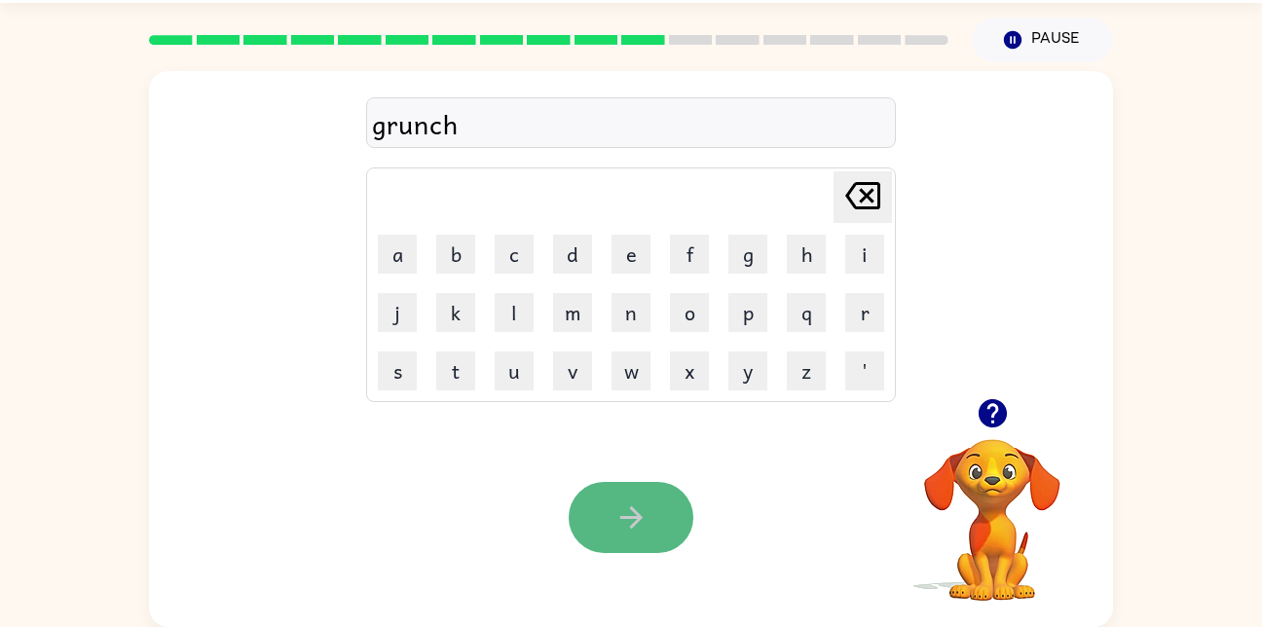
click at [652, 509] on button "button" at bounding box center [631, 517] width 125 height 71
